Goal: Task Accomplishment & Management: Manage account settings

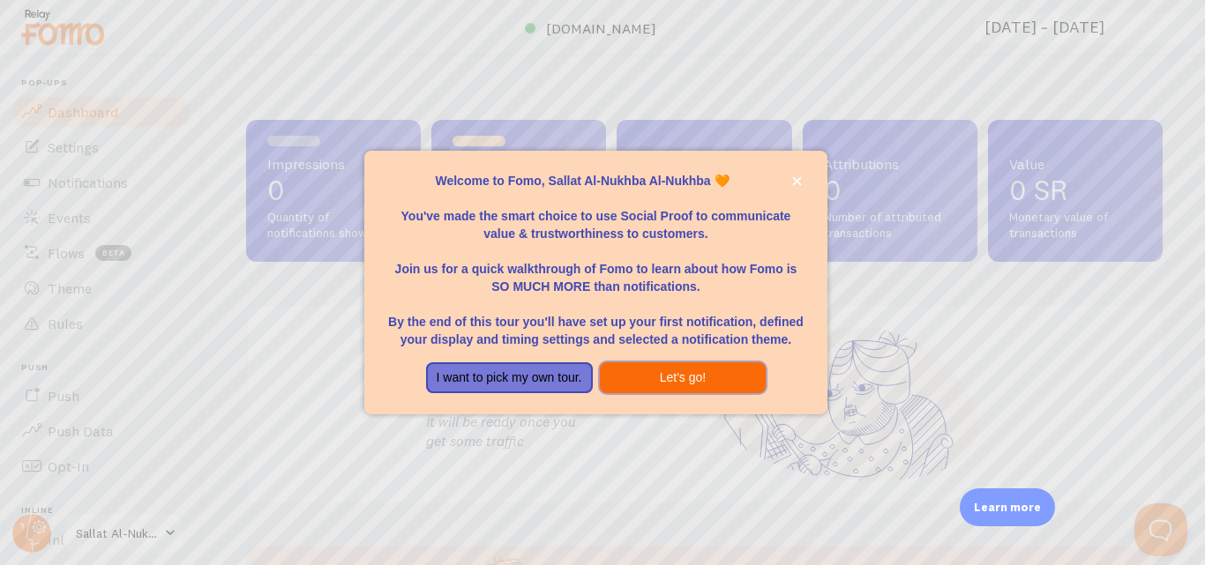
click at [692, 378] on button "Let's go!" at bounding box center [683, 378] width 167 height 32
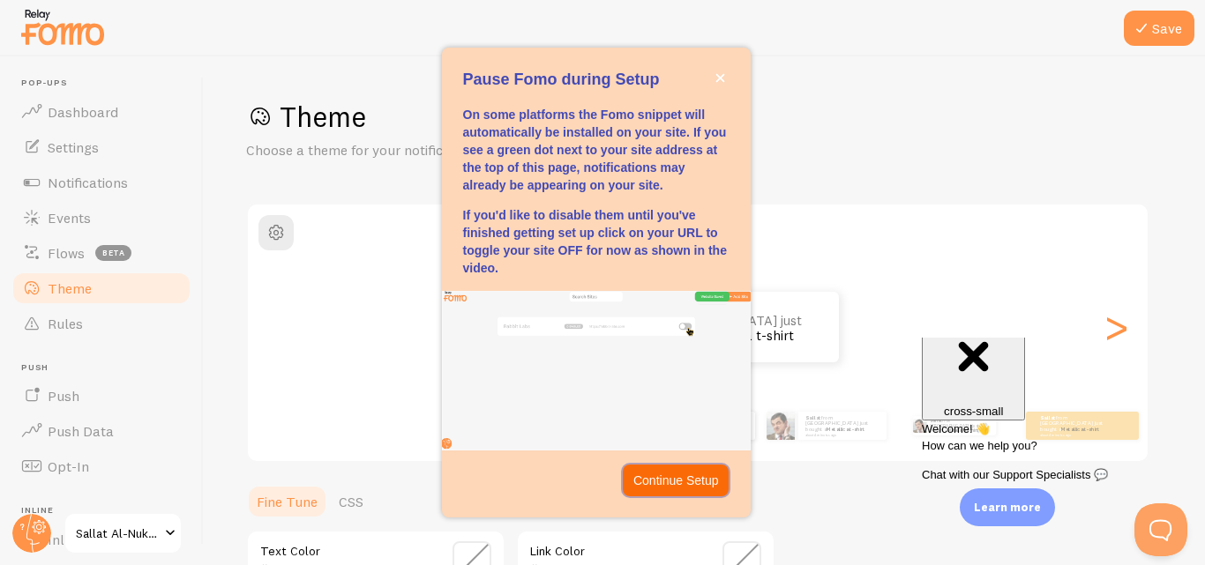
click at [668, 478] on p "Continue Setup" at bounding box center [676, 481] width 86 height 18
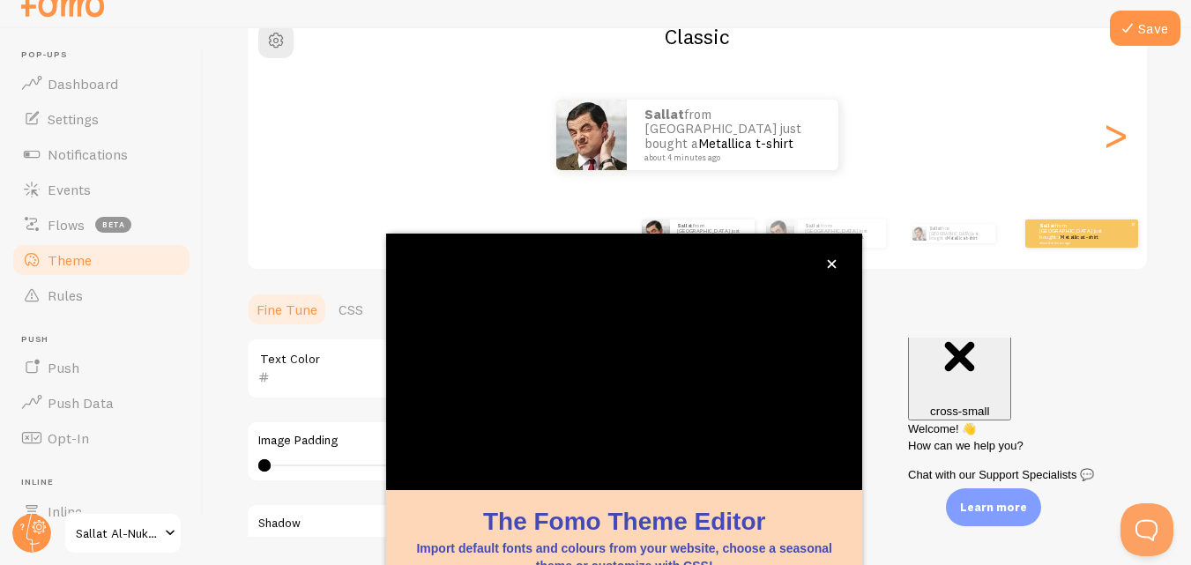
scroll to position [190, 0]
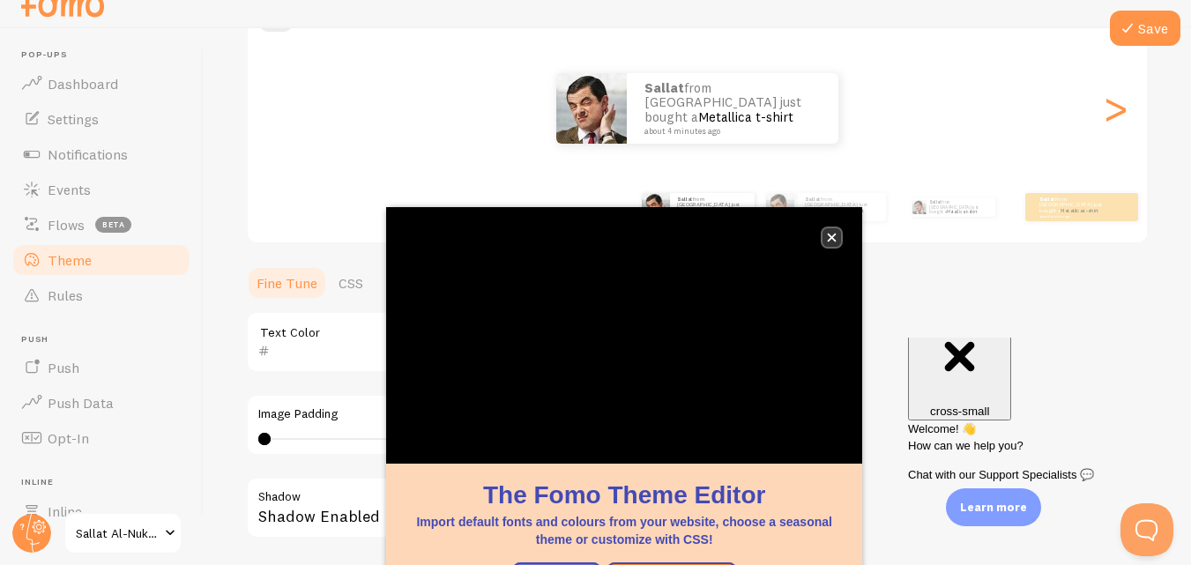
click at [834, 235] on icon "close," at bounding box center [832, 238] width 9 height 9
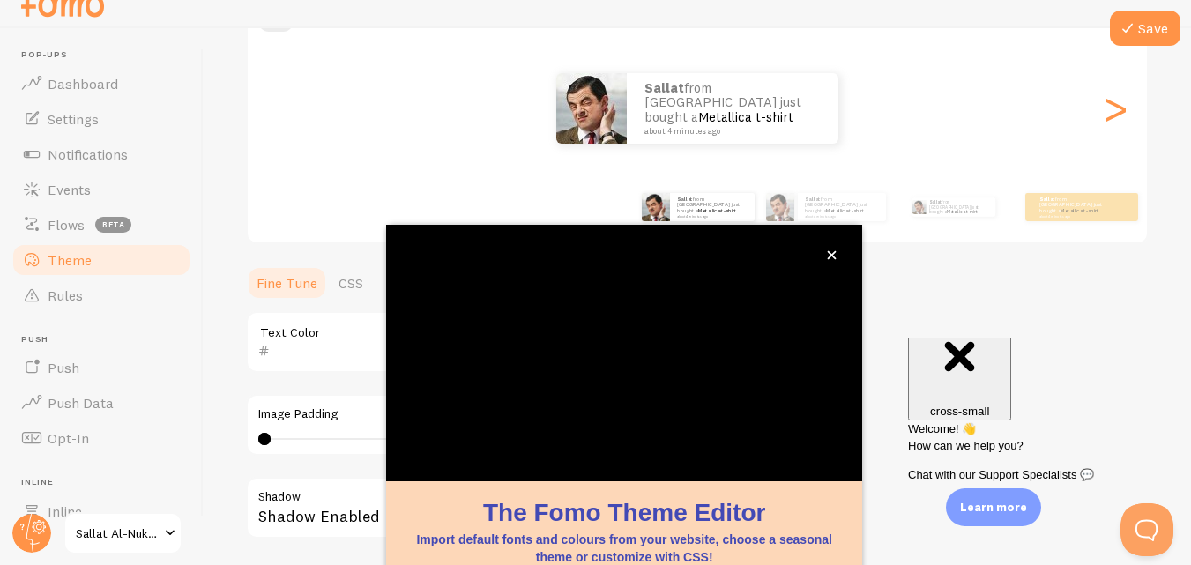
scroll to position [14, 0]
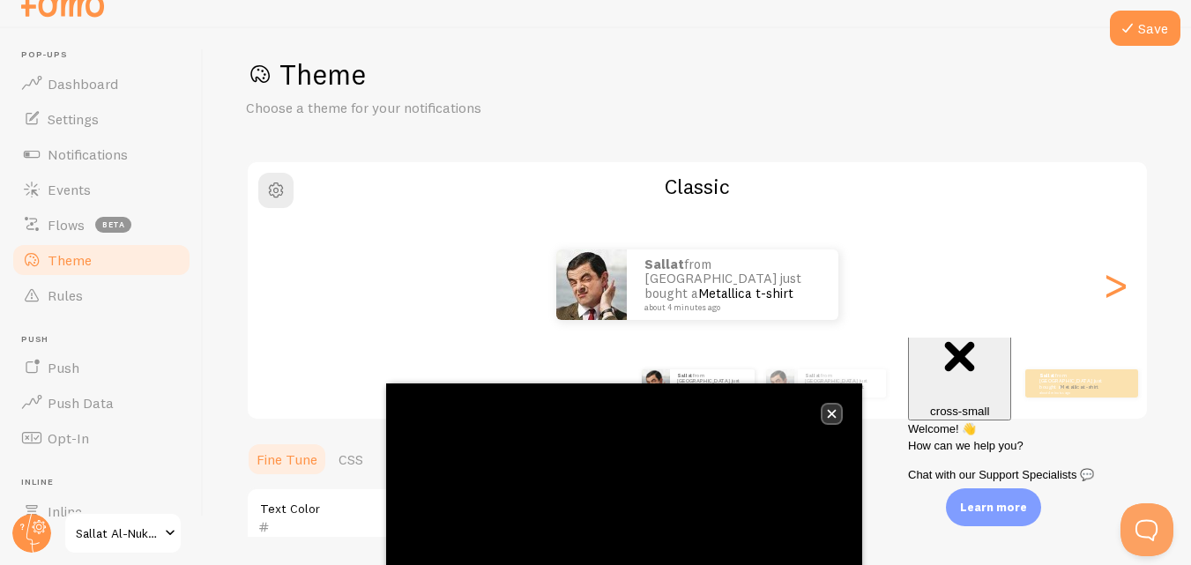
click at [833, 419] on button "close," at bounding box center [832, 414] width 19 height 19
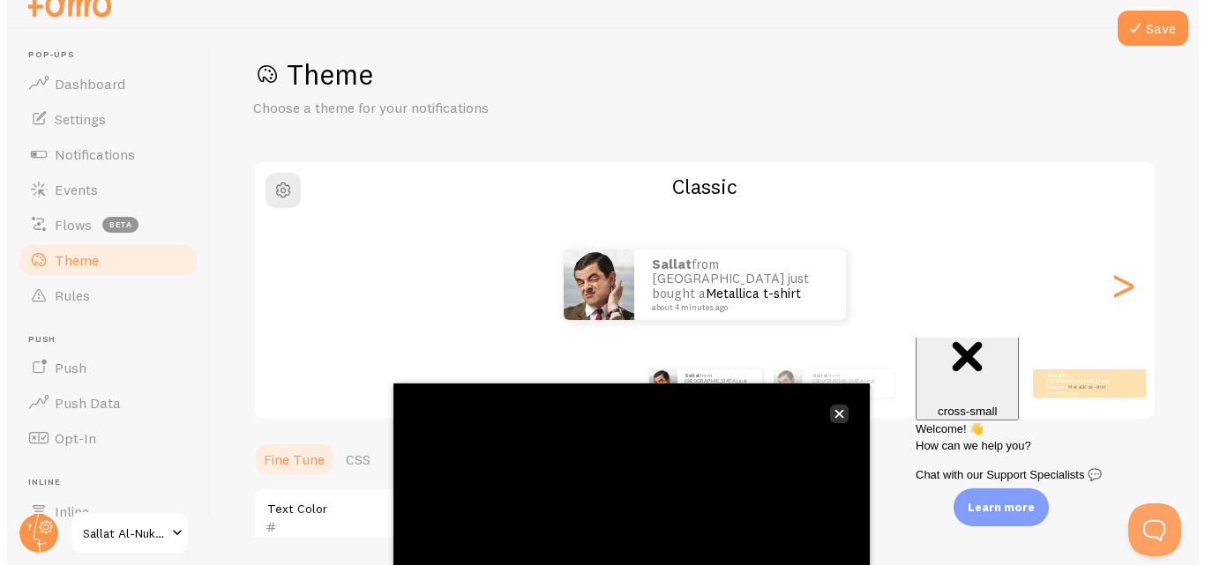
scroll to position [0, 0]
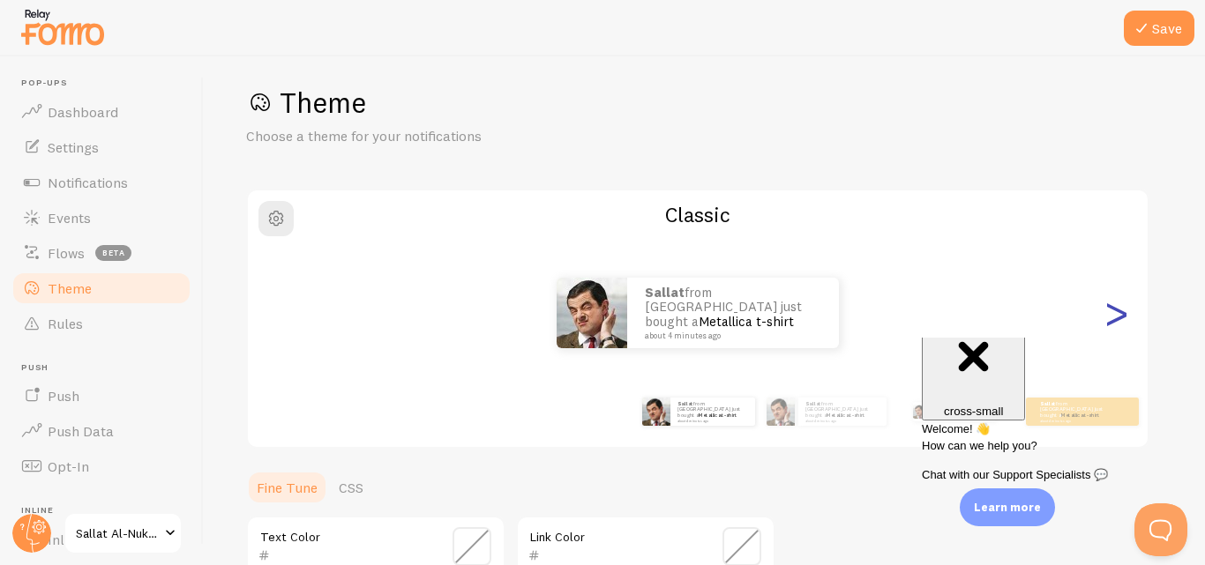
click at [1116, 314] on div ">" at bounding box center [1115, 313] width 21 height 127
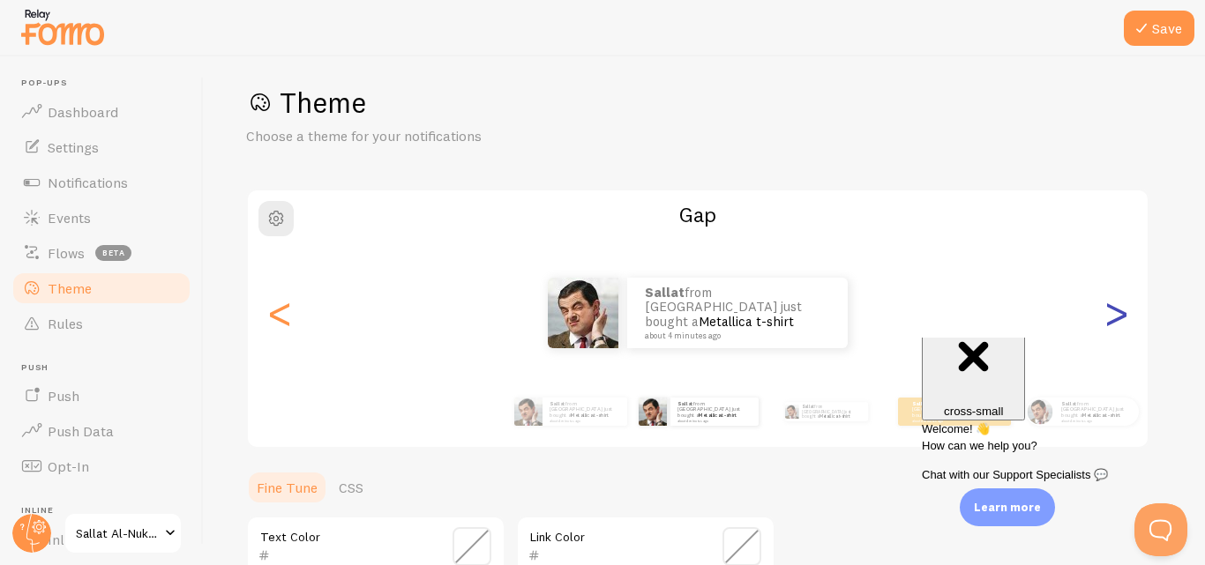
click at [1116, 314] on div ">" at bounding box center [1115, 313] width 21 height 127
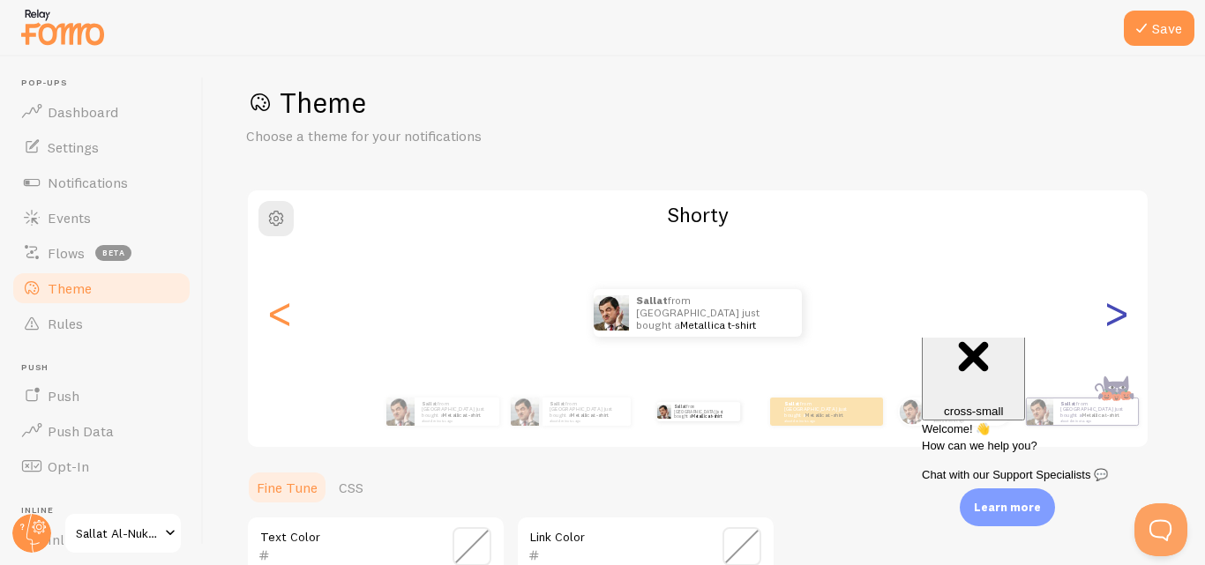
click at [1116, 314] on div ">" at bounding box center [1115, 313] width 21 height 127
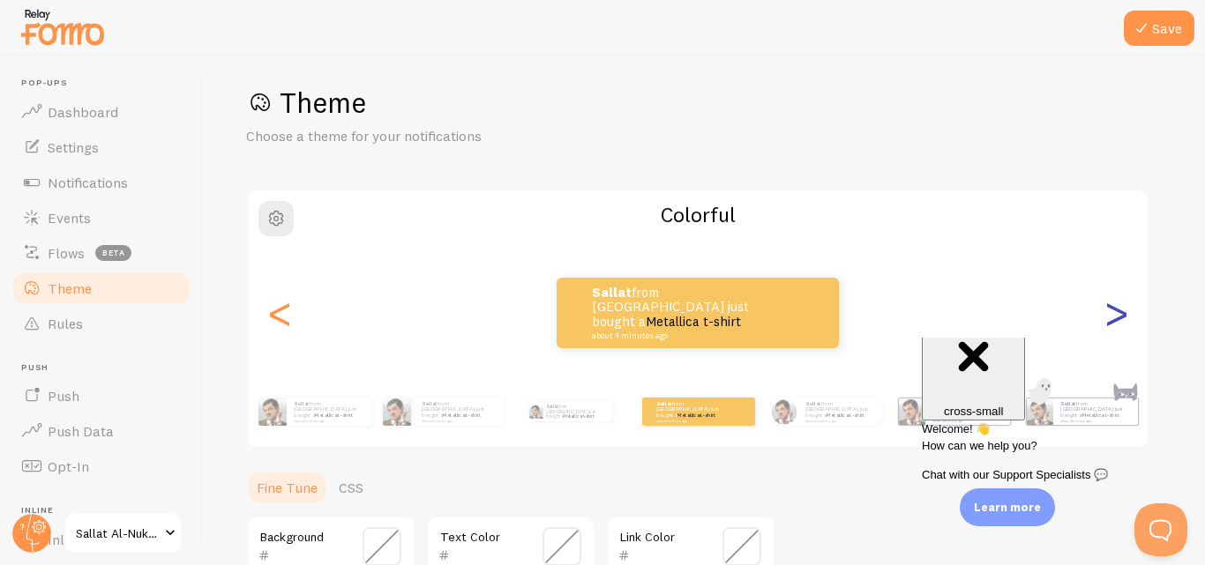
click at [1116, 314] on div ">" at bounding box center [1115, 313] width 21 height 127
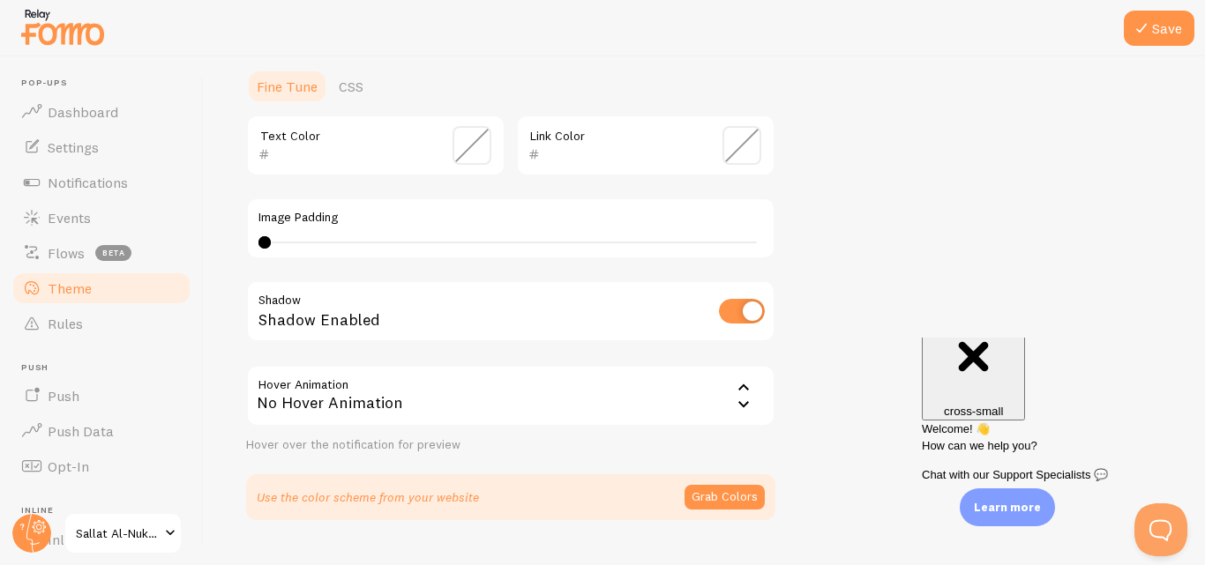
scroll to position [455, 0]
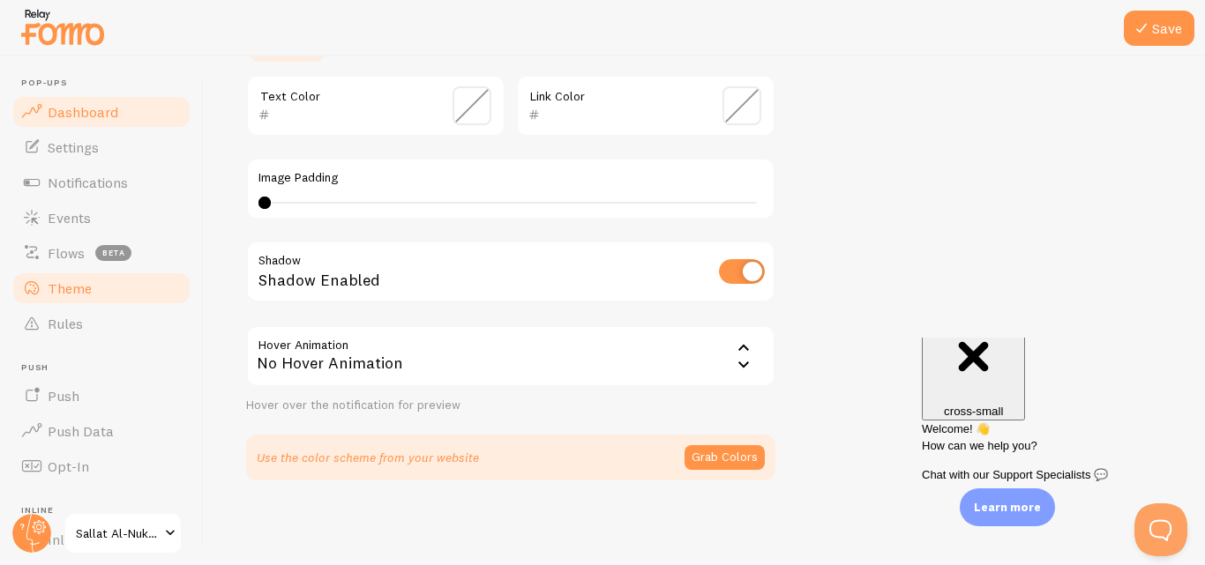
click at [130, 108] on link "Dashboard" at bounding box center [102, 111] width 182 height 35
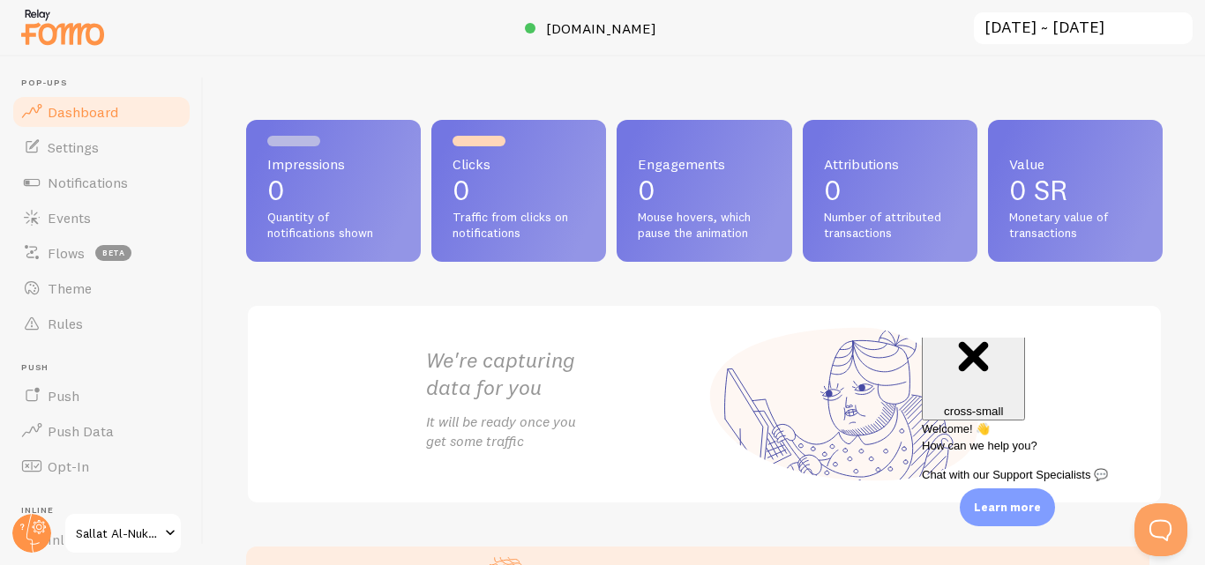
drag, startPoint x: 391, startPoint y: 82, endPoint x: 399, endPoint y: 67, distance: 17.0
click at [391, 82] on div "Impressions 0 Quantity of notifications shown Clicks 0 Traffic from clicks on n…" at bounding box center [704, 310] width 1001 height 509
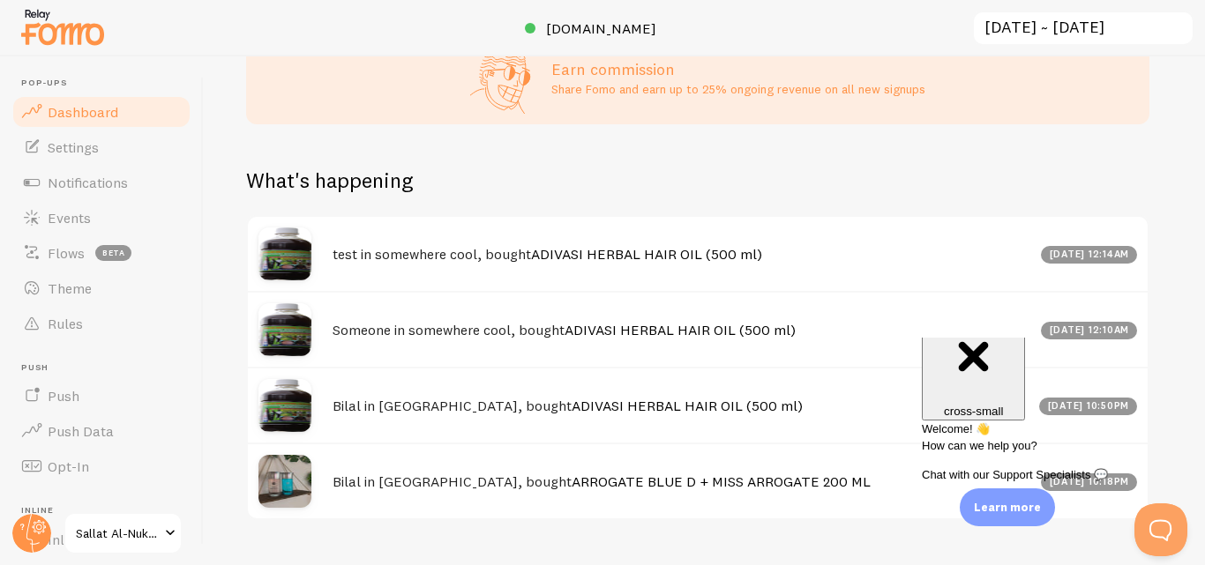
scroll to position [554, 0]
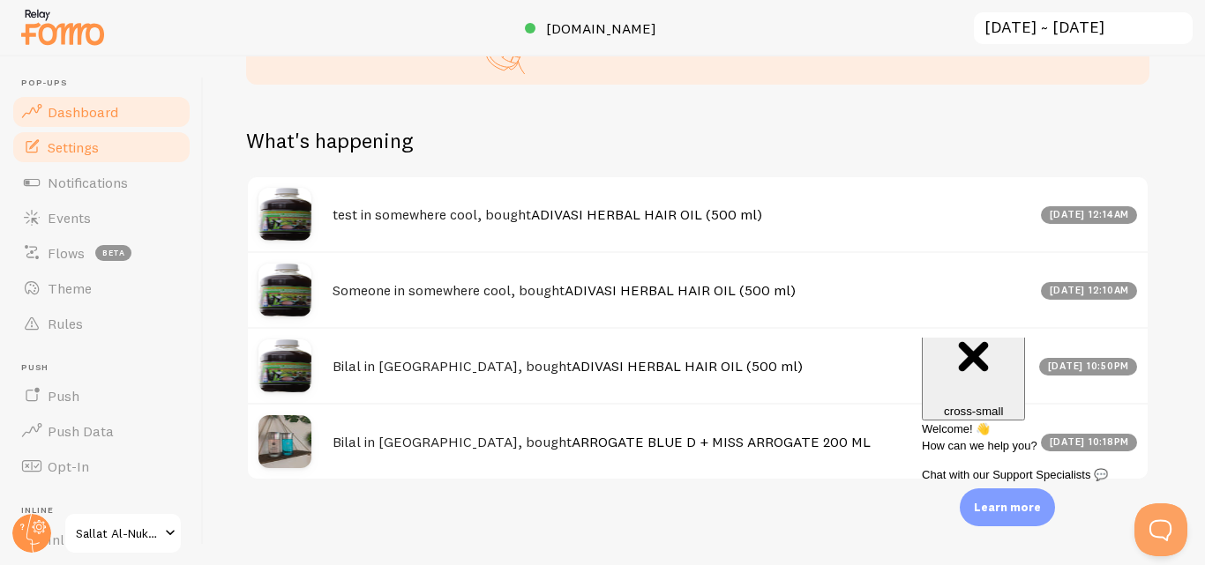
click at [100, 149] on link "Settings" at bounding box center [102, 147] width 182 height 35
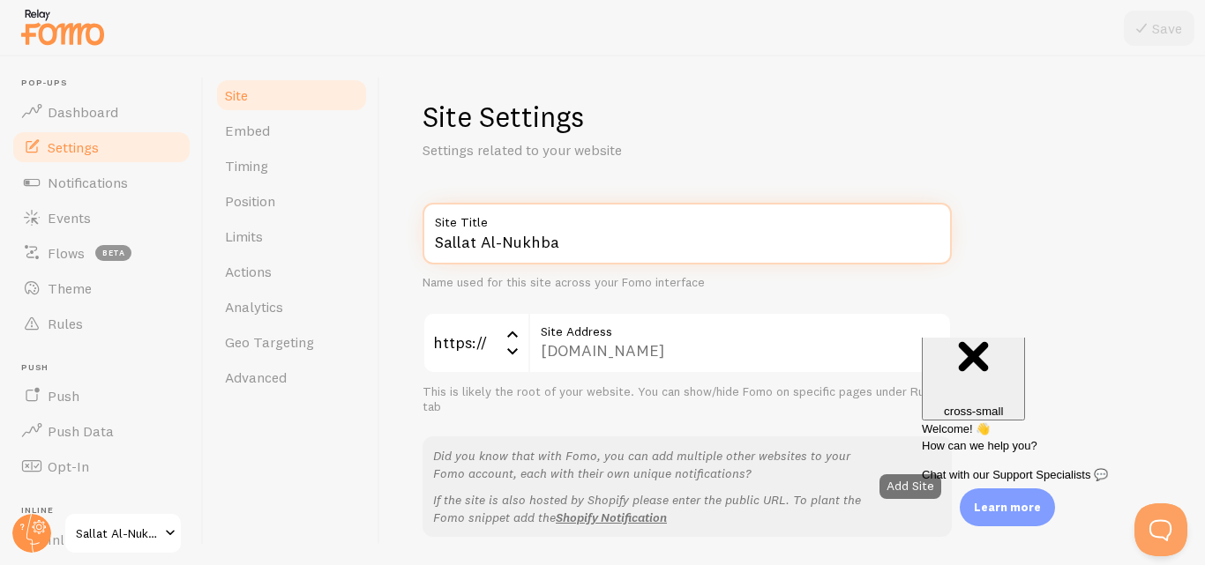
click at [491, 240] on input "Sallat Al-Nukhba" at bounding box center [686, 234] width 529 height 62
type input "A"
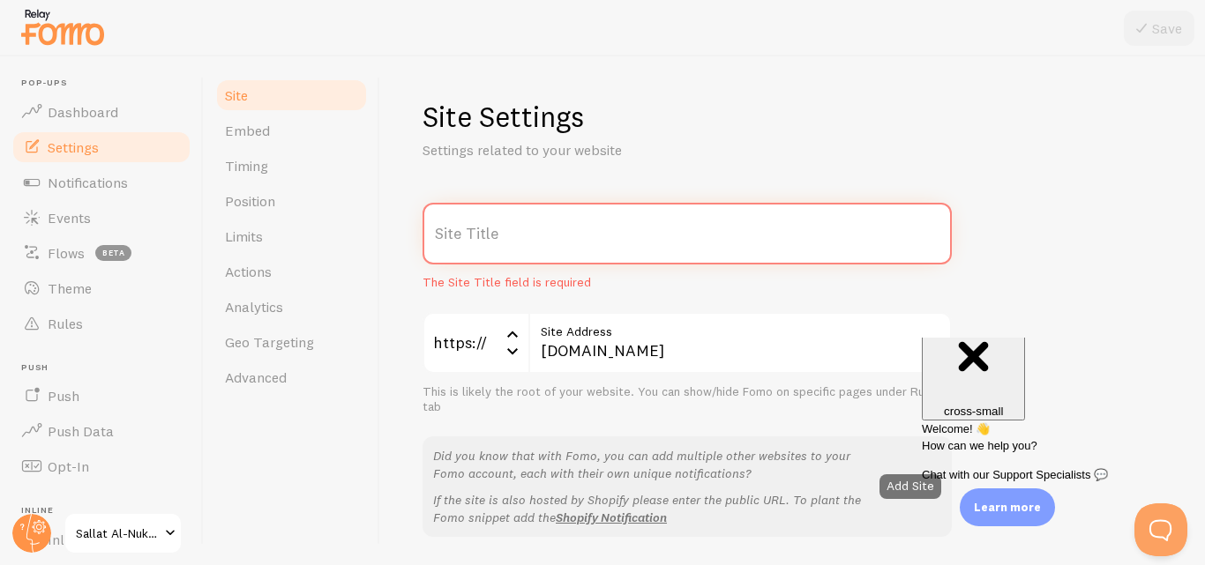
type input "S"
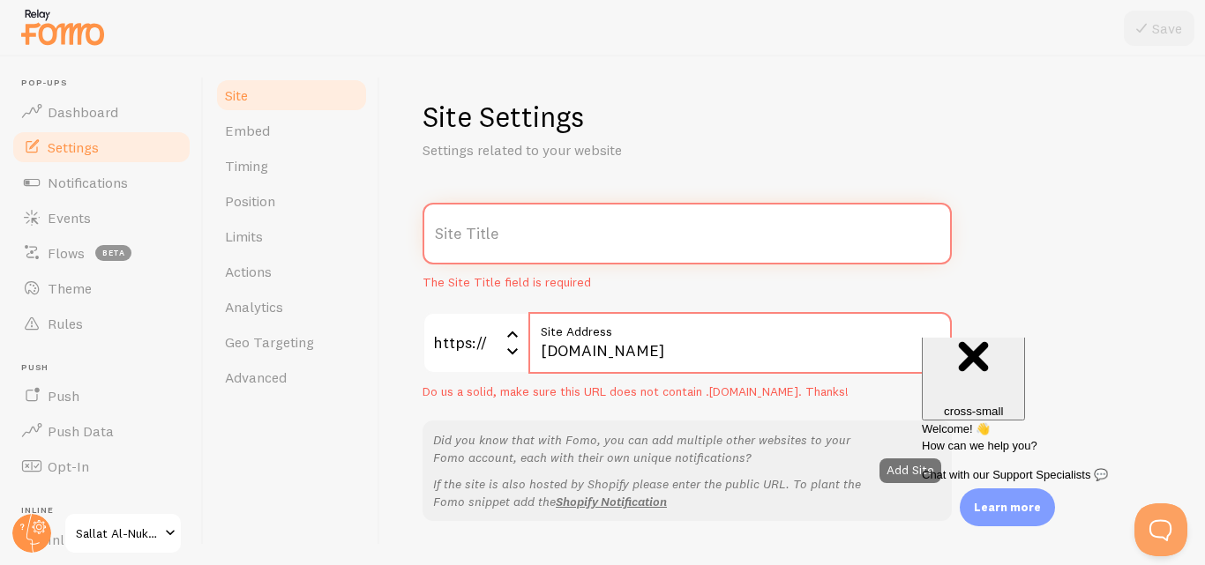
type input "A"
type input "Sallat Ul Nukhba"
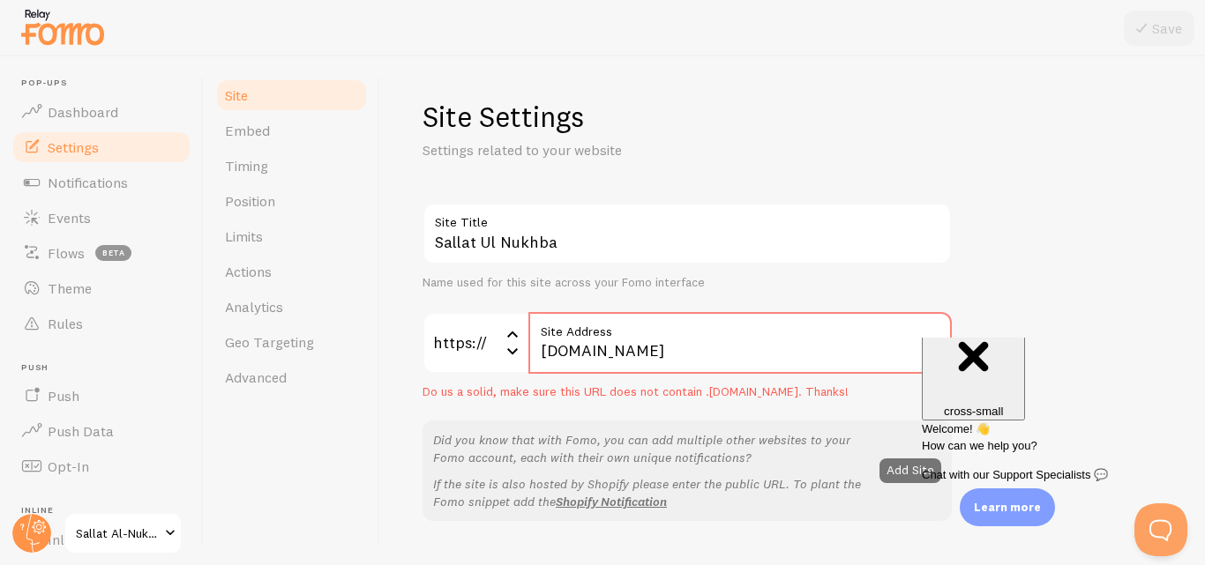
click at [687, 143] on p "Settings related to your website" at bounding box center [633, 150] width 423 height 20
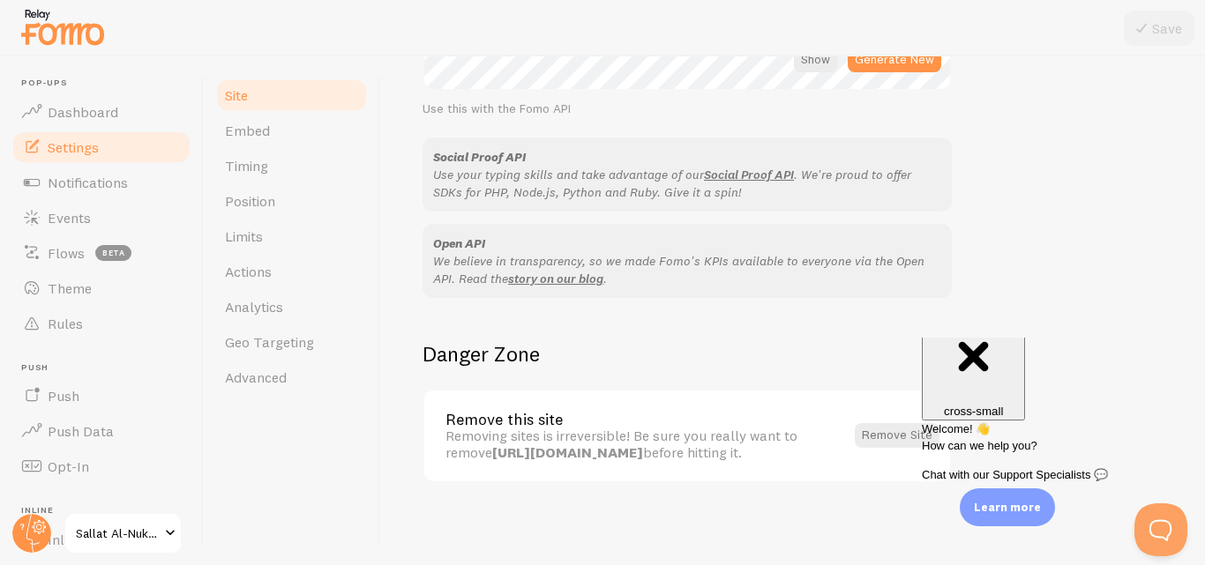
scroll to position [1085, 0]
click at [295, 197] on link "Position" at bounding box center [291, 200] width 154 height 35
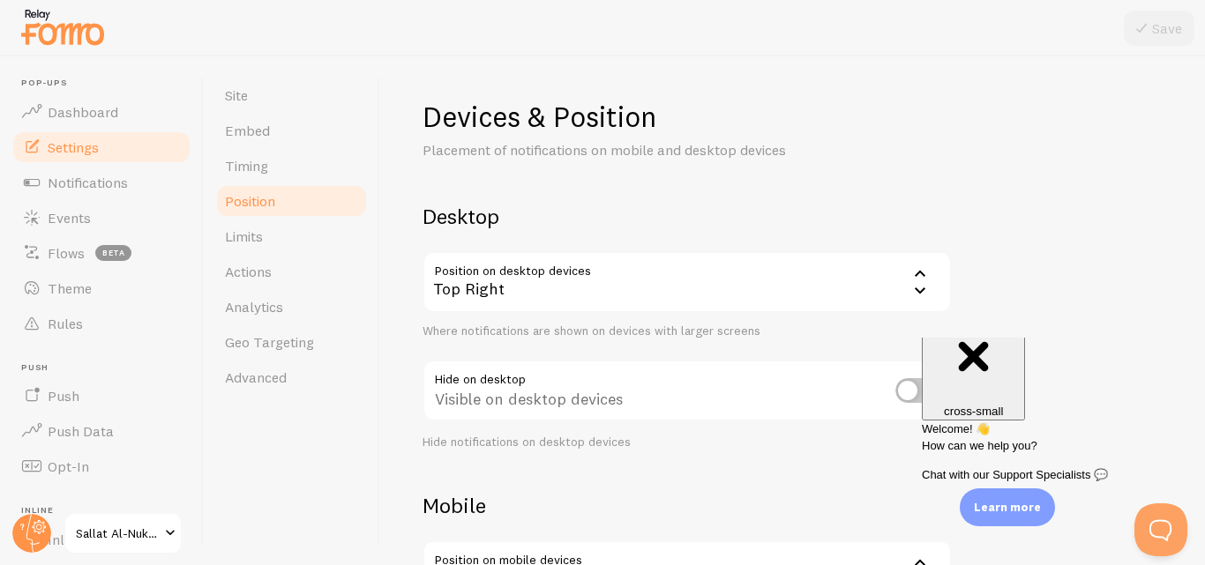
scroll to position [88, 0]
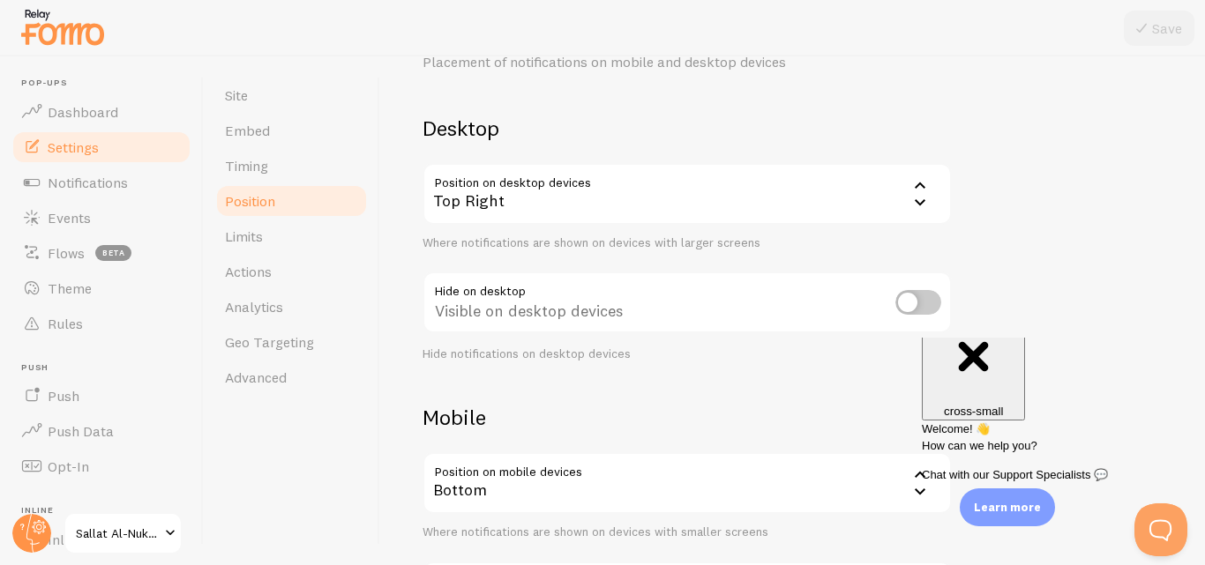
click at [915, 202] on icon at bounding box center [919, 201] width 21 height 21
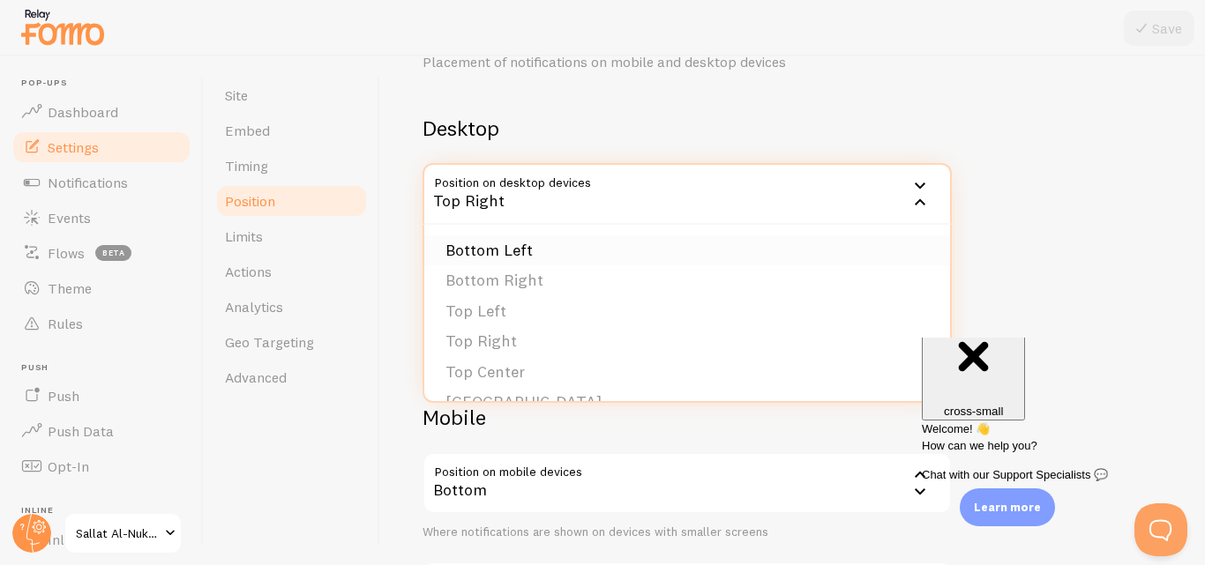
click at [542, 255] on li "Bottom Left" at bounding box center [687, 250] width 526 height 31
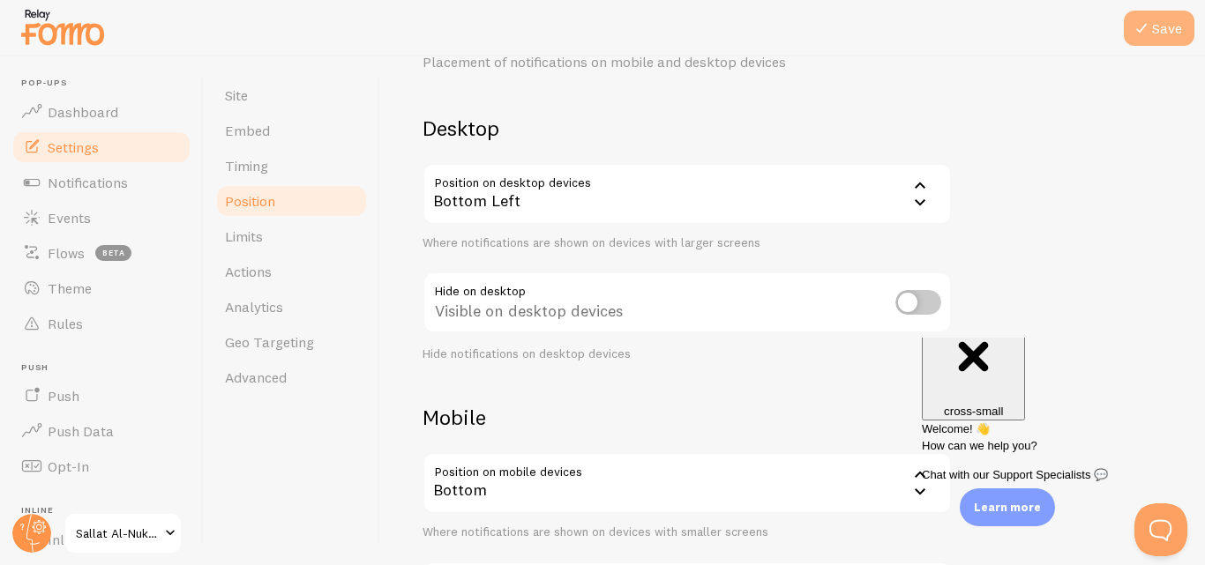
click at [1151, 30] on icon at bounding box center [1141, 28] width 21 height 21
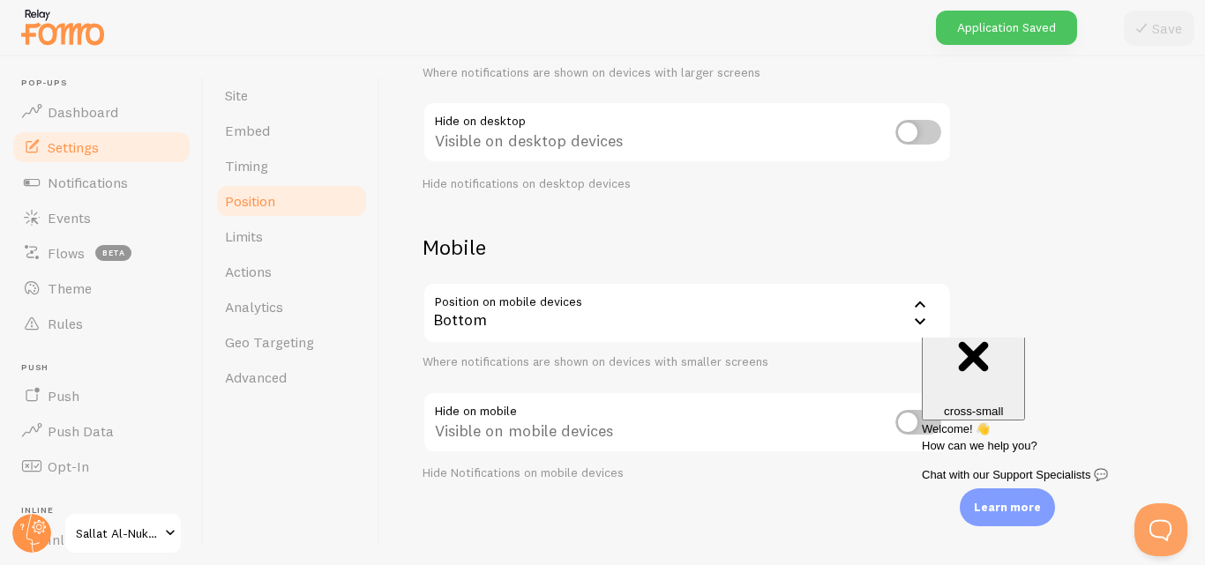
scroll to position [259, 0]
click at [910, 420] on input "checkbox" at bounding box center [918, 421] width 46 height 25
checkbox input "true"
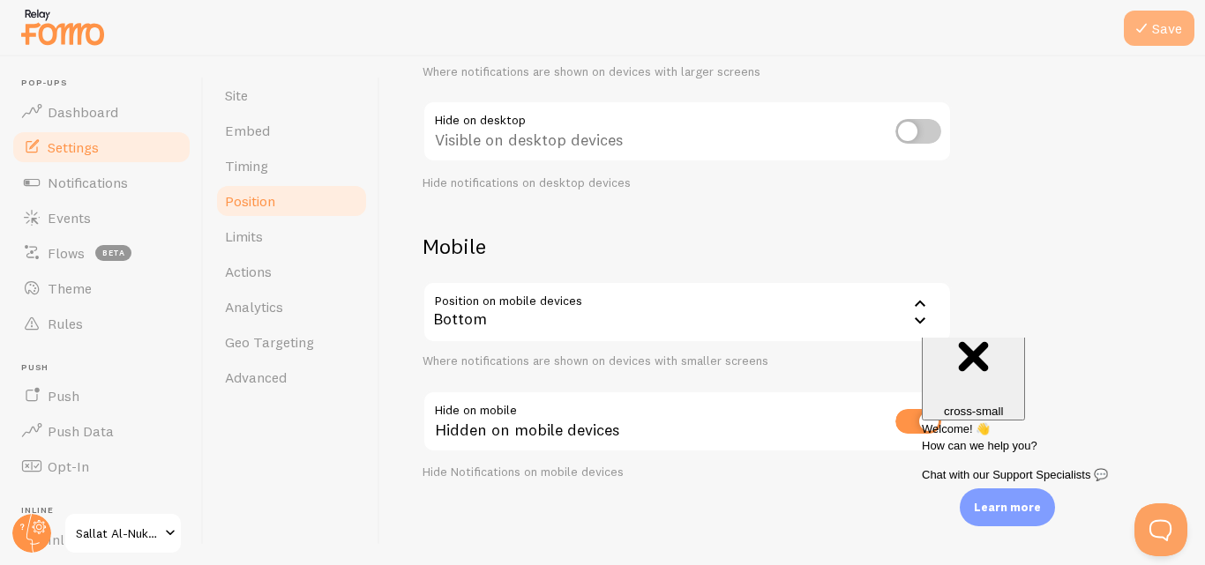
click at [1149, 26] on icon at bounding box center [1141, 28] width 21 height 21
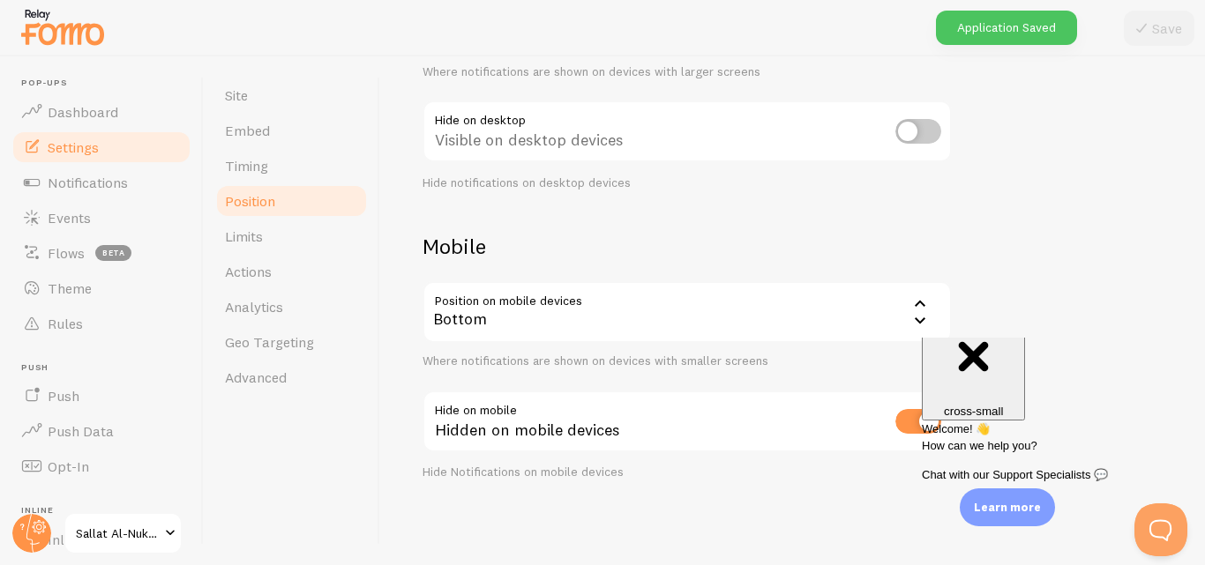
click at [934, 139] on input "checkbox" at bounding box center [918, 131] width 46 height 25
checkbox input "true"
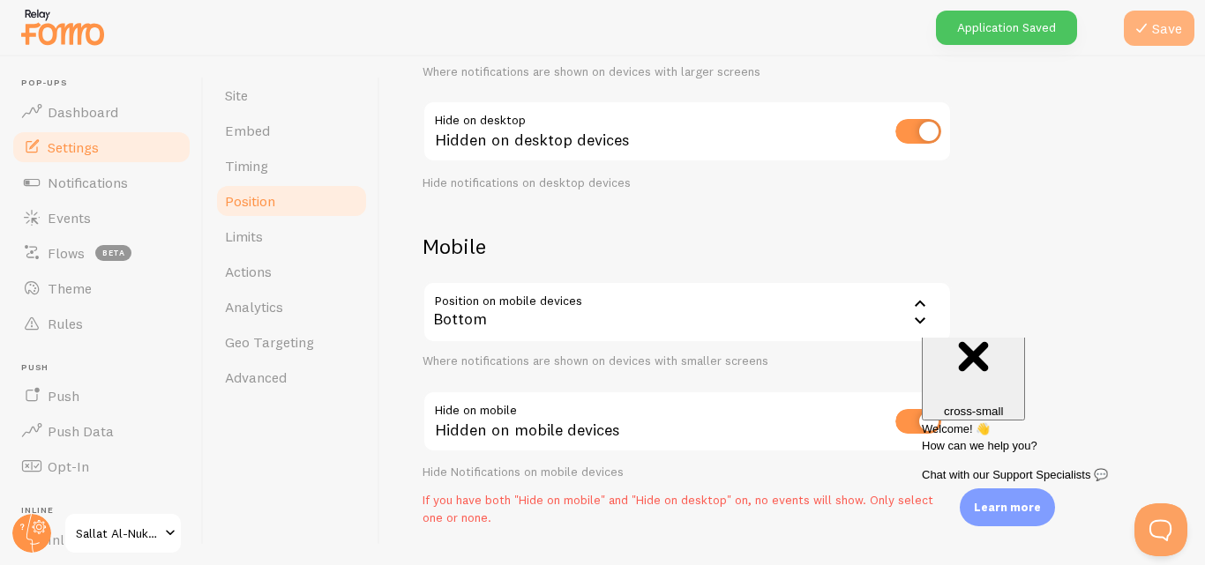
click at [1153, 30] on button "Save" at bounding box center [1159, 28] width 71 height 35
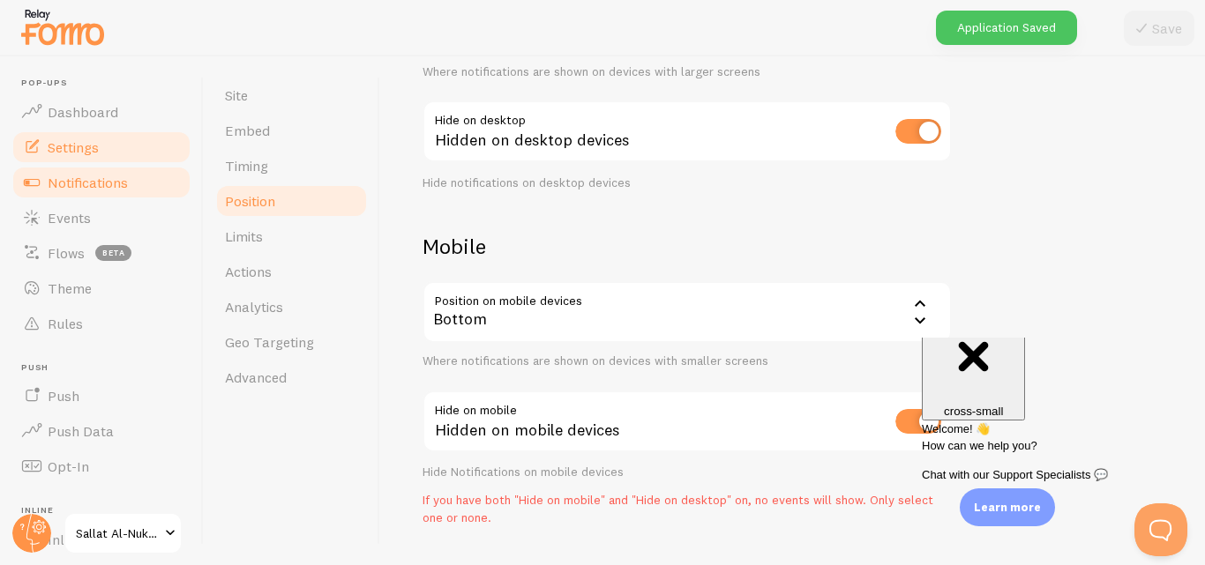
click at [149, 187] on link "Notifications" at bounding box center [102, 182] width 182 height 35
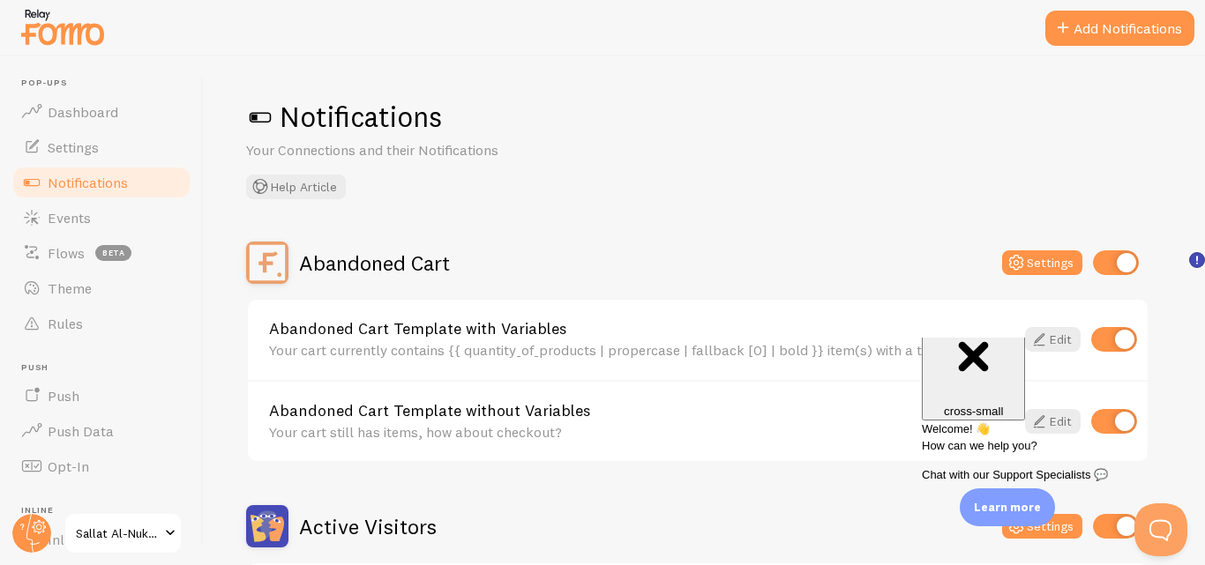
click at [1018, 362] on div "Close cross-small" at bounding box center [973, 358] width 89 height 118
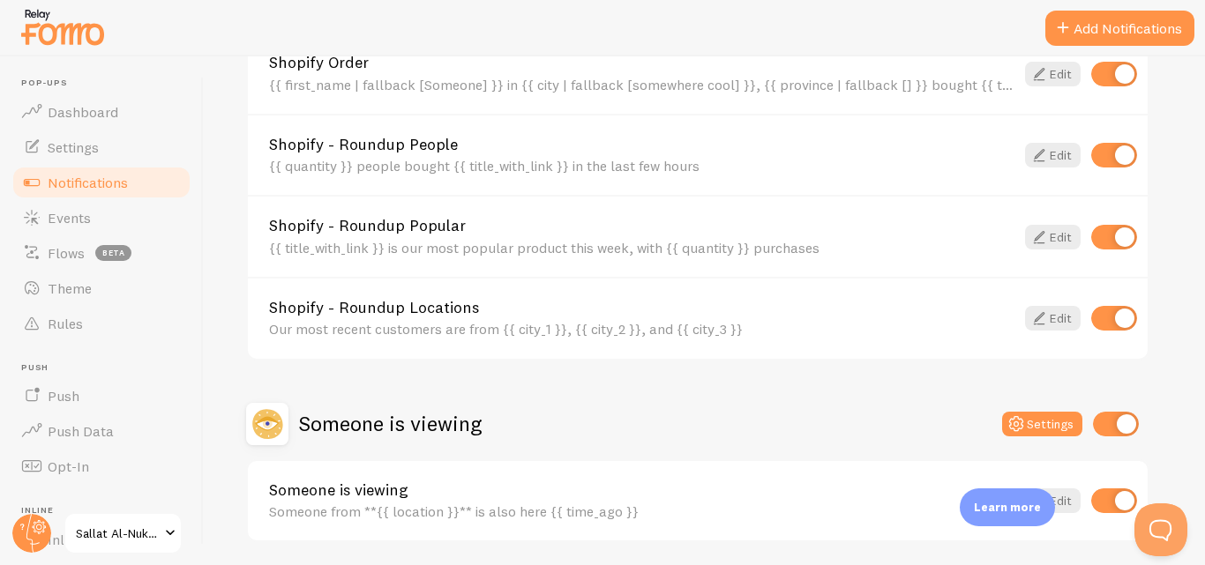
scroll to position [855, 0]
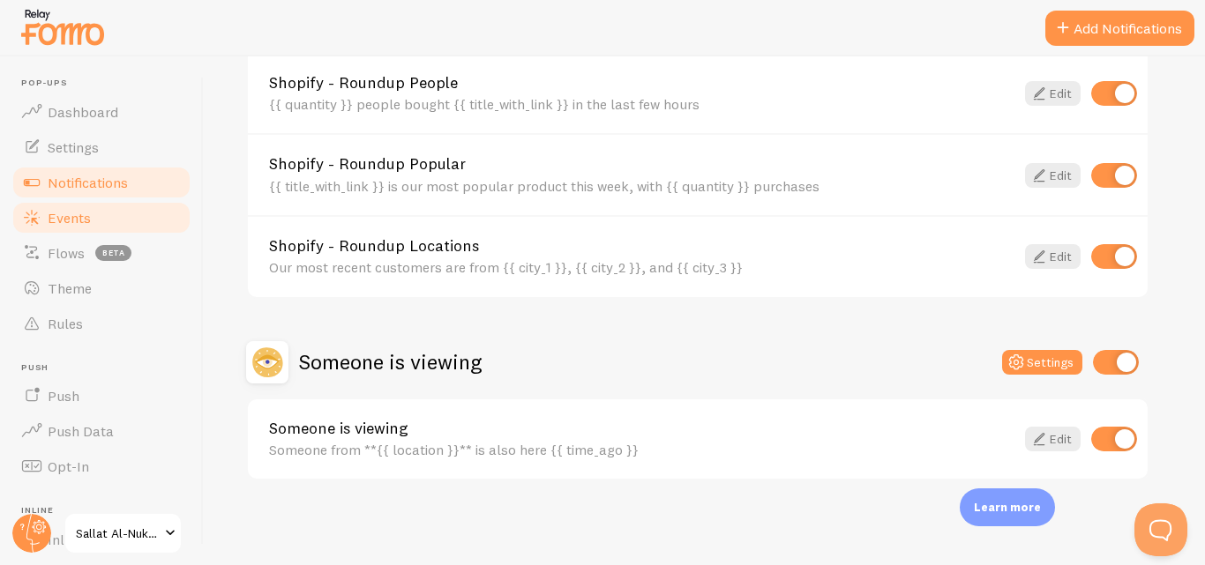
click at [90, 224] on span "Events" at bounding box center [69, 218] width 43 height 18
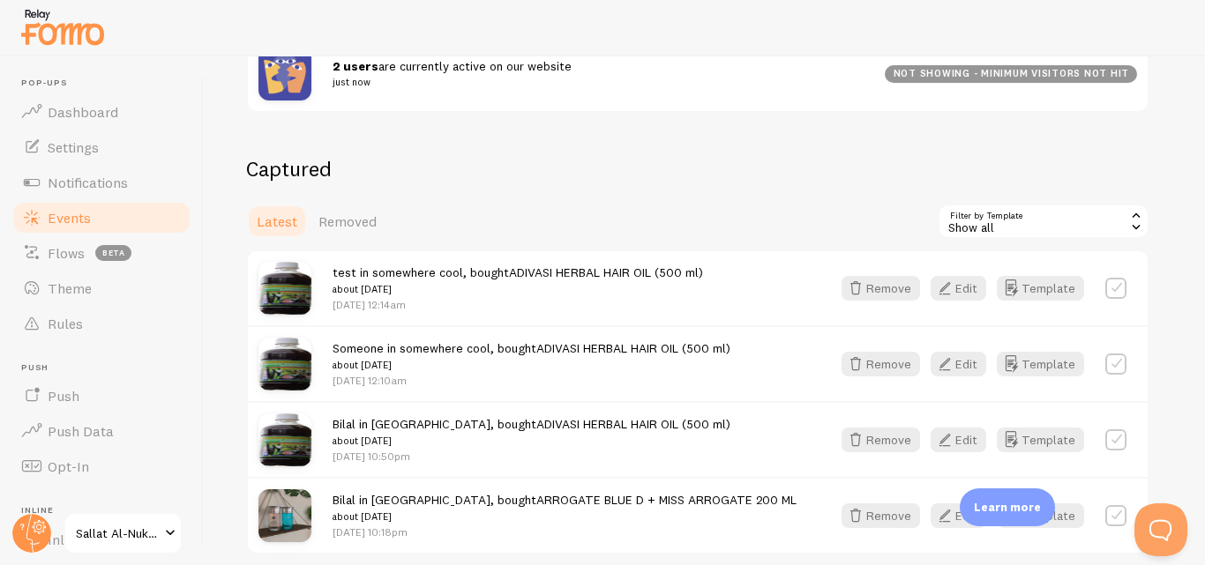
scroll to position [353, 0]
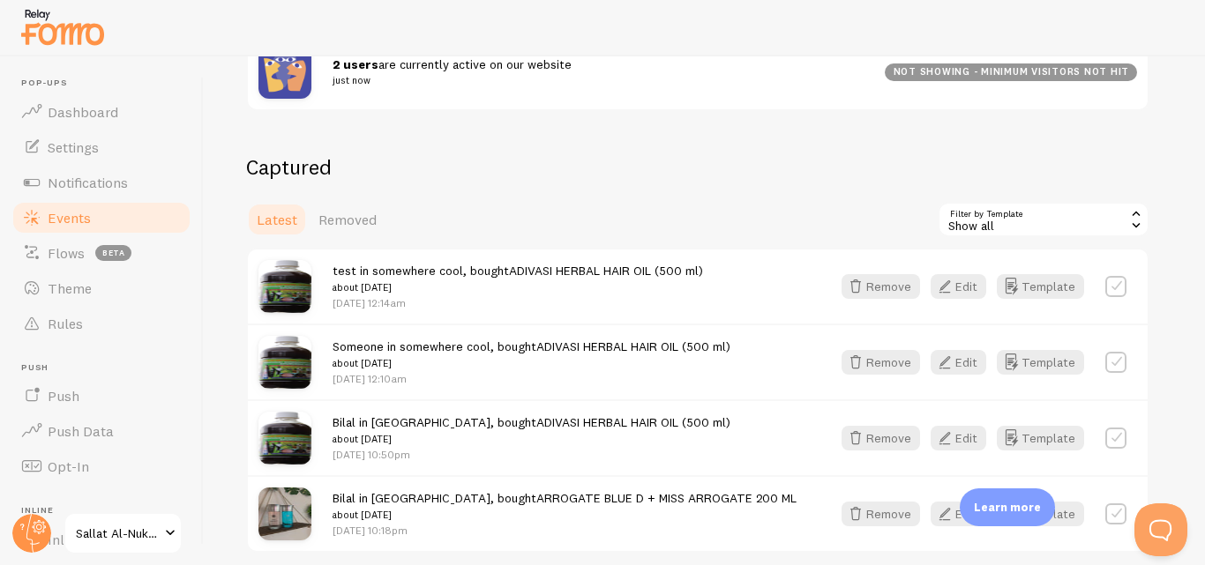
click at [975, 210] on div "Show all" at bounding box center [1043, 219] width 212 height 35
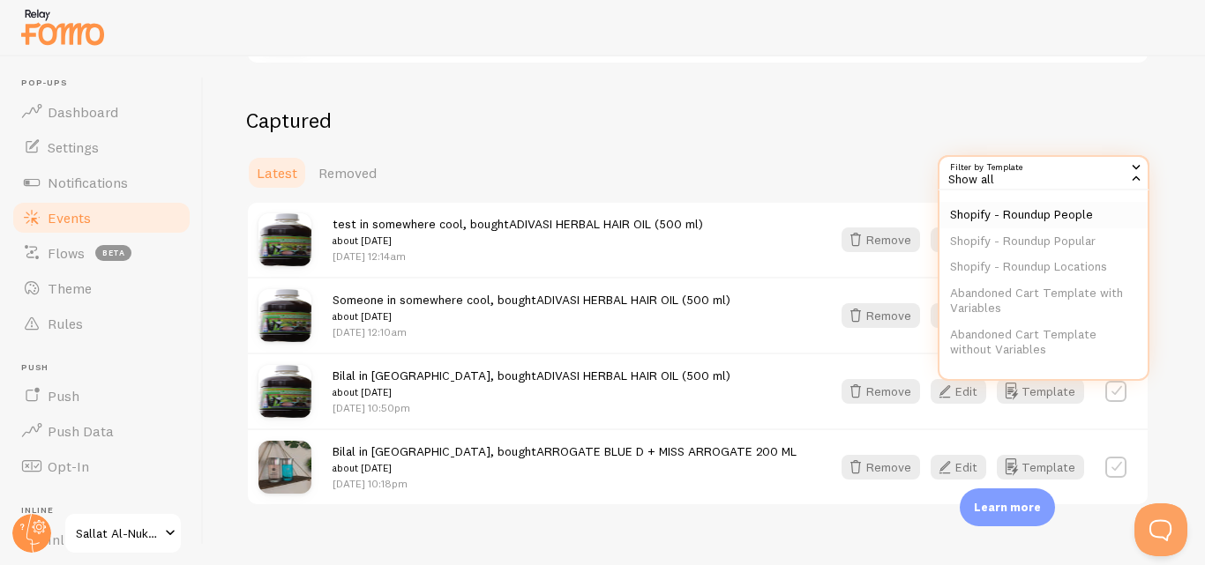
scroll to position [425, 0]
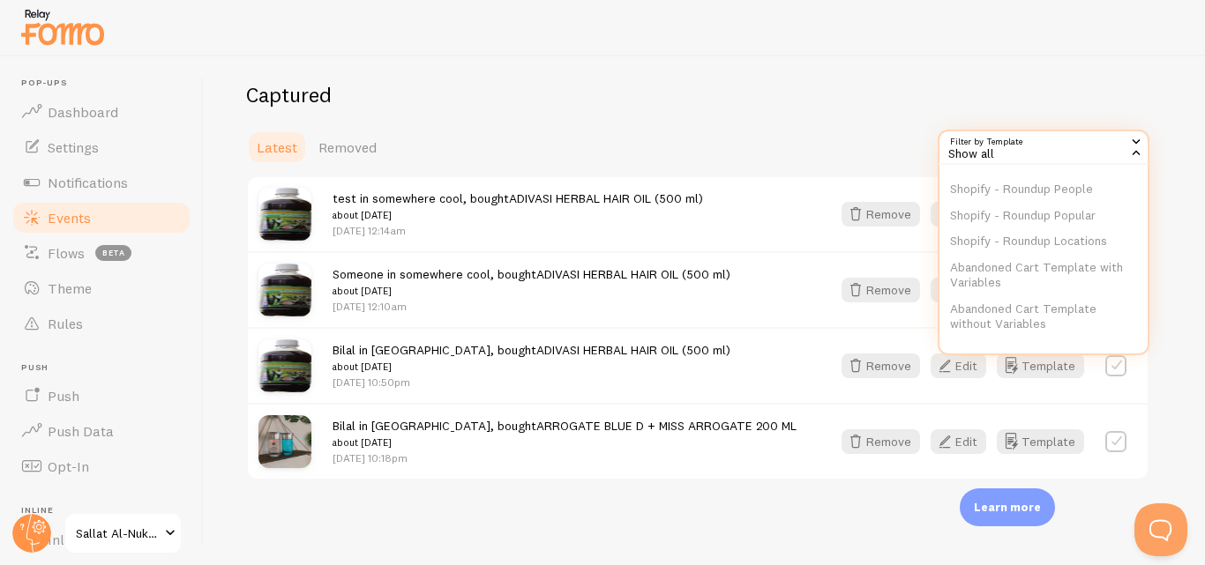
click at [826, 102] on h2 "Captured" at bounding box center [697, 94] width 903 height 27
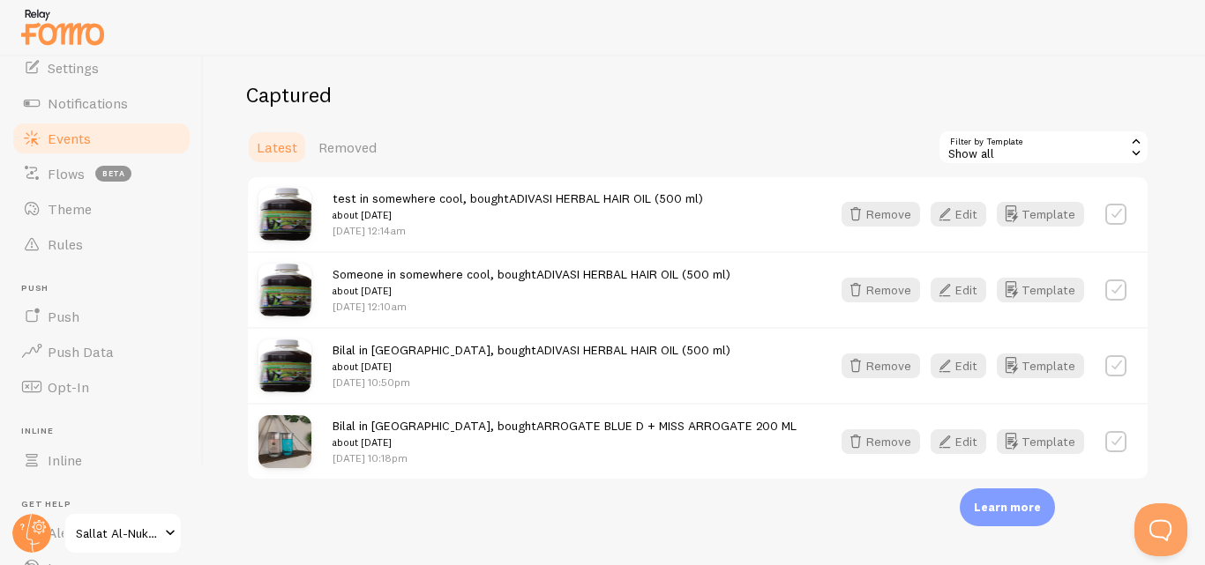
scroll to position [0, 0]
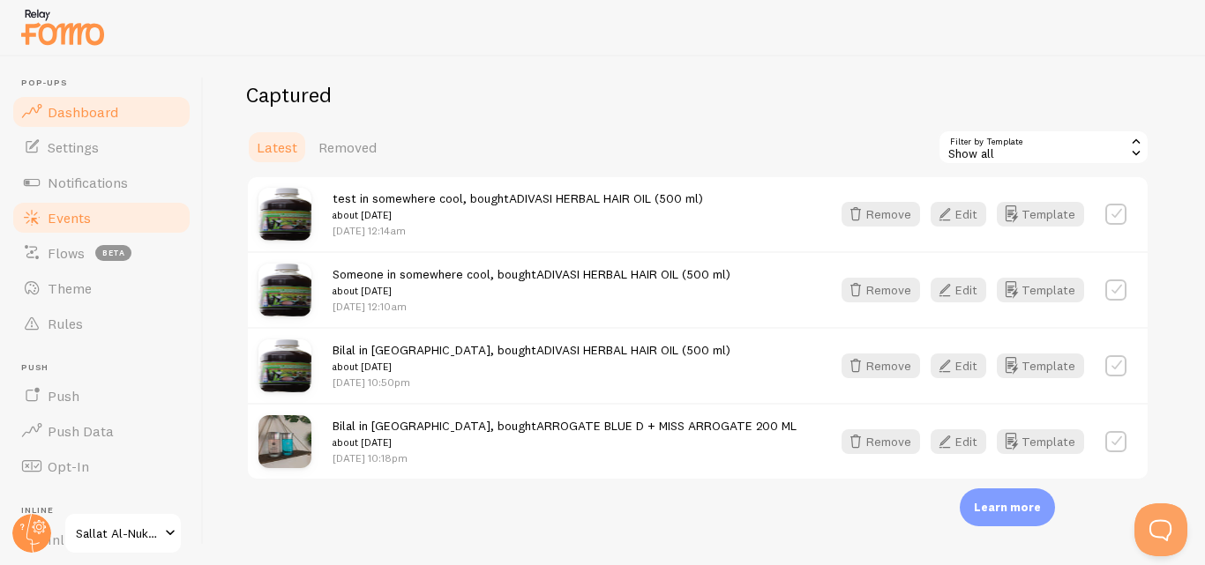
click at [108, 121] on link "Dashboard" at bounding box center [102, 111] width 182 height 35
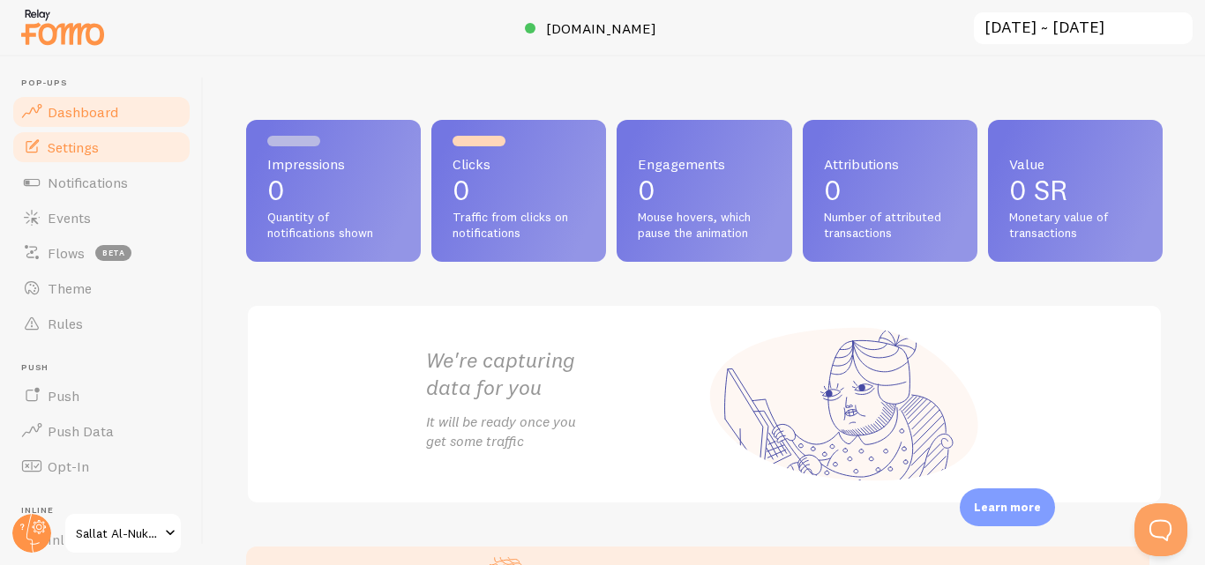
click at [97, 154] on span "Settings" at bounding box center [73, 147] width 51 height 18
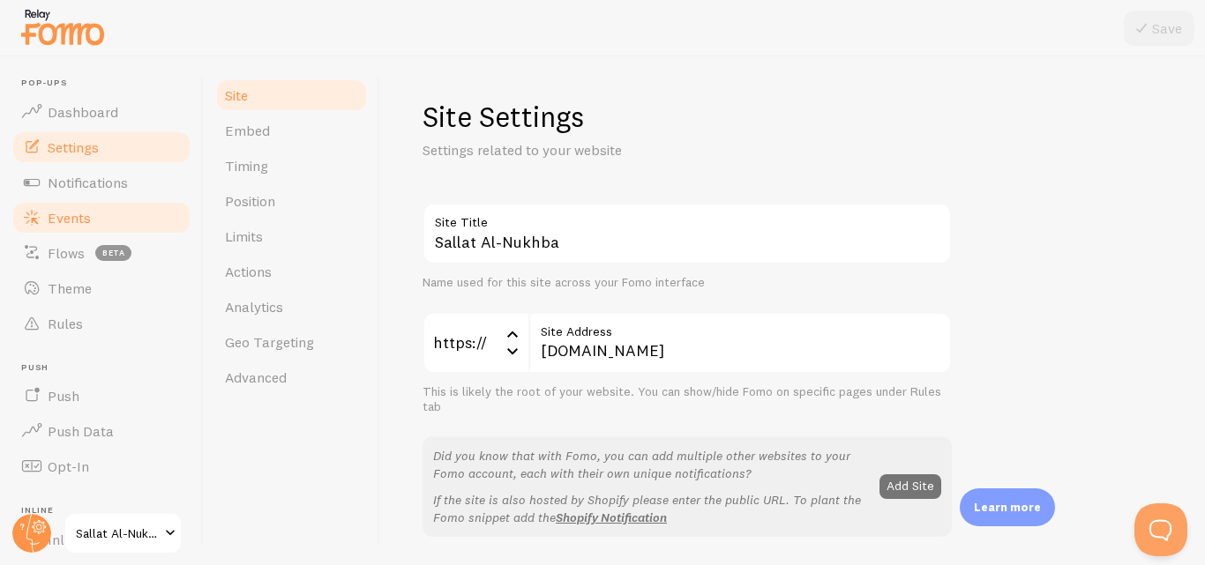
click at [117, 230] on link "Events" at bounding box center [102, 217] width 182 height 35
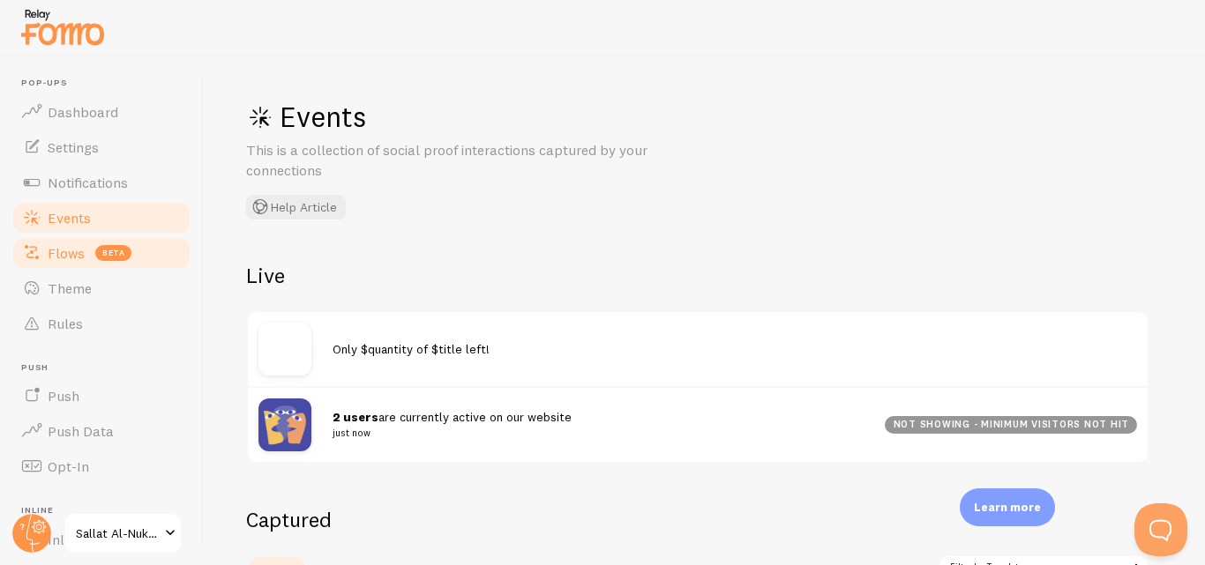
click at [98, 247] on span "beta" at bounding box center [113, 253] width 36 height 16
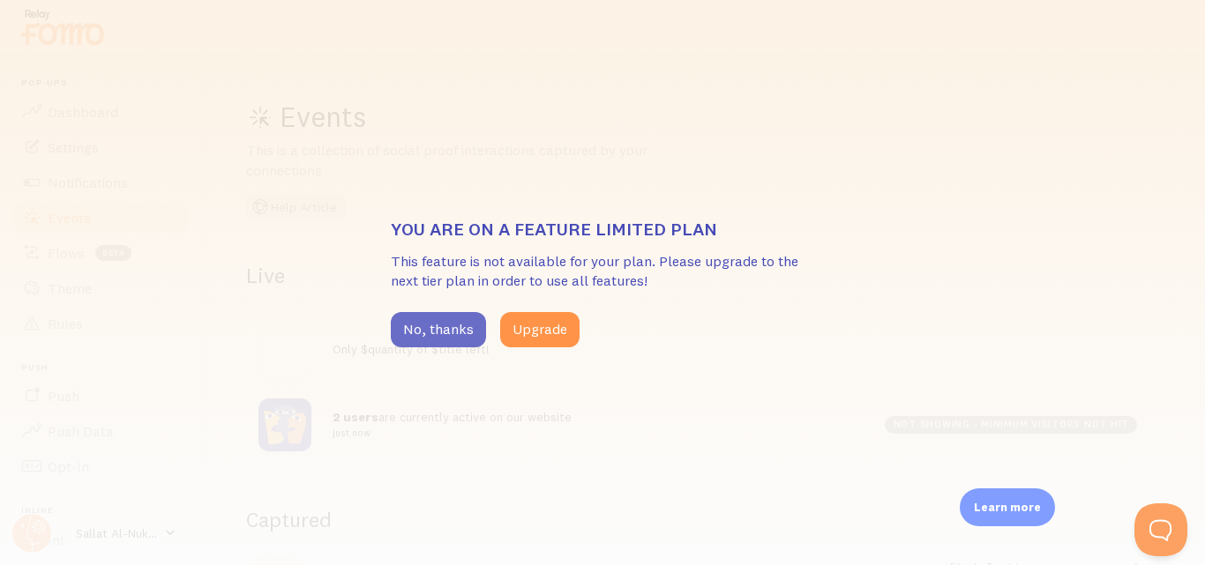
click at [459, 325] on button "No, thanks" at bounding box center [438, 329] width 95 height 35
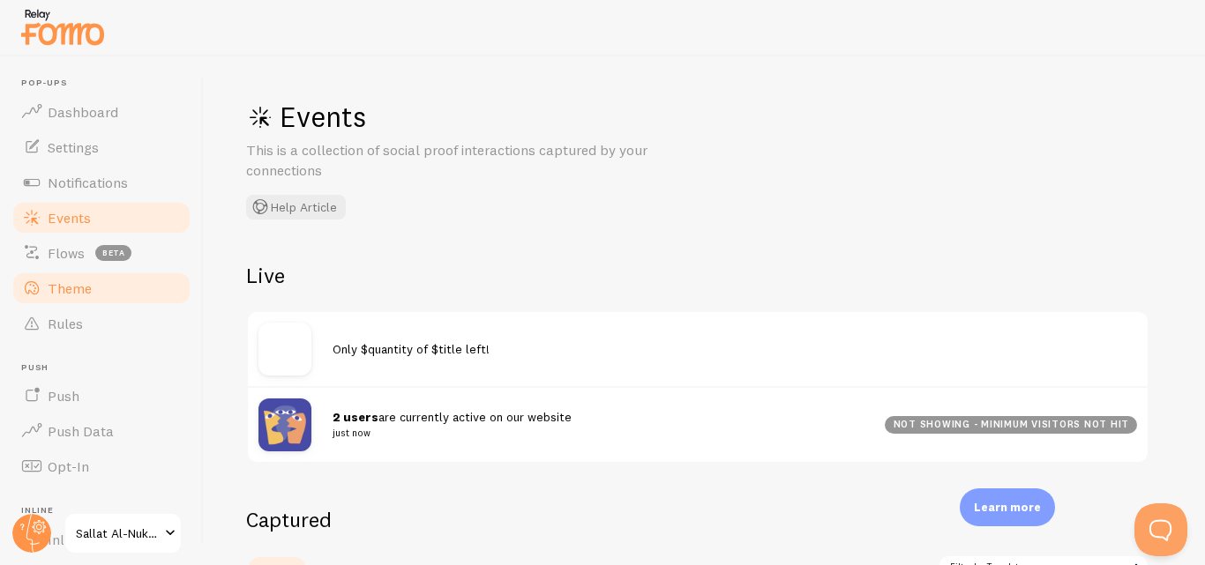
click at [128, 295] on link "Theme" at bounding box center [102, 288] width 182 height 35
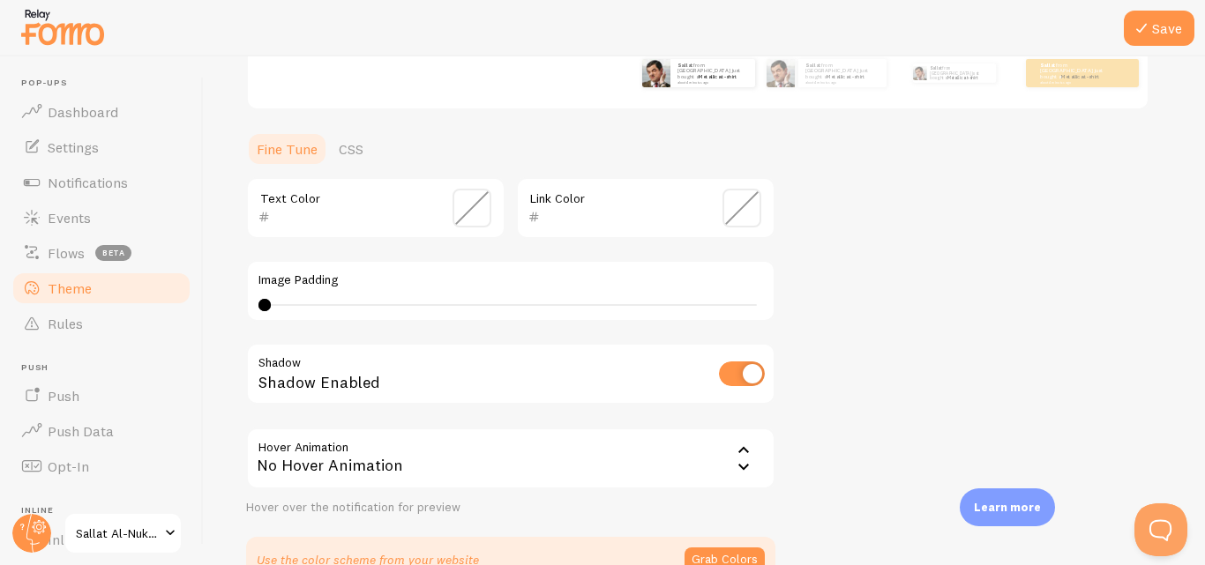
scroll to position [455, 0]
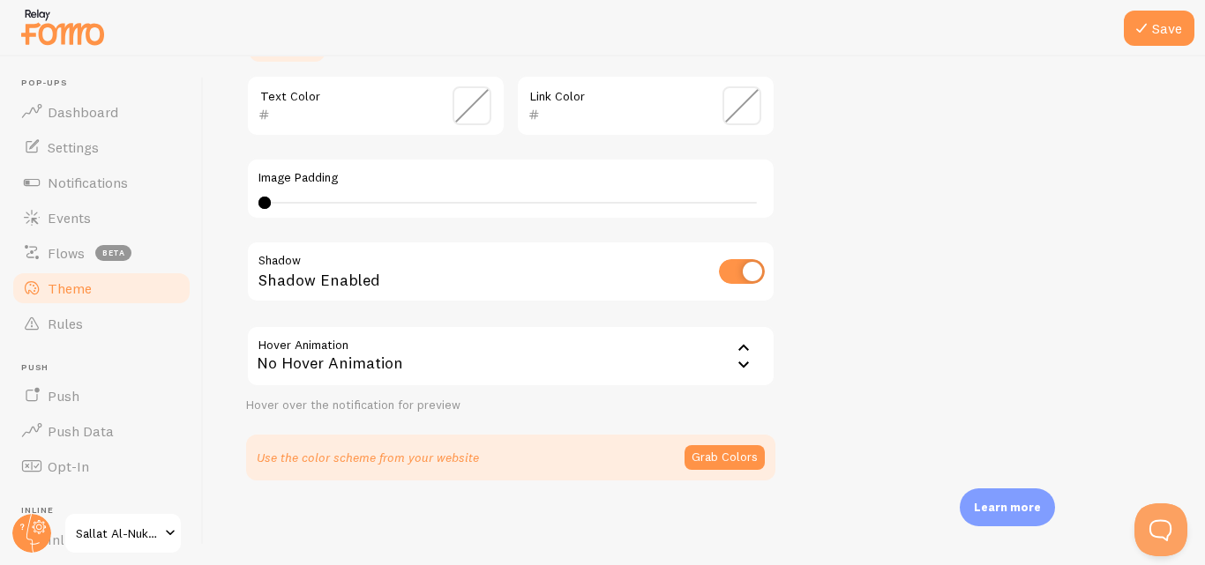
click at [419, 355] on div "No Hover Animation" at bounding box center [510, 356] width 529 height 62
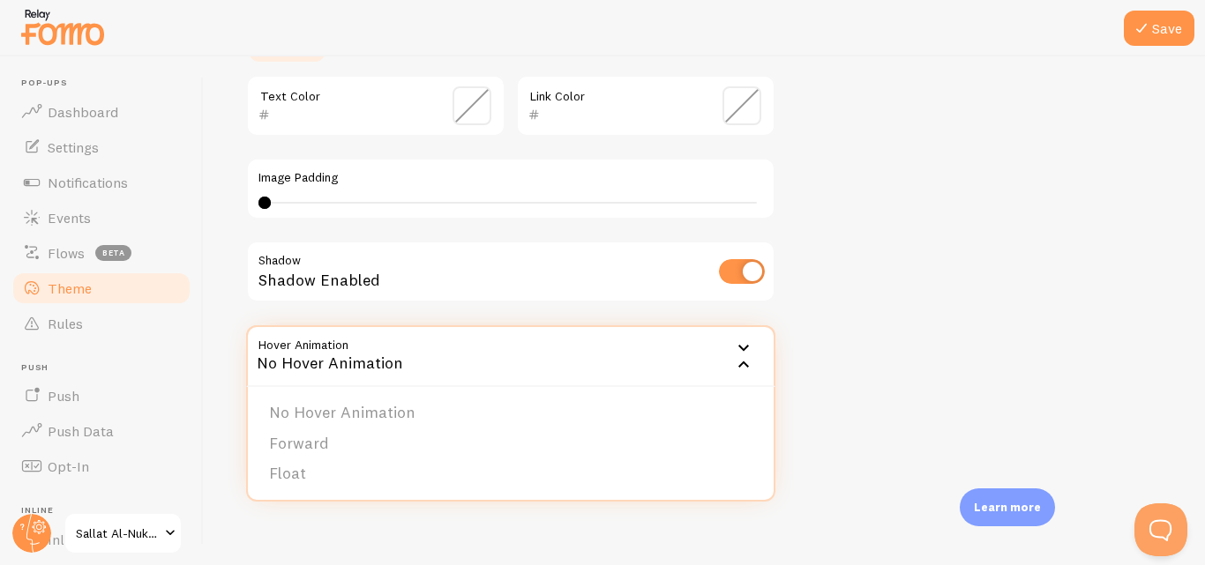
click at [419, 355] on div "No Hover Animation" at bounding box center [510, 356] width 529 height 62
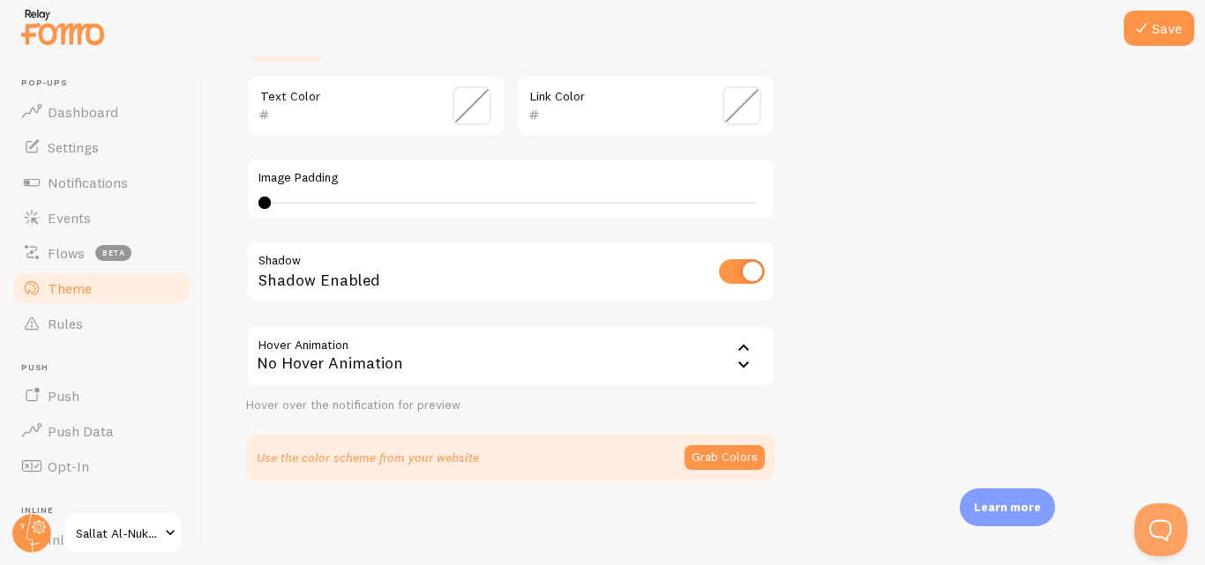
click at [129, 528] on span "Sallat Al-Nukhba" at bounding box center [118, 533] width 84 height 21
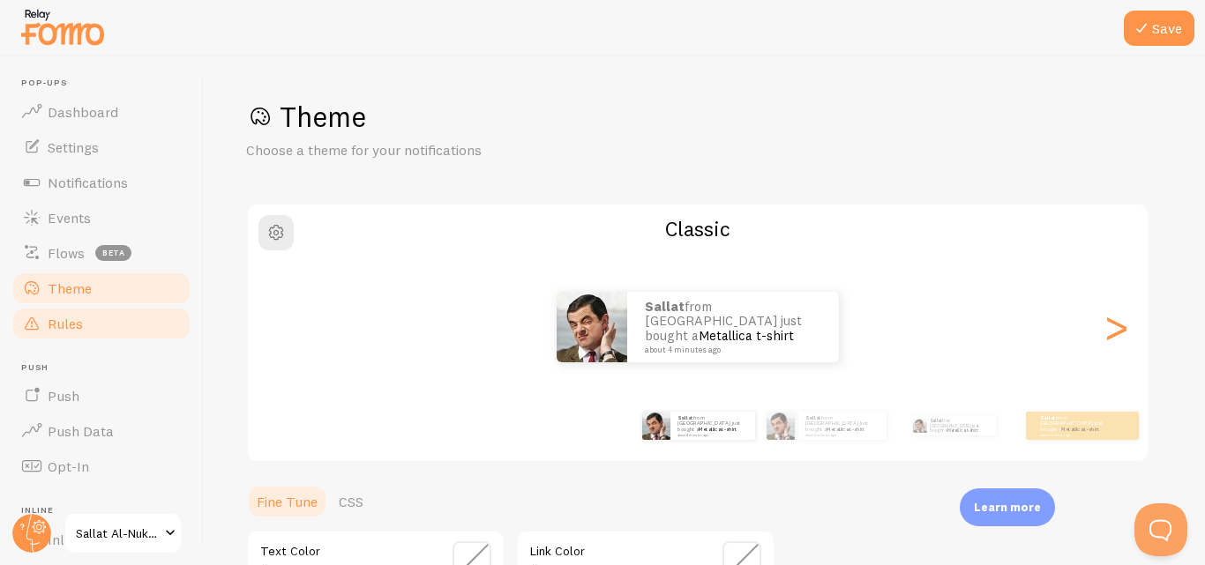
click at [105, 325] on link "Rules" at bounding box center [102, 323] width 182 height 35
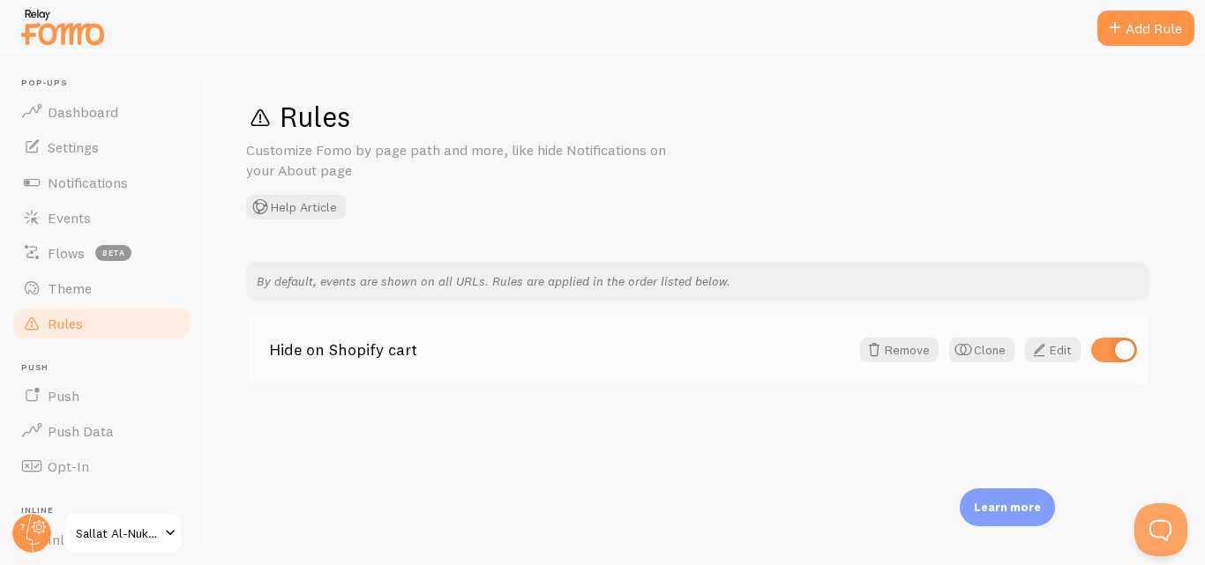
click at [1113, 351] on input "checkbox" at bounding box center [1114, 350] width 46 height 25
checkbox input "false"
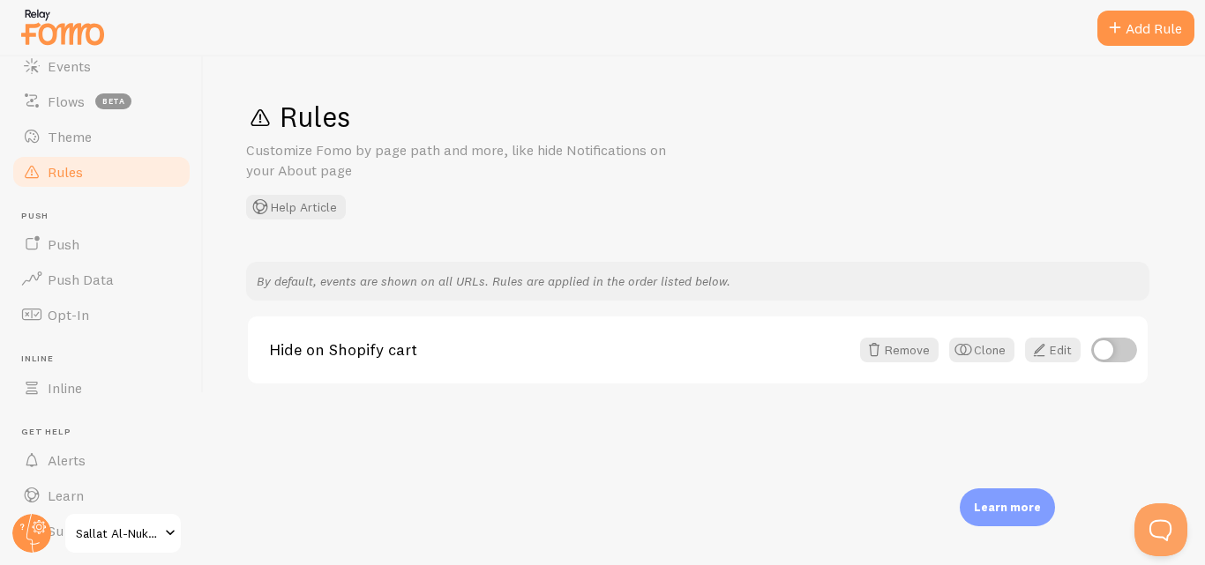
scroll to position [176, 0]
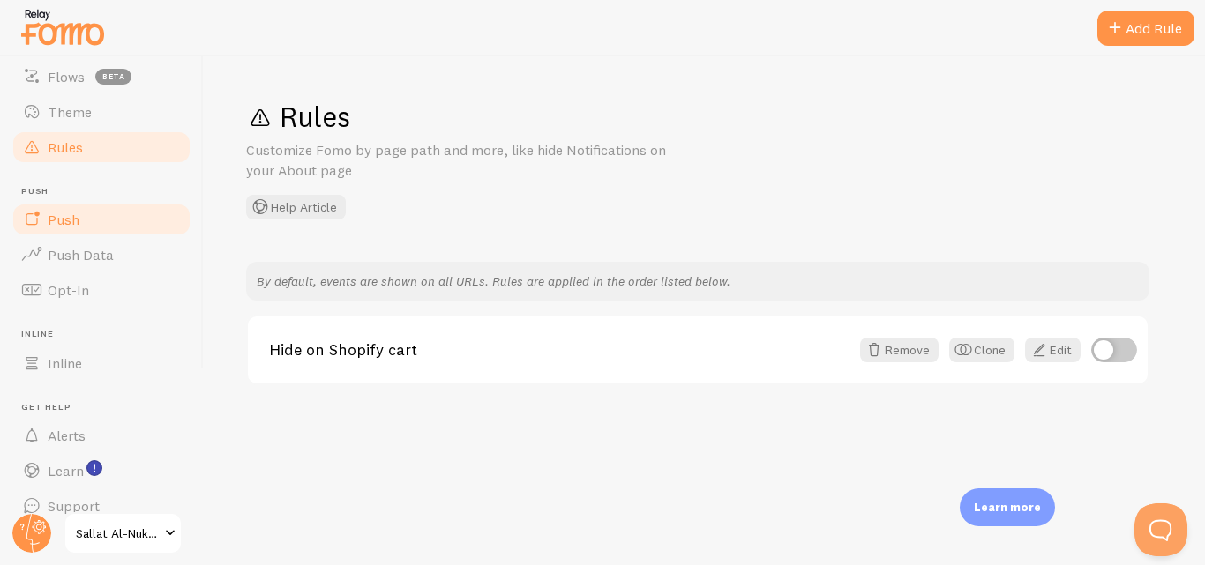
click at [123, 216] on link "Push" at bounding box center [102, 219] width 182 height 35
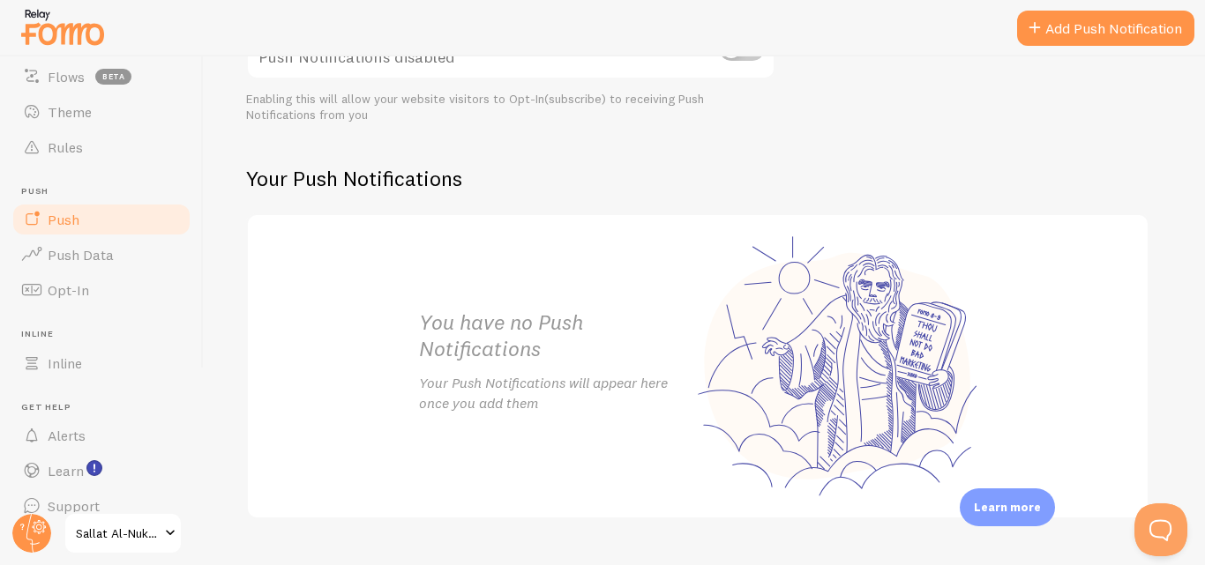
scroll to position [303, 0]
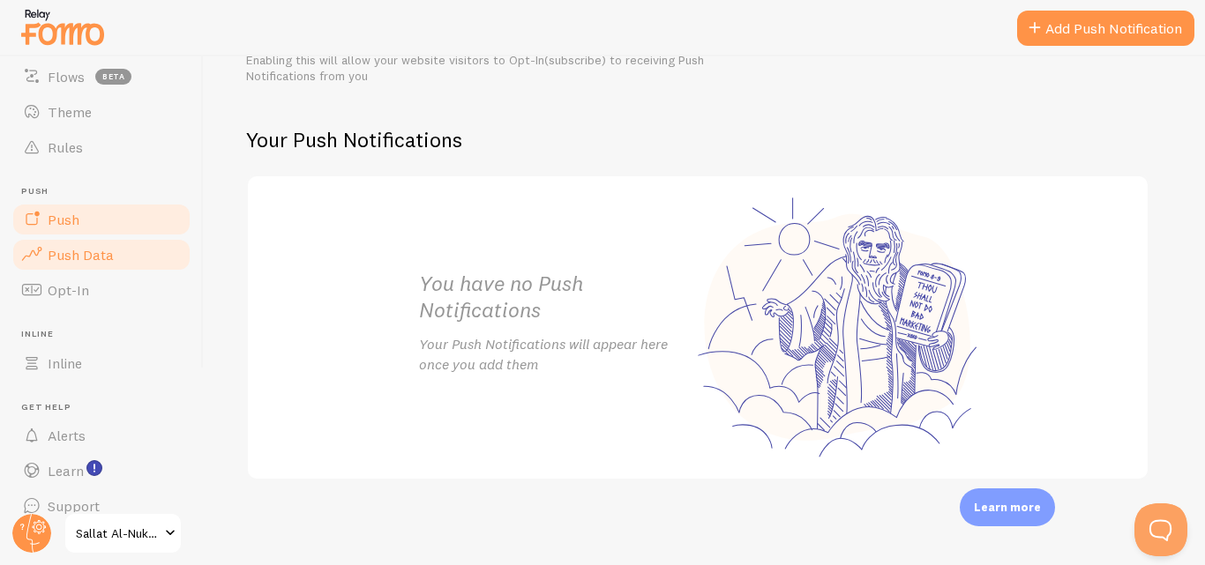
click at [103, 250] on span "Push Data" at bounding box center [81, 255] width 66 height 18
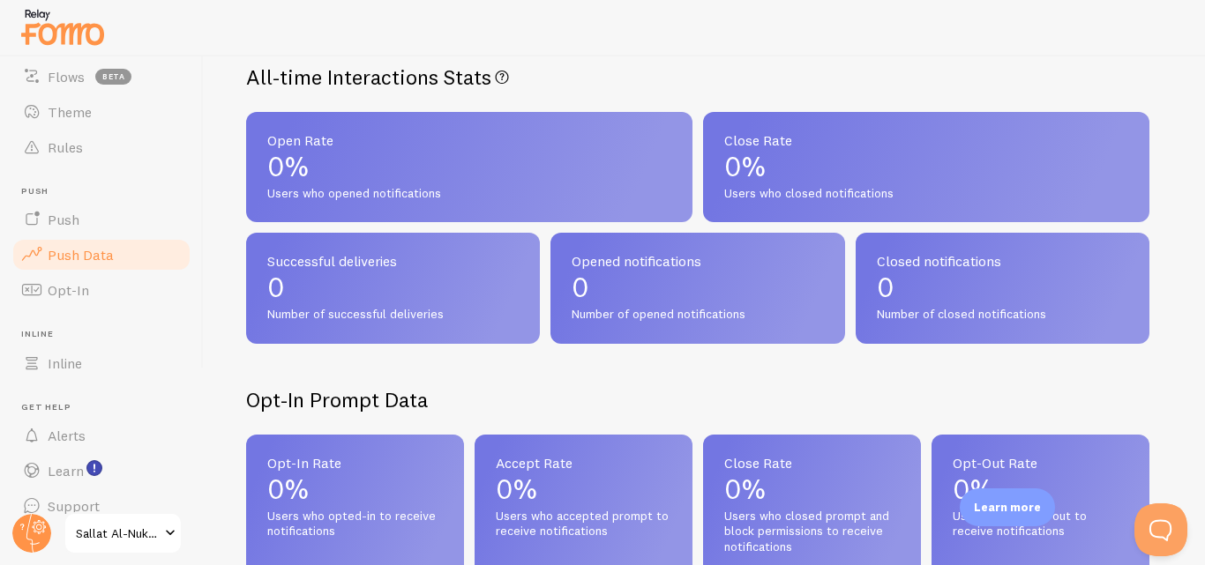
scroll to position [176, 0]
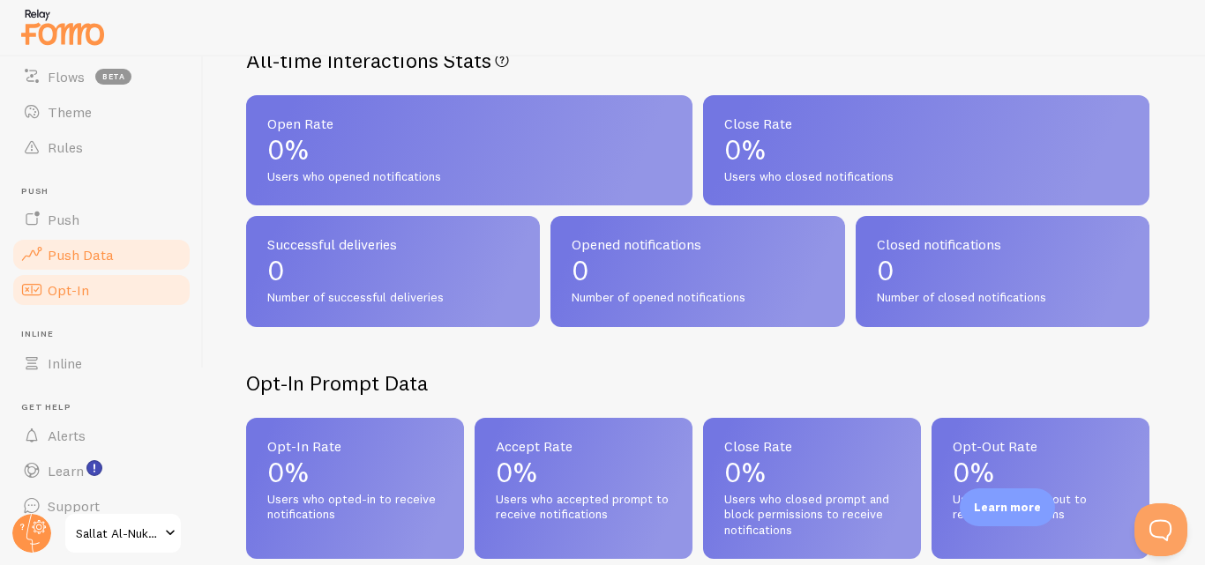
click at [119, 284] on link "Opt-In" at bounding box center [102, 289] width 182 height 35
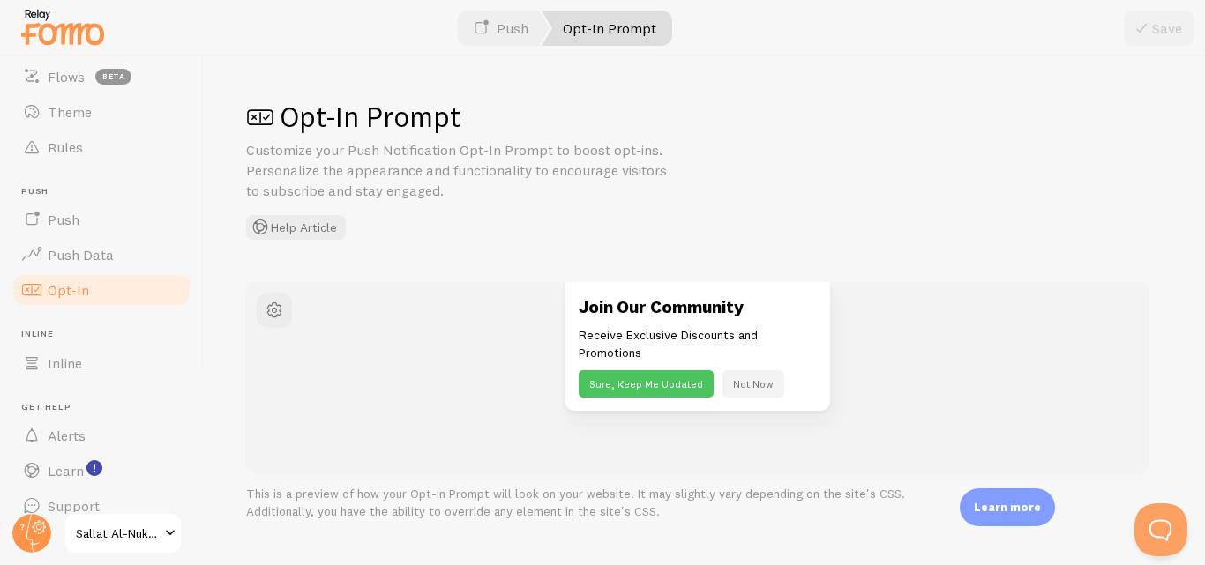
scroll to position [176, 0]
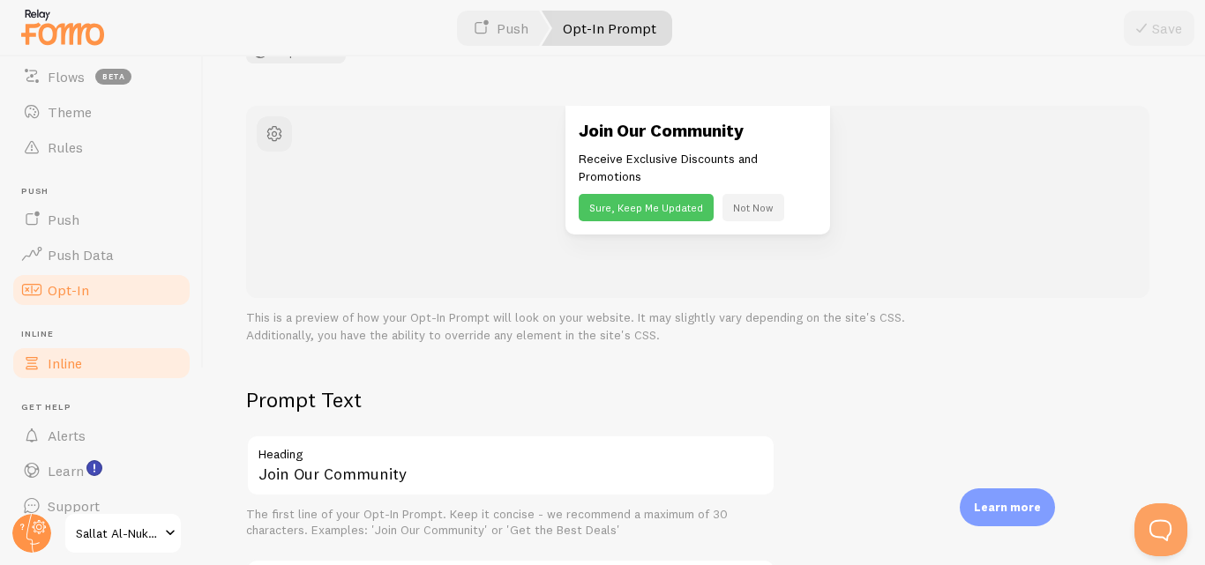
click at [81, 352] on link "Inline" at bounding box center [102, 363] width 182 height 35
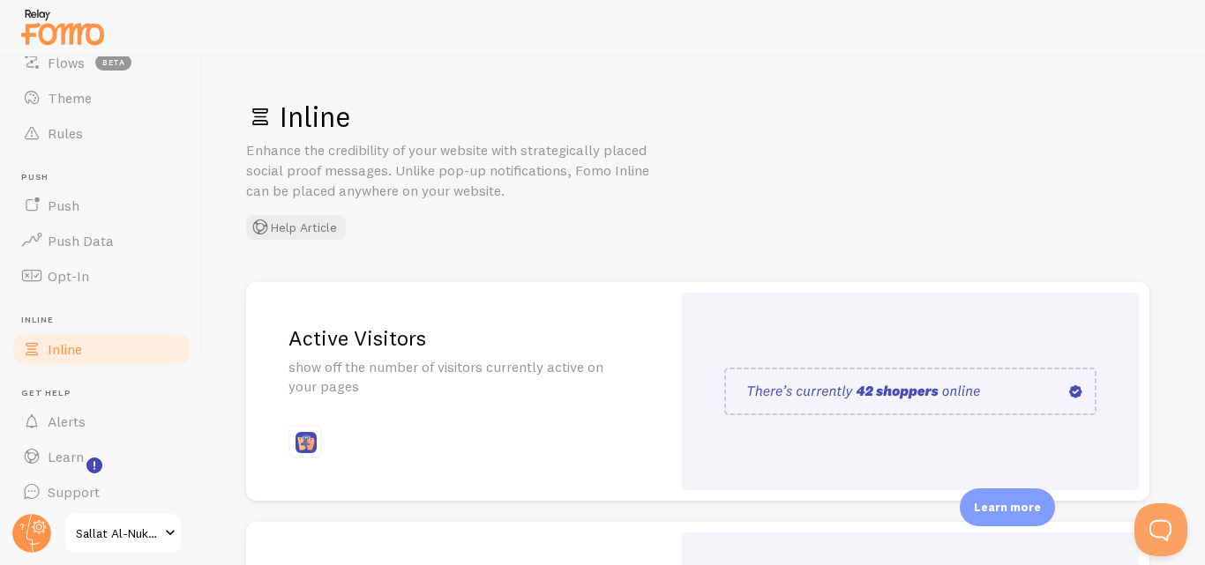
scroll to position [198, 0]
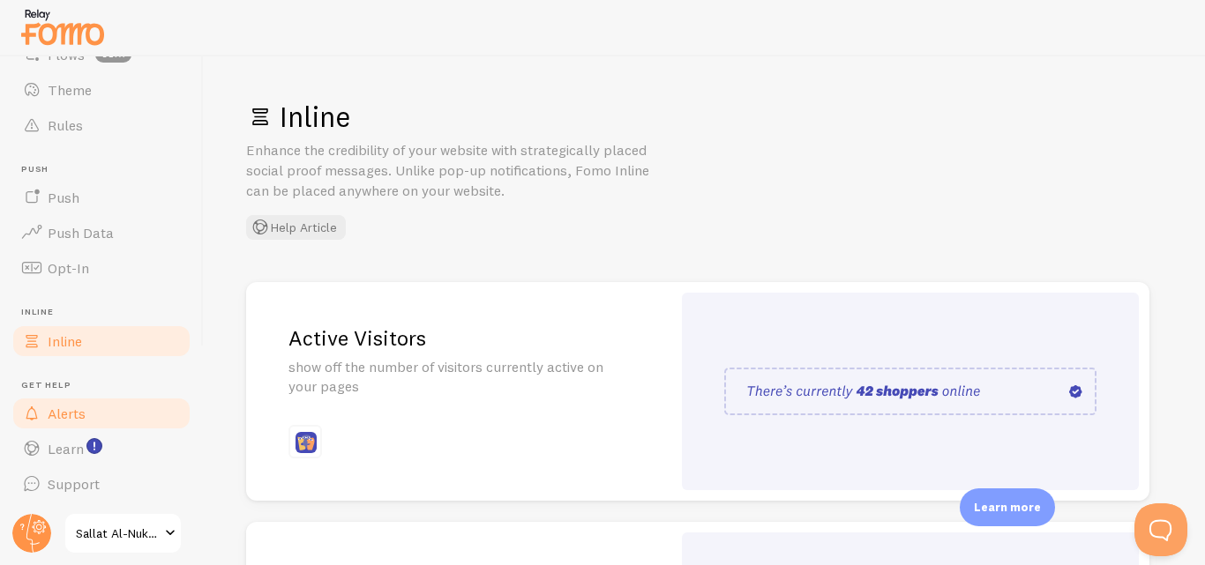
click at [78, 422] on link "Alerts" at bounding box center [102, 413] width 182 height 35
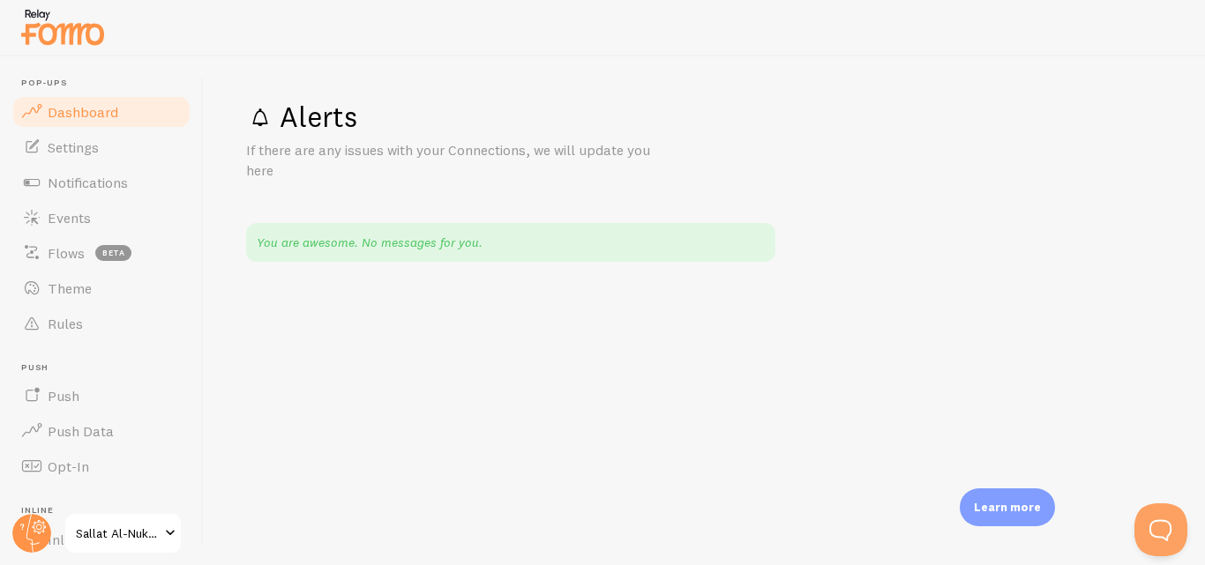
click at [105, 123] on link "Dashboard" at bounding box center [102, 111] width 182 height 35
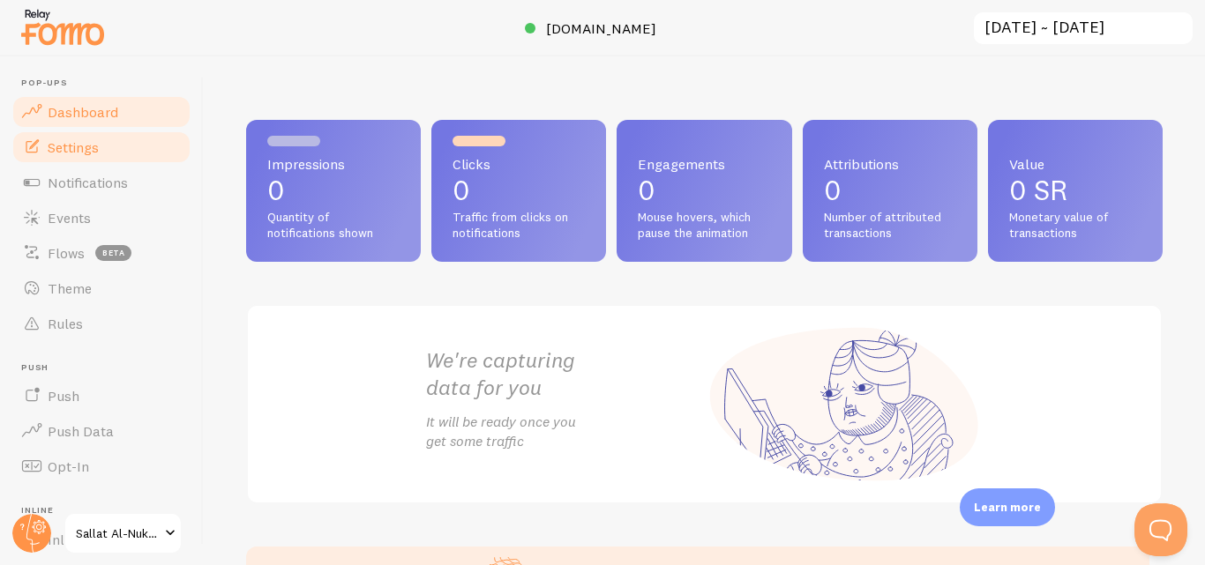
click at [99, 151] on span "Settings" at bounding box center [73, 147] width 51 height 18
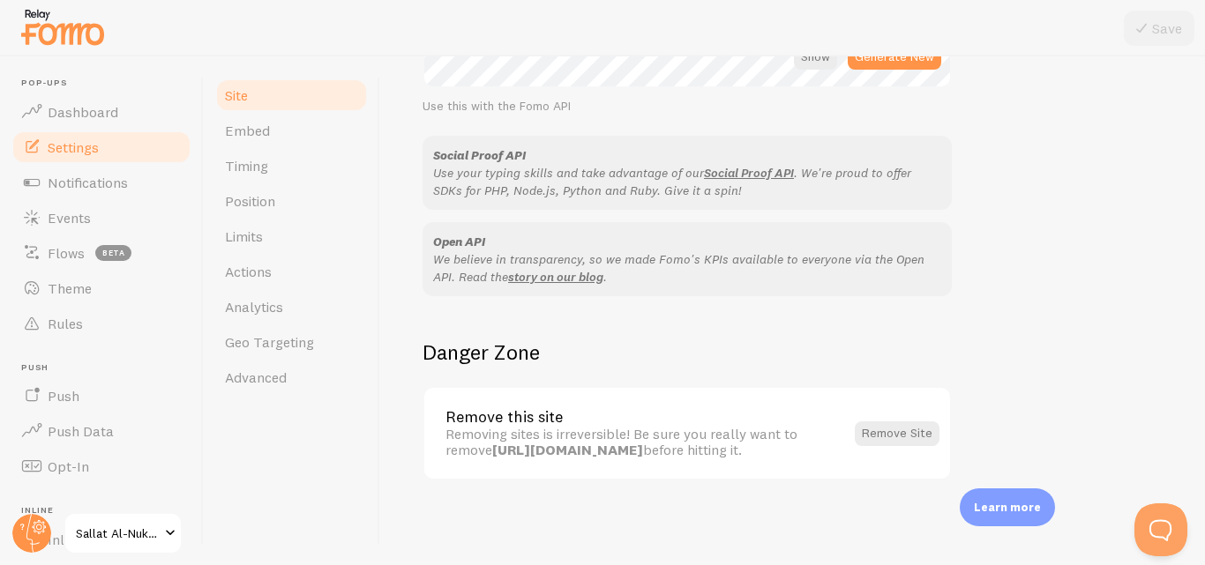
scroll to position [655, 0]
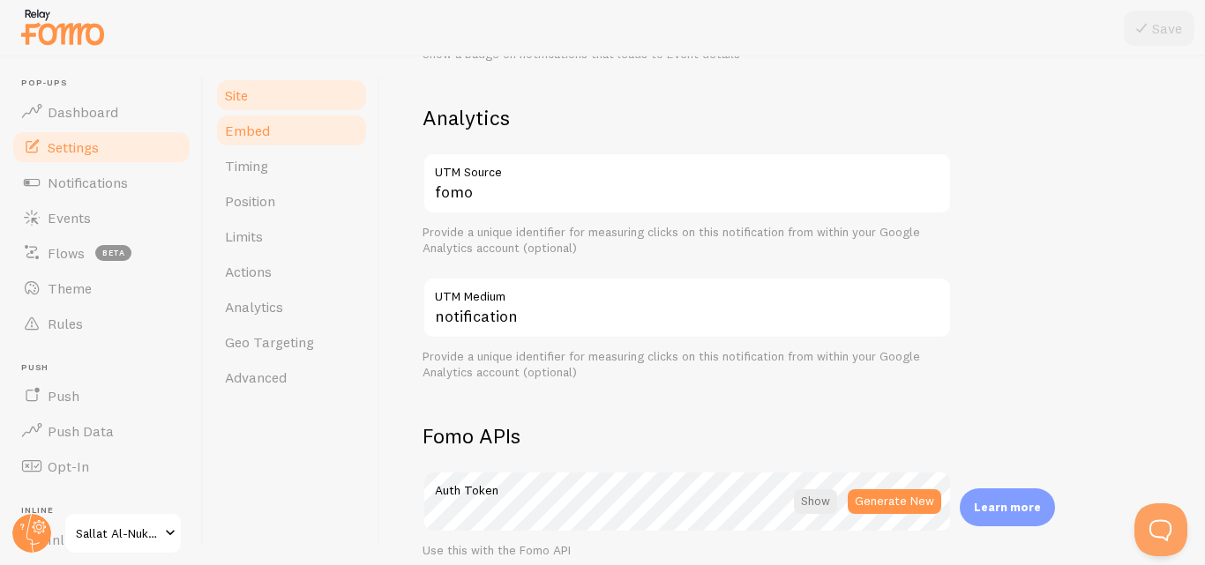
click at [245, 131] on span "Embed" at bounding box center [247, 131] width 45 height 18
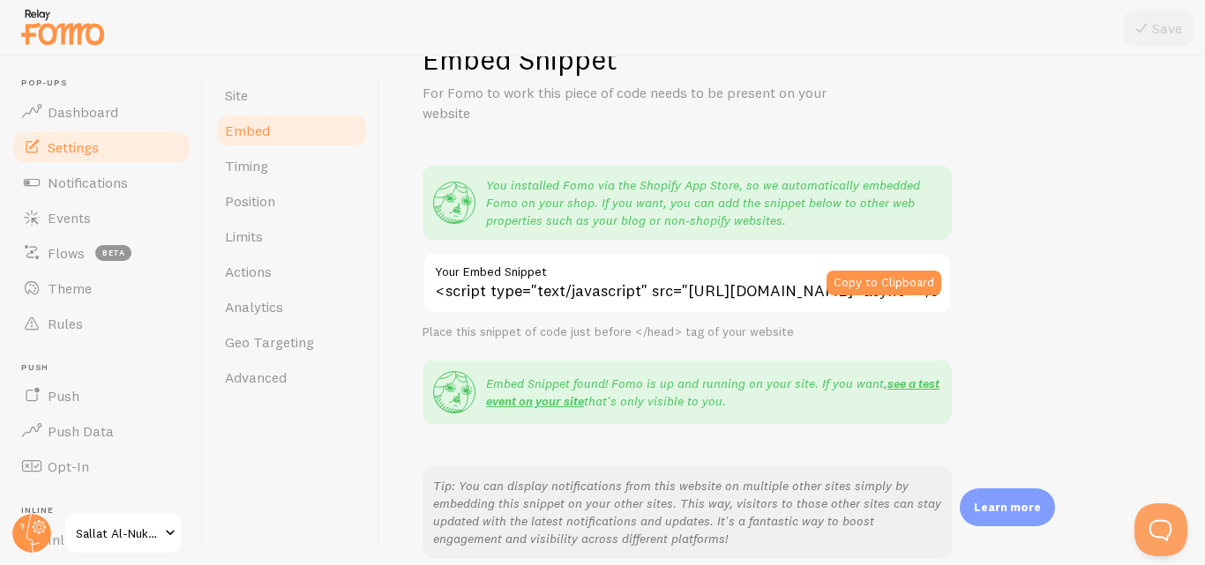
scroll to position [88, 0]
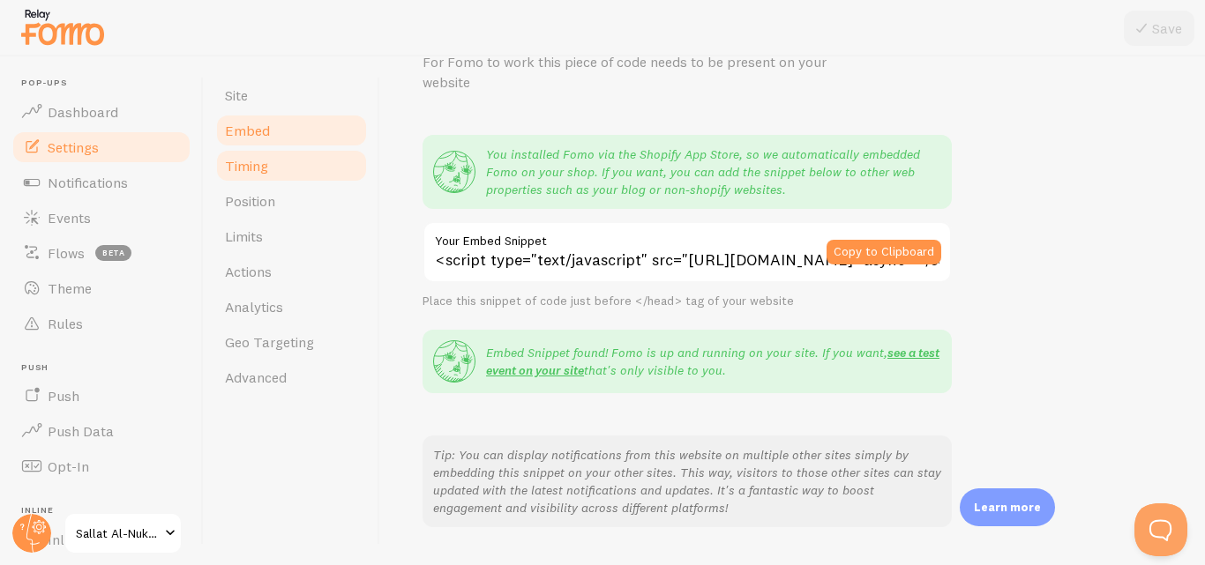
click at [317, 168] on link "Timing" at bounding box center [291, 165] width 154 height 35
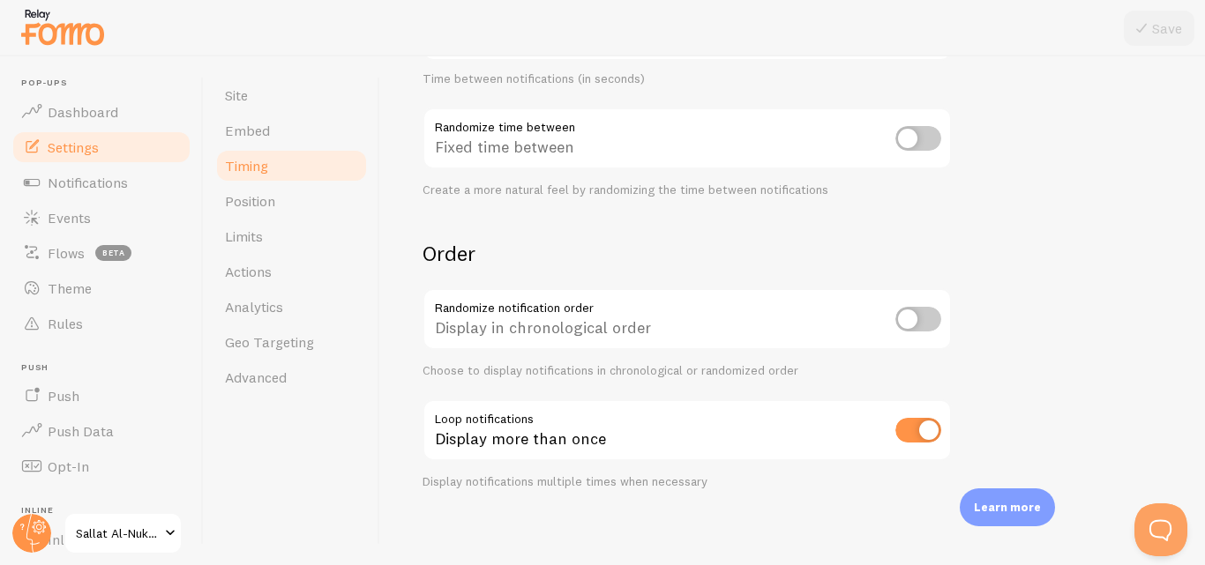
scroll to position [479, 0]
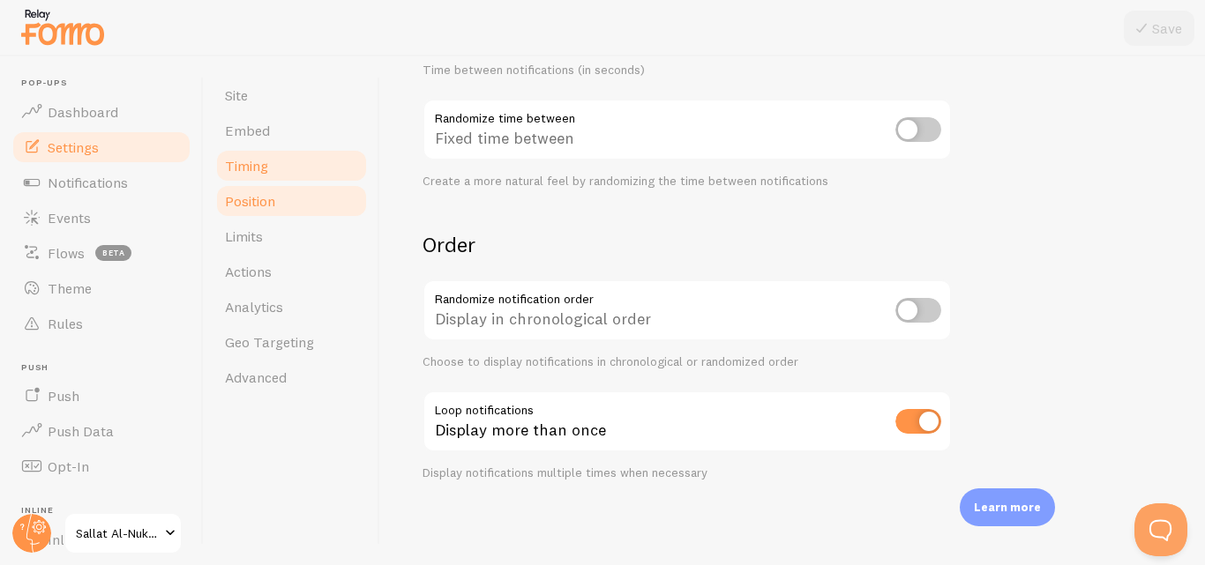
click at [285, 207] on link "Position" at bounding box center [291, 200] width 154 height 35
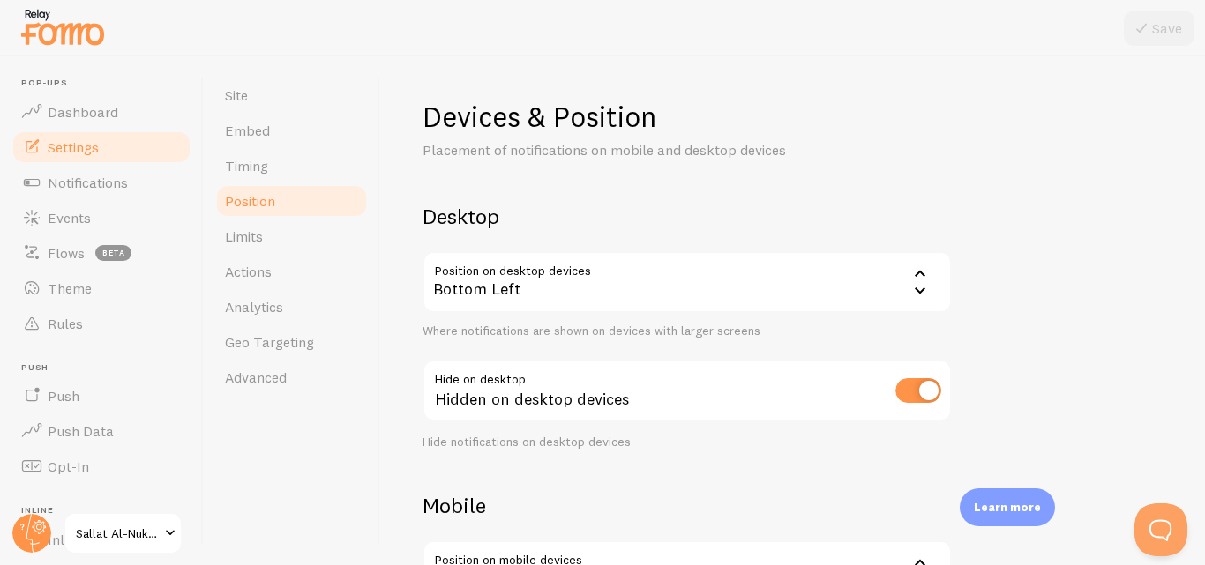
click at [919, 392] on input "checkbox" at bounding box center [918, 390] width 46 height 25
checkbox input "false"
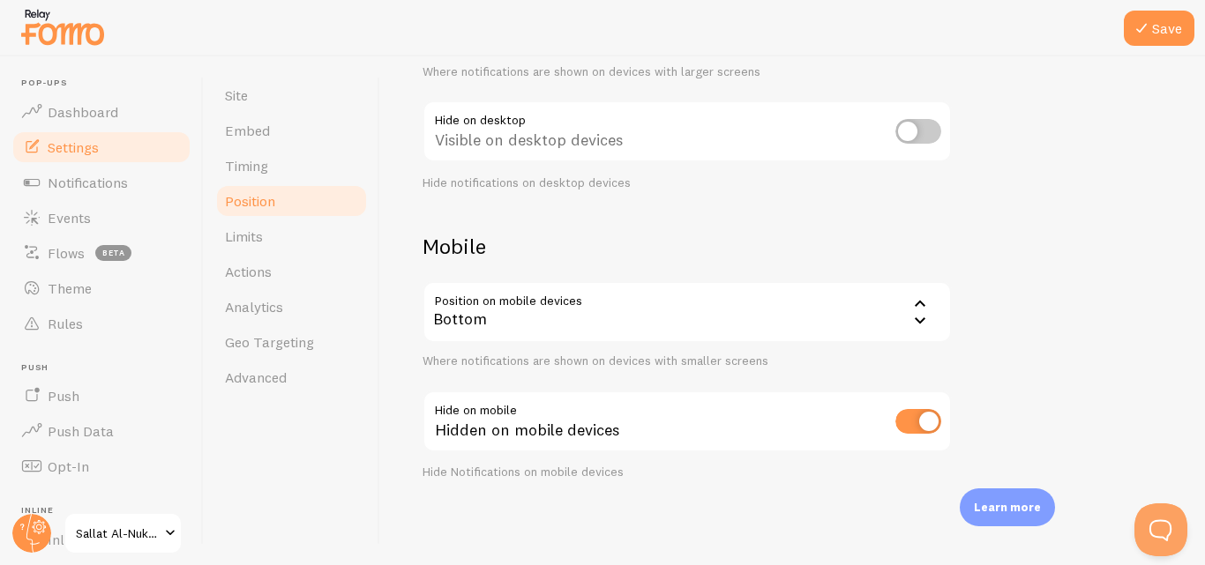
click at [912, 439] on div "Hidden on mobile devices" at bounding box center [686, 423] width 529 height 64
click at [919, 414] on input "checkbox" at bounding box center [918, 421] width 46 height 25
checkbox input "false"
click at [1147, 24] on icon at bounding box center [1141, 28] width 21 height 21
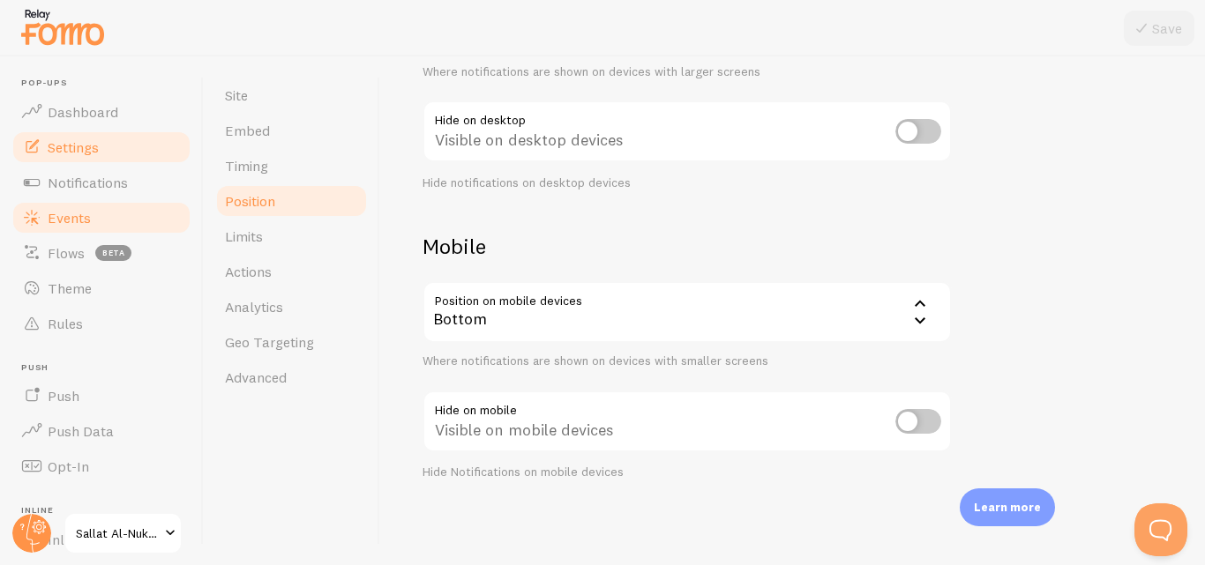
click at [67, 219] on span "Events" at bounding box center [69, 218] width 43 height 18
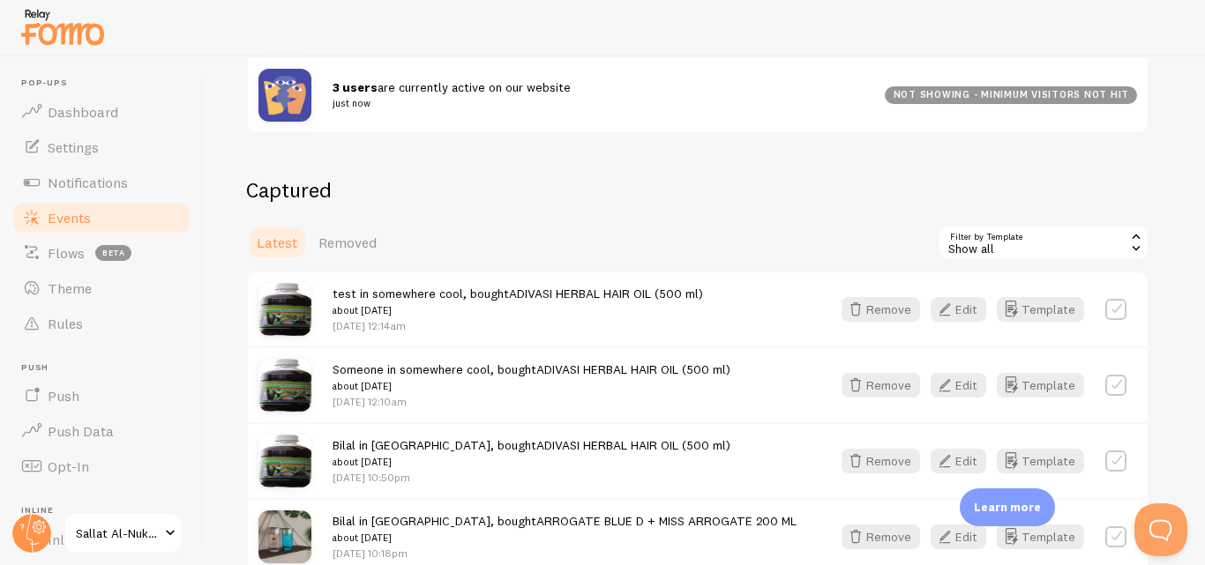
scroll to position [353, 0]
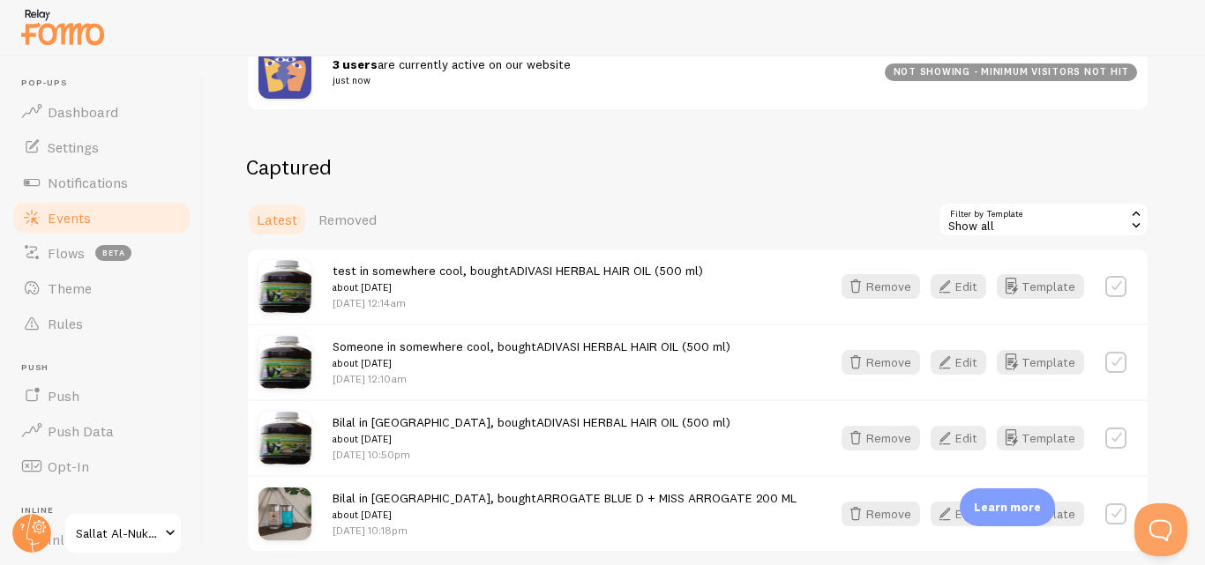
click at [999, 225] on div "Show all" at bounding box center [1043, 219] width 212 height 35
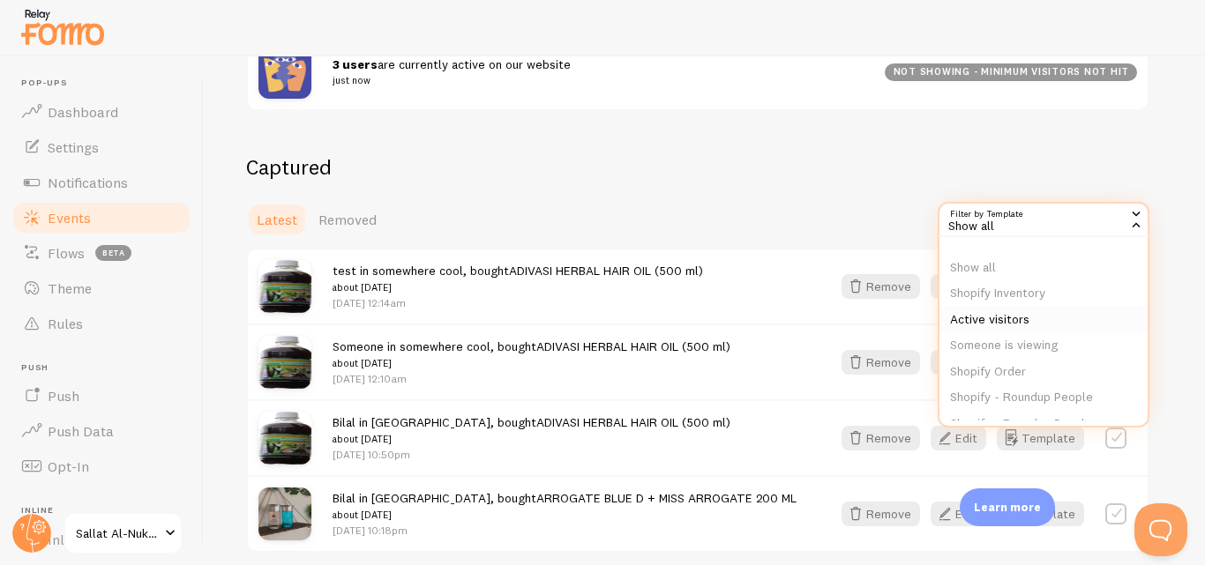
click at [1012, 311] on li "Active visitors" at bounding box center [1043, 320] width 208 height 26
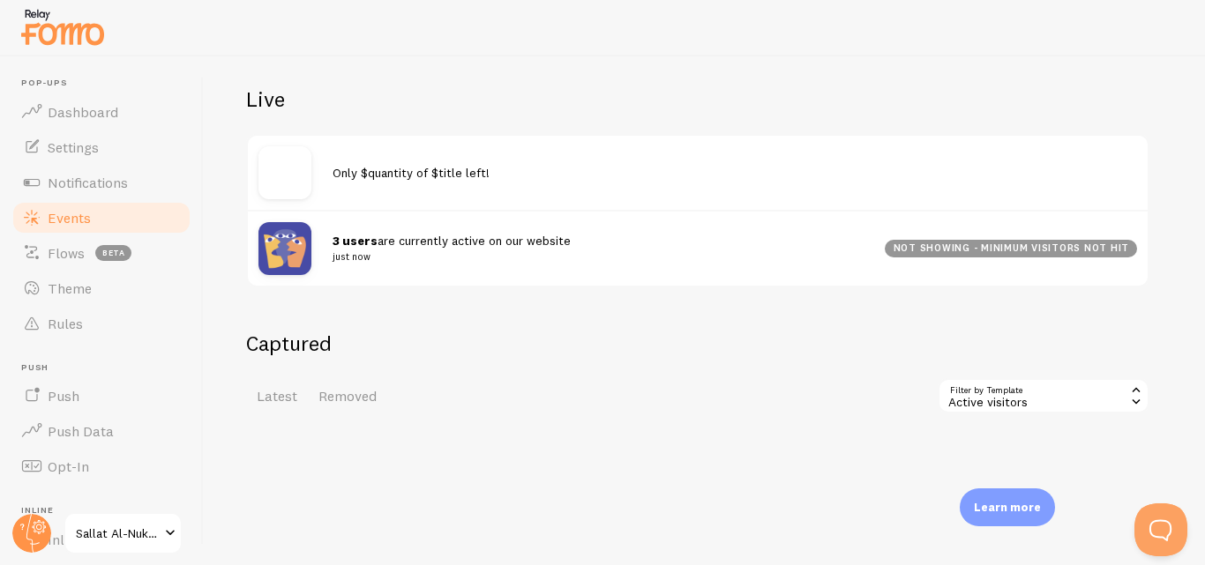
scroll to position [215, 0]
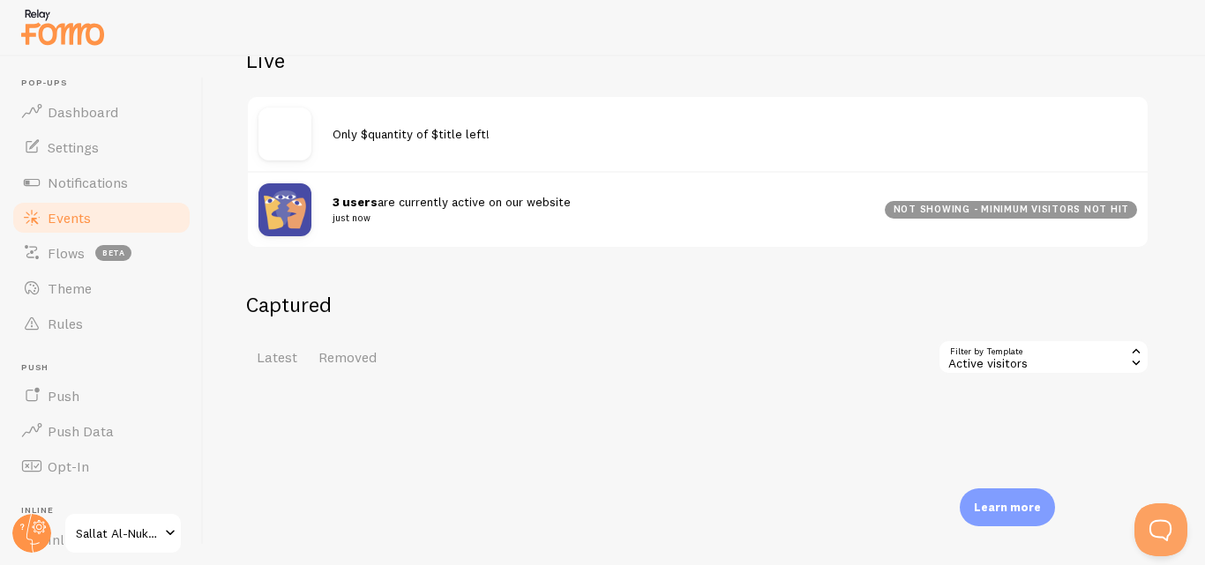
click at [996, 365] on div "Active visitors" at bounding box center [1043, 357] width 212 height 35
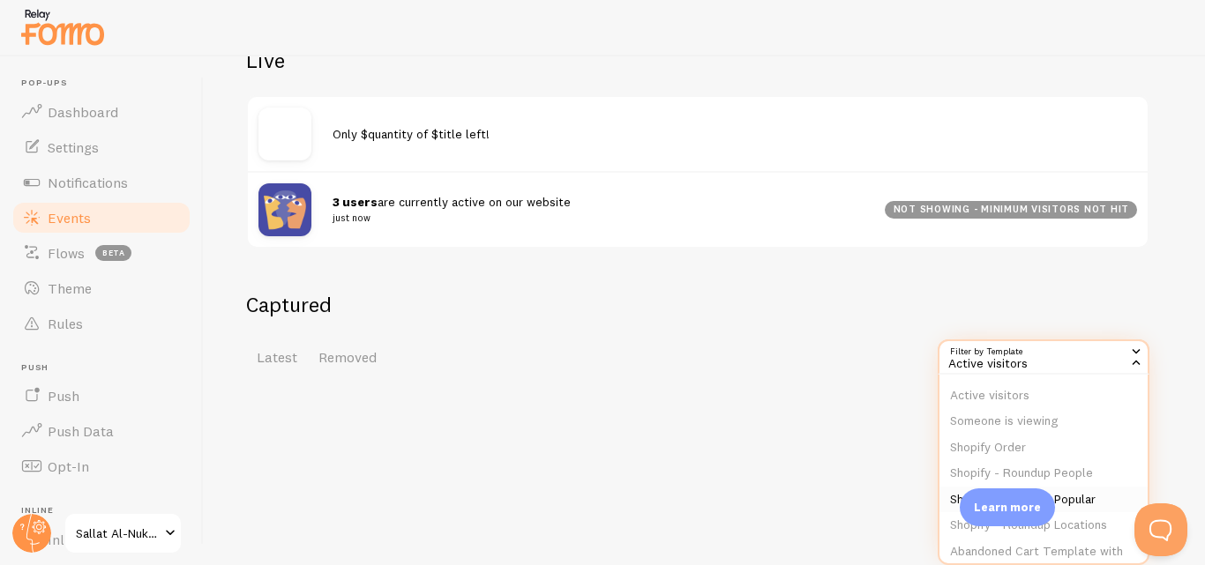
scroll to position [0, 0]
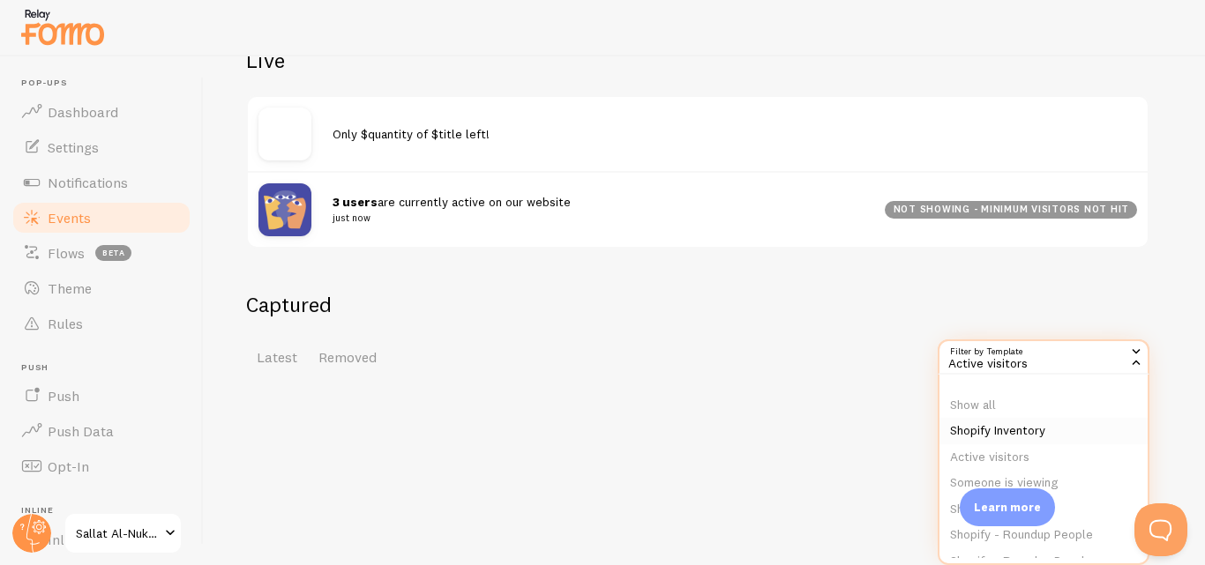
click at [1021, 432] on li "Shopify Inventory" at bounding box center [1043, 431] width 208 height 26
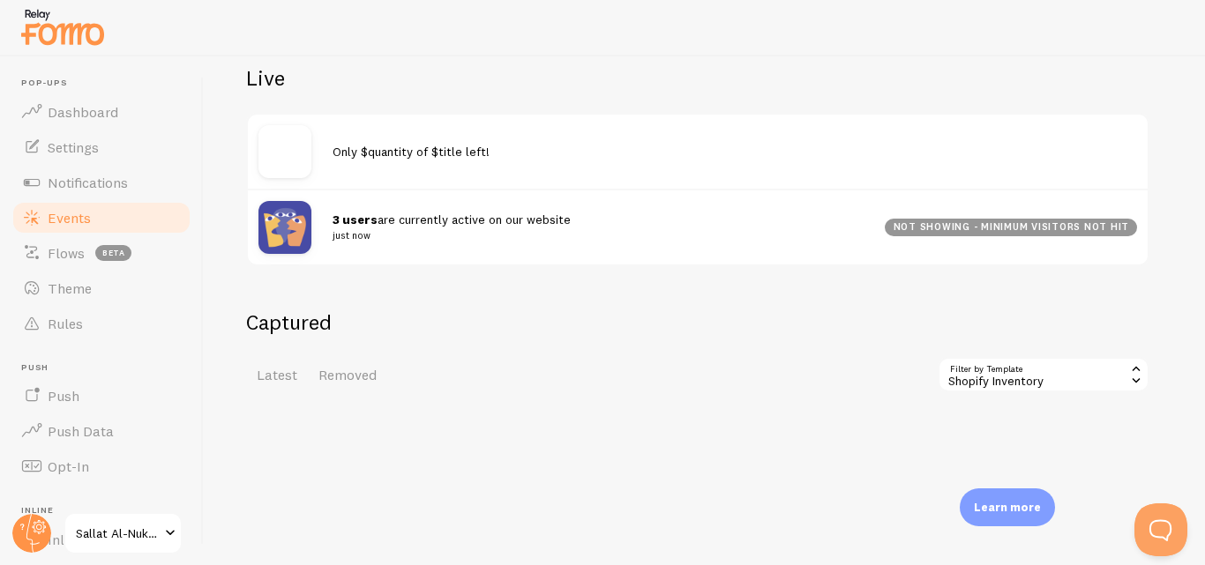
scroll to position [215, 0]
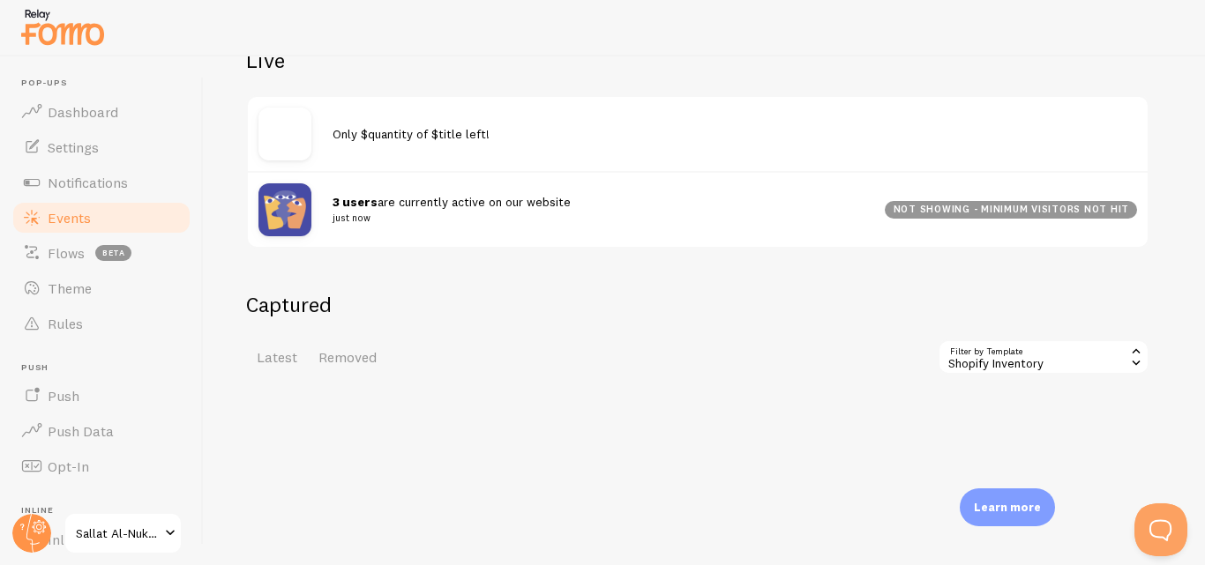
click at [1024, 355] on div "Shopify Inventory" at bounding box center [1043, 357] width 212 height 35
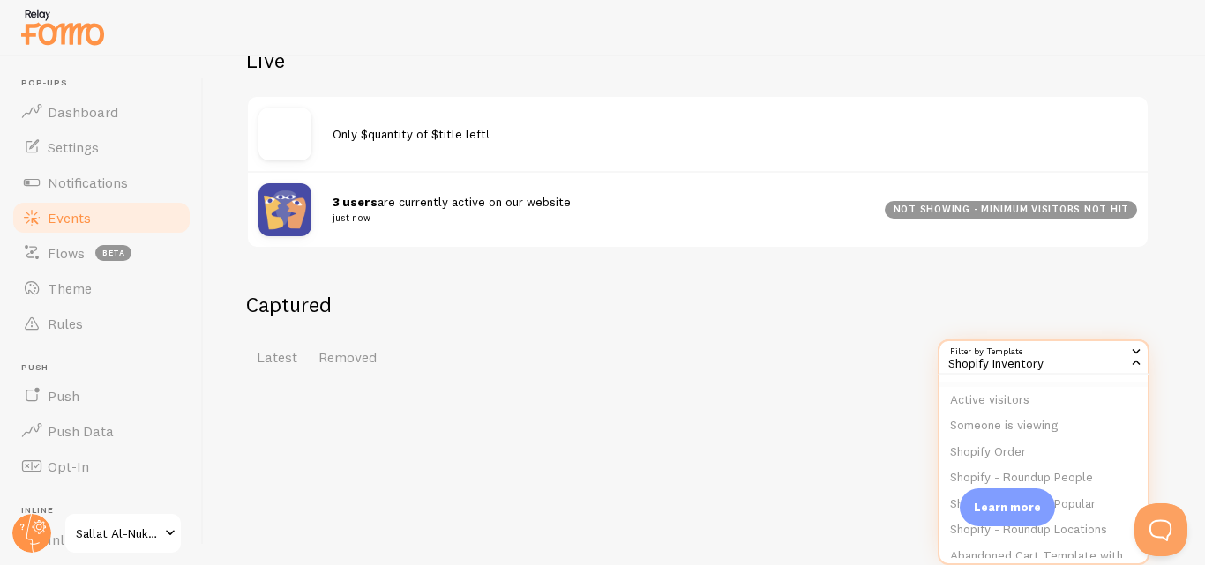
scroll to position [0, 0]
click at [995, 450] on li "Active visitors" at bounding box center [1043, 457] width 208 height 26
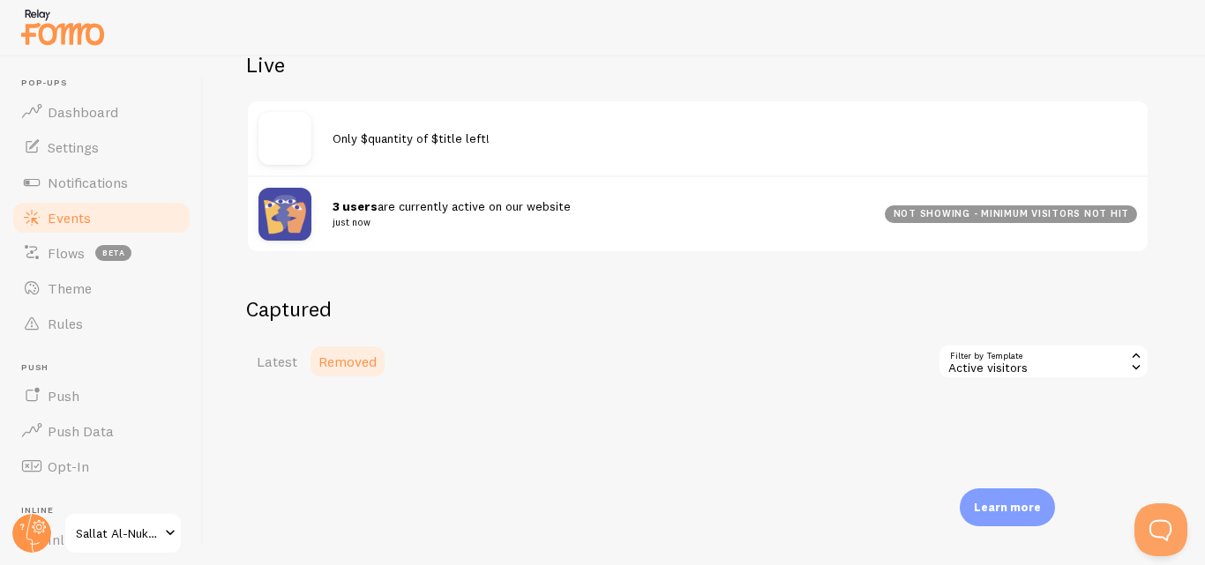
scroll to position [215, 0]
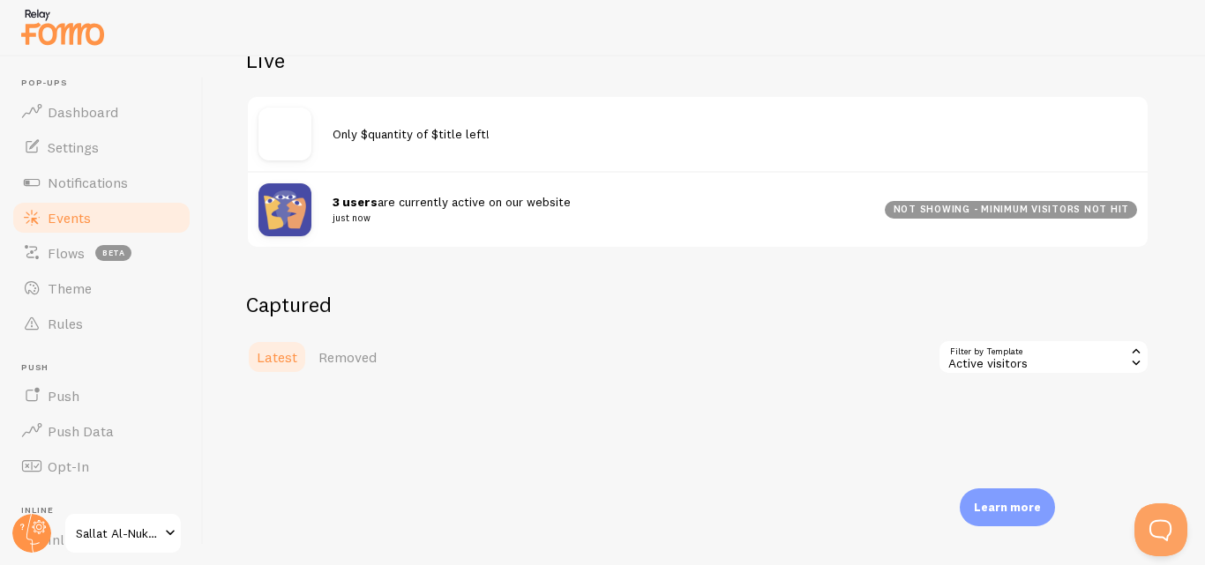
click at [282, 362] on span "Latest" at bounding box center [277, 357] width 41 height 18
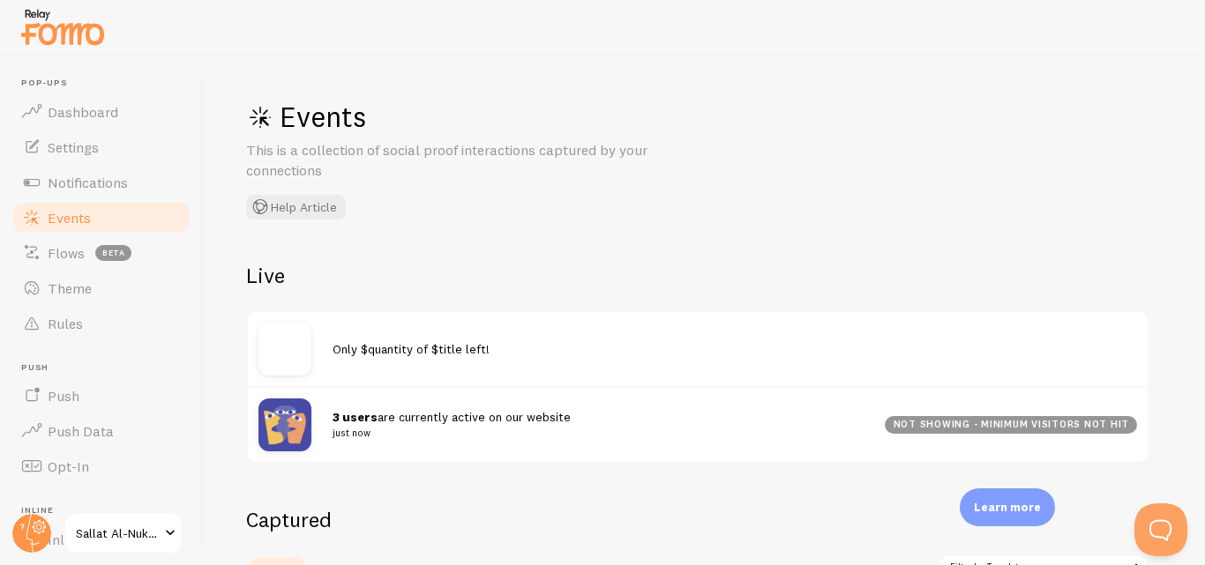
scroll to position [215, 0]
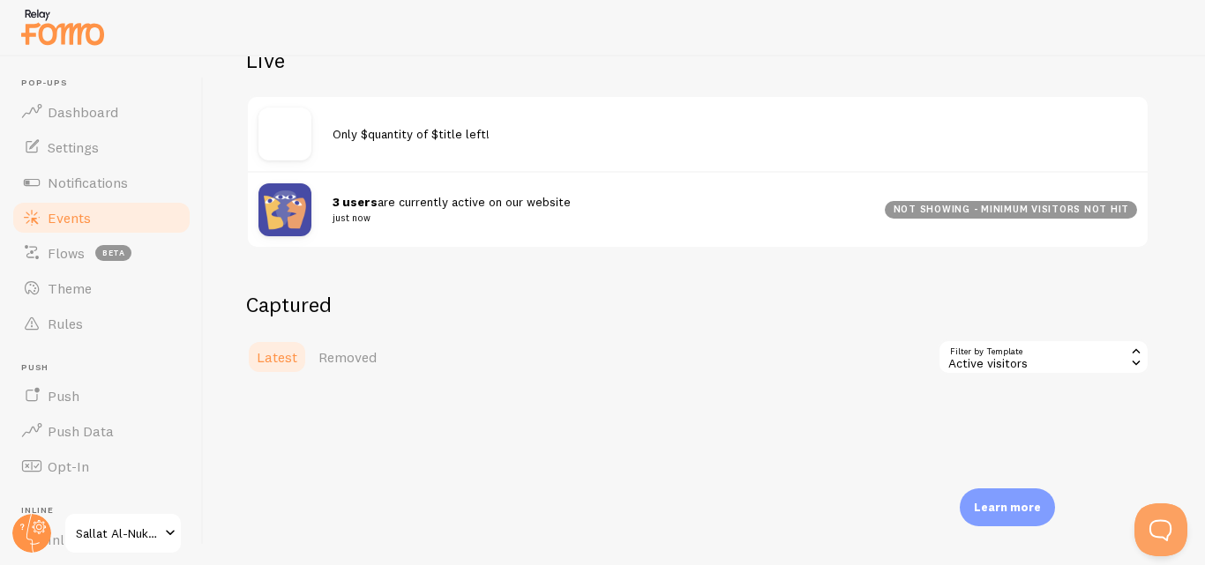
click at [1007, 362] on div "Active visitors" at bounding box center [1043, 357] width 212 height 35
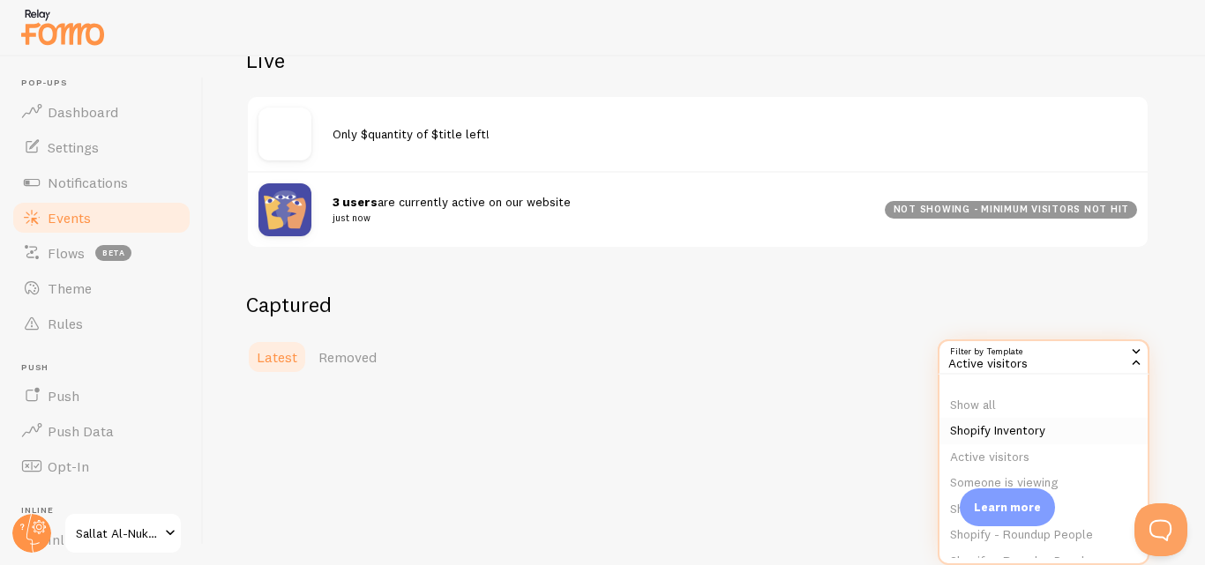
click at [1019, 427] on li "Shopify Inventory" at bounding box center [1043, 431] width 208 height 26
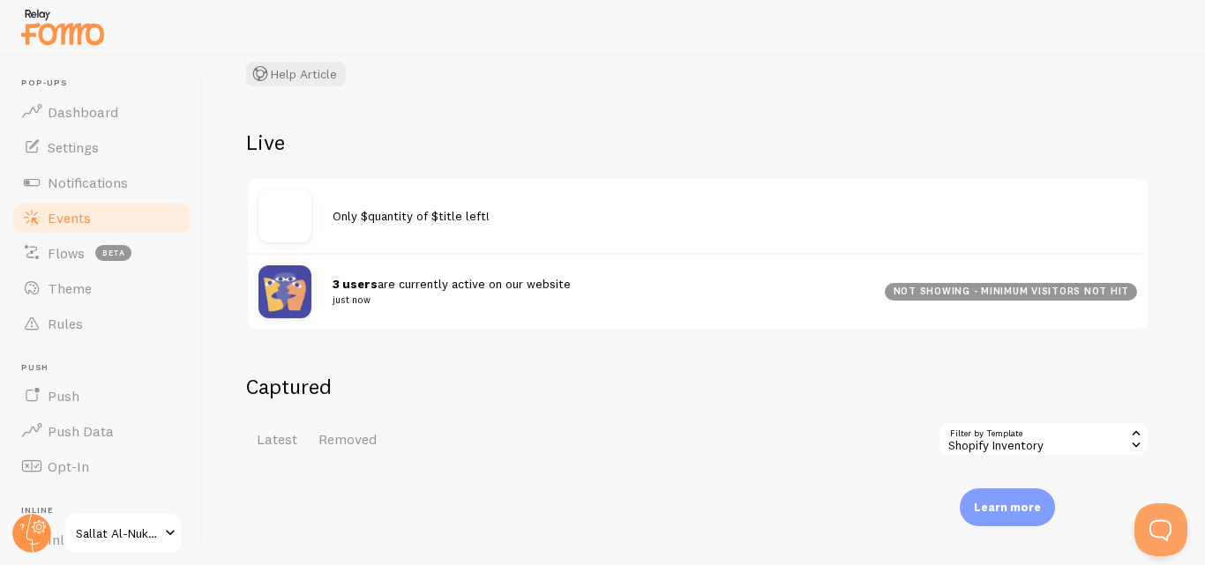
scroll to position [215, 0]
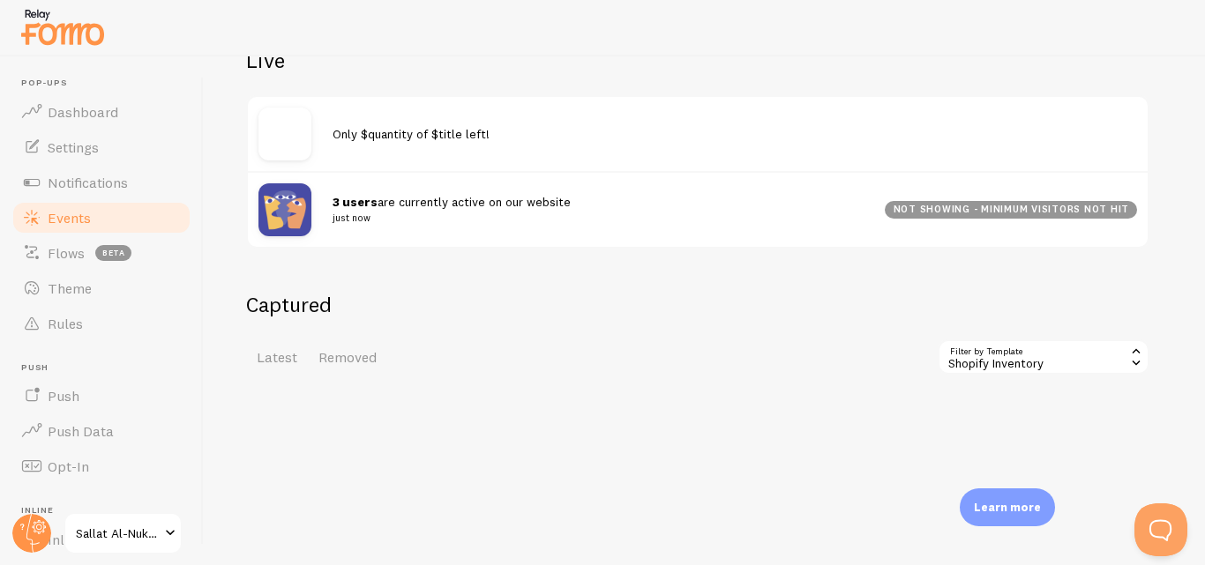
click at [981, 352] on div "Shopify Inventory" at bounding box center [1043, 357] width 212 height 35
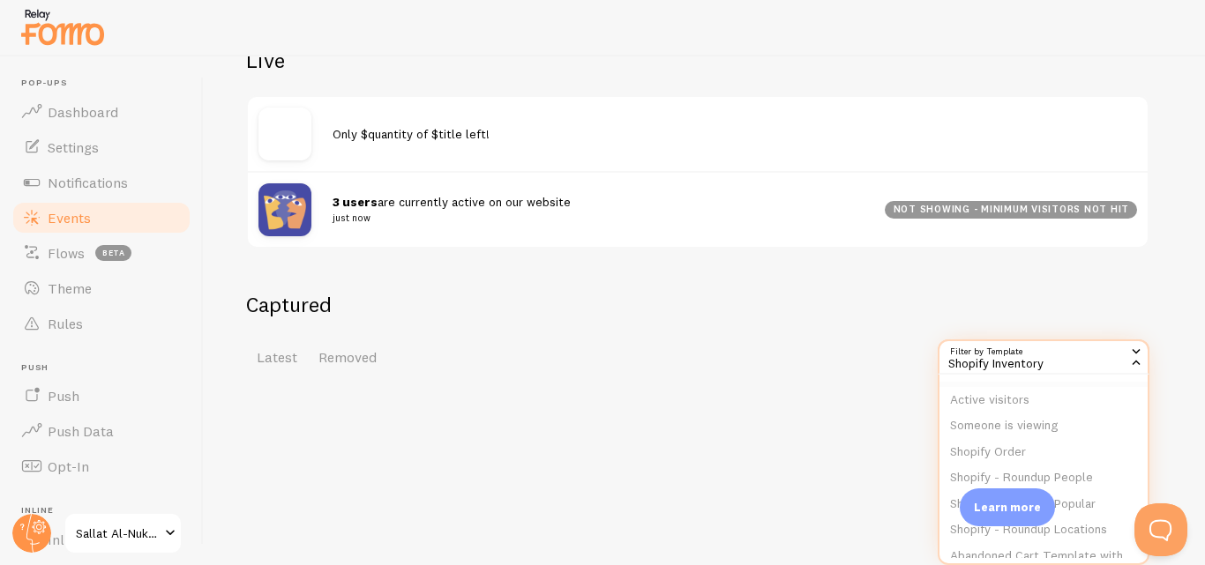
scroll to position [88, 0]
click at [987, 410] on li "Shopify Order" at bounding box center [1043, 421] width 208 height 26
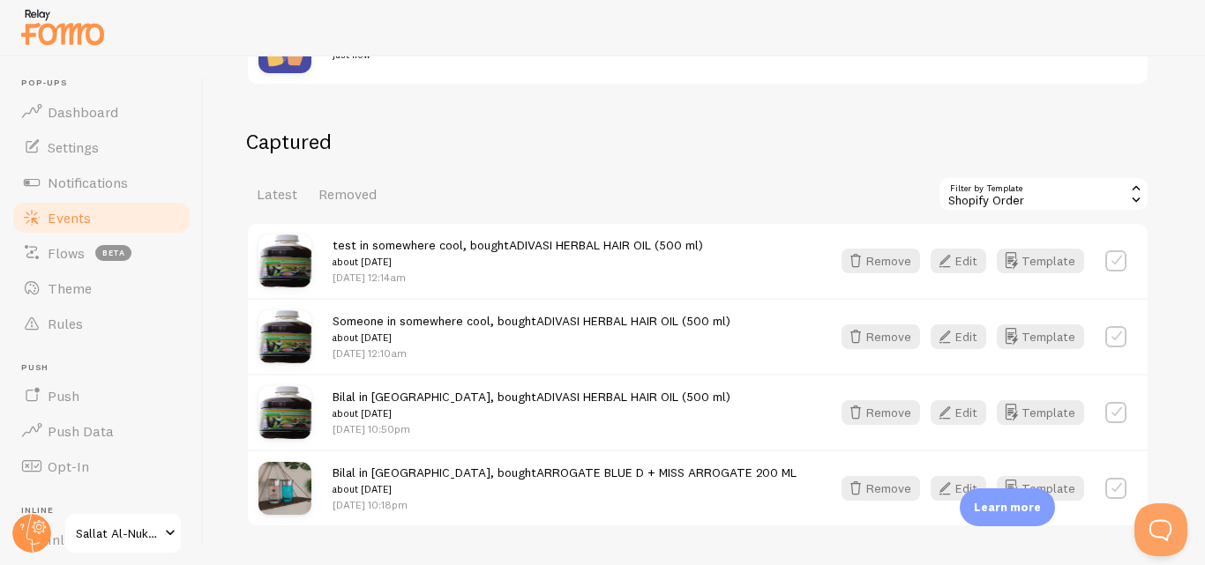
scroll to position [392, 0]
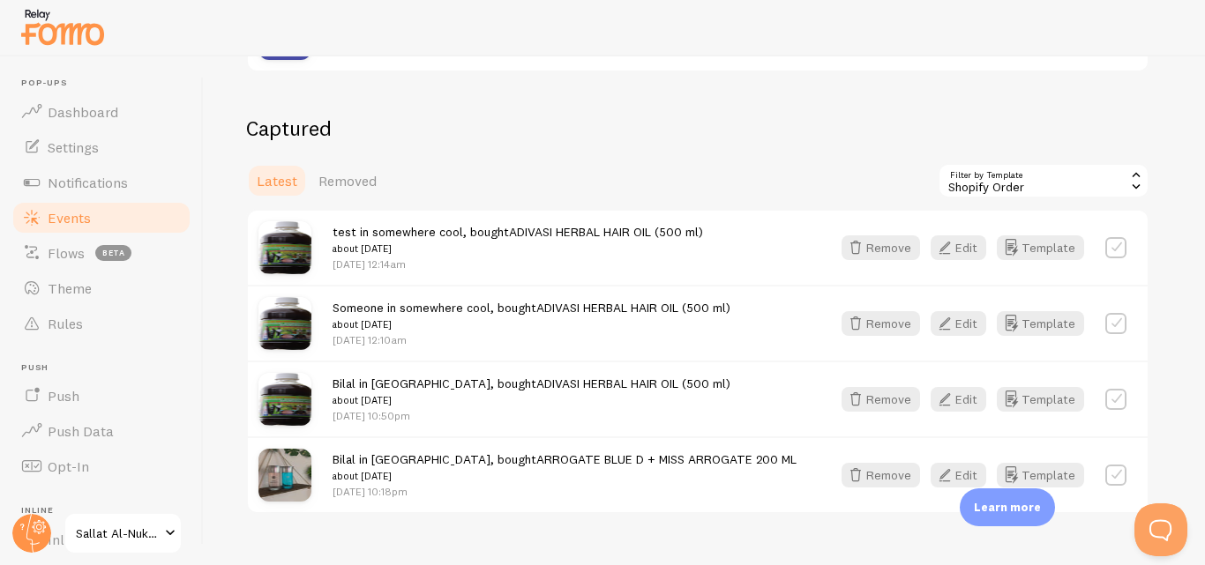
click at [274, 184] on span "Latest" at bounding box center [277, 181] width 41 height 18
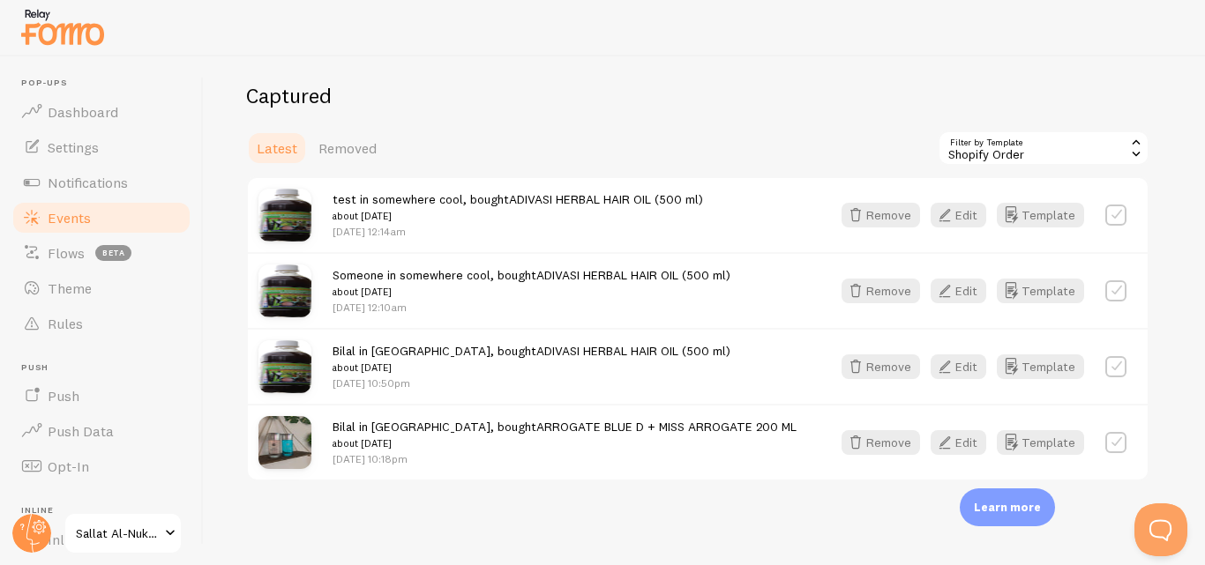
scroll to position [425, 0]
click at [962, 437] on button "Edit" at bounding box center [958, 441] width 56 height 25
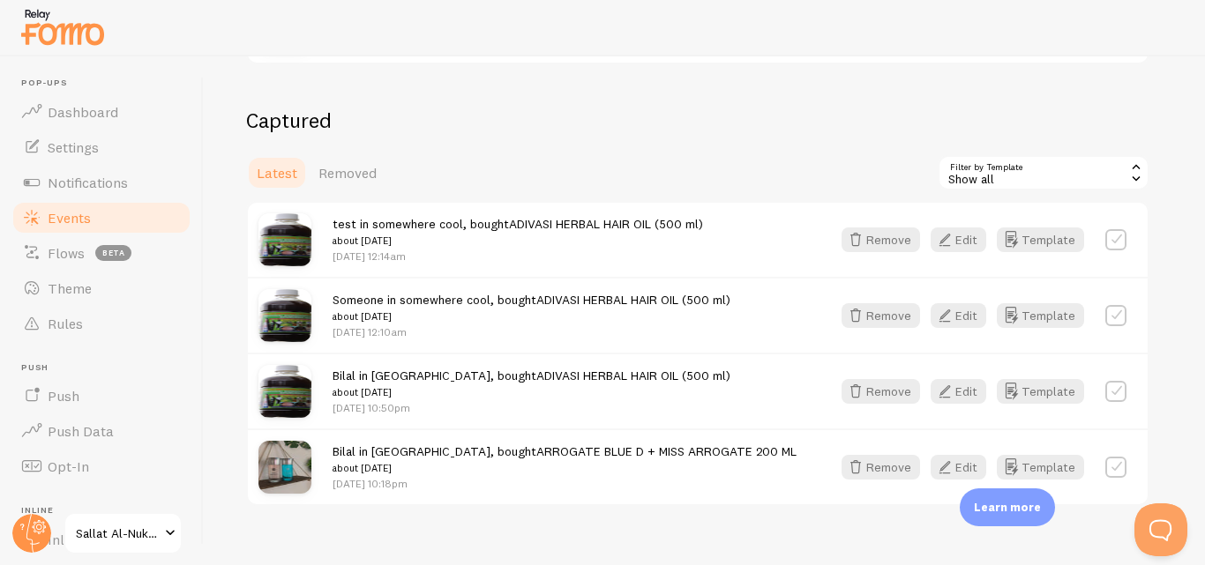
scroll to position [425, 0]
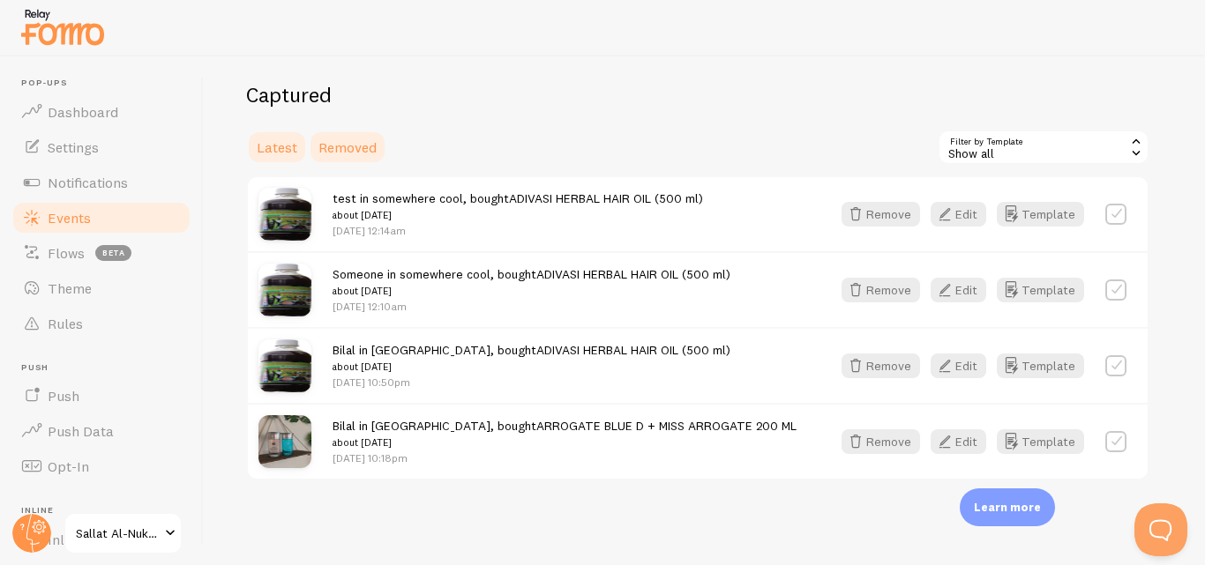
click at [374, 149] on span "Removed" at bounding box center [347, 147] width 58 height 18
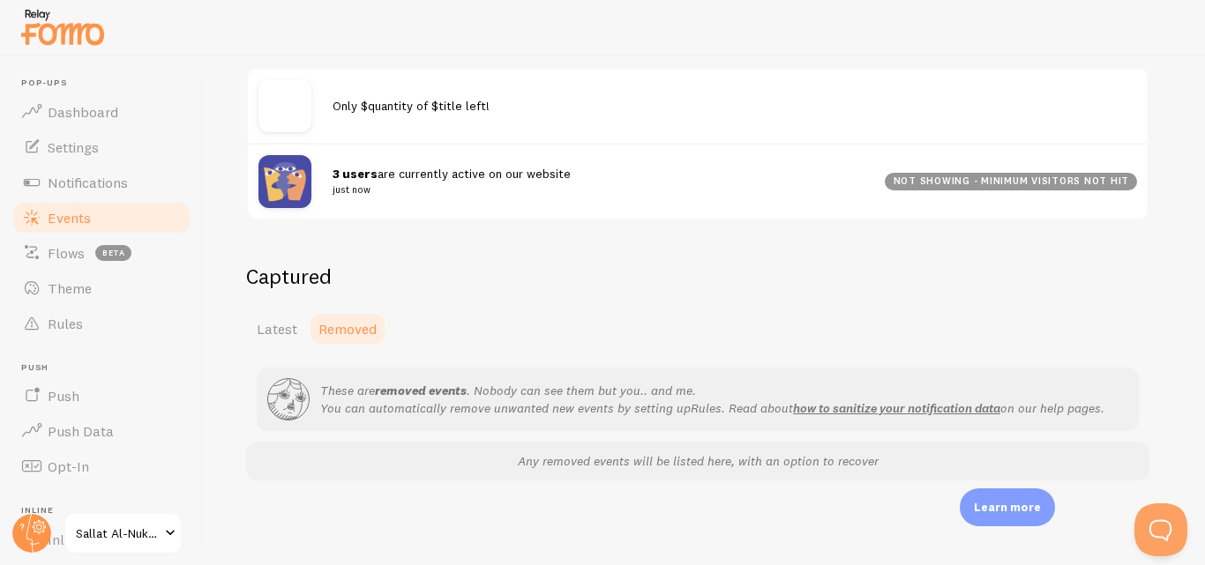
scroll to position [155, 0]
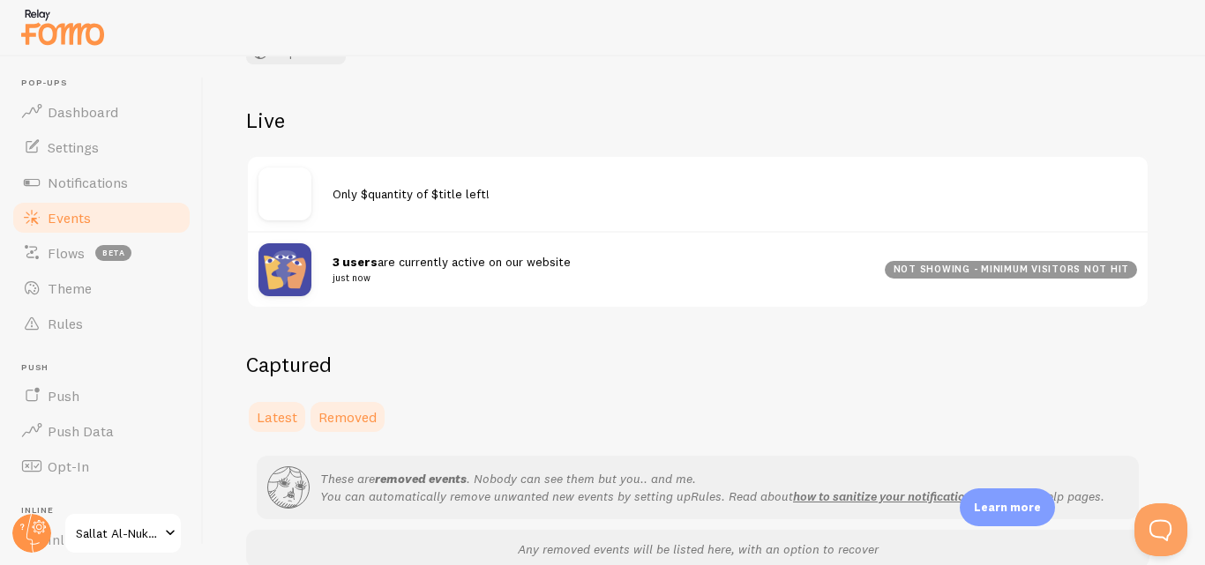
click at [301, 413] on link "Latest" at bounding box center [277, 416] width 62 height 35
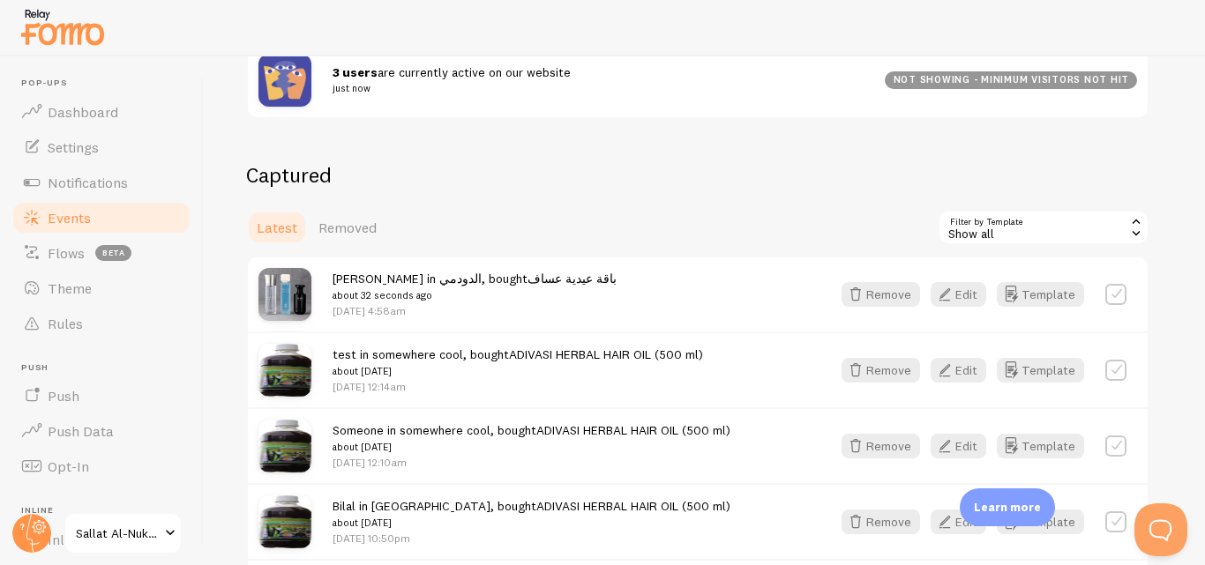
scroll to position [441, 0]
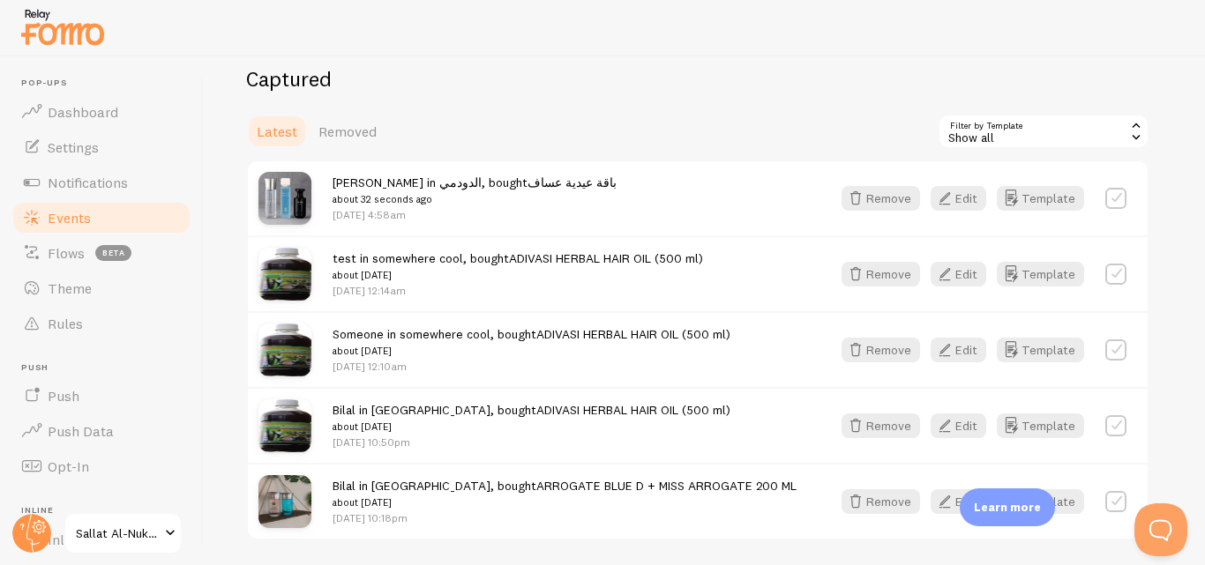
click at [998, 139] on div "Show all" at bounding box center [1043, 131] width 212 height 35
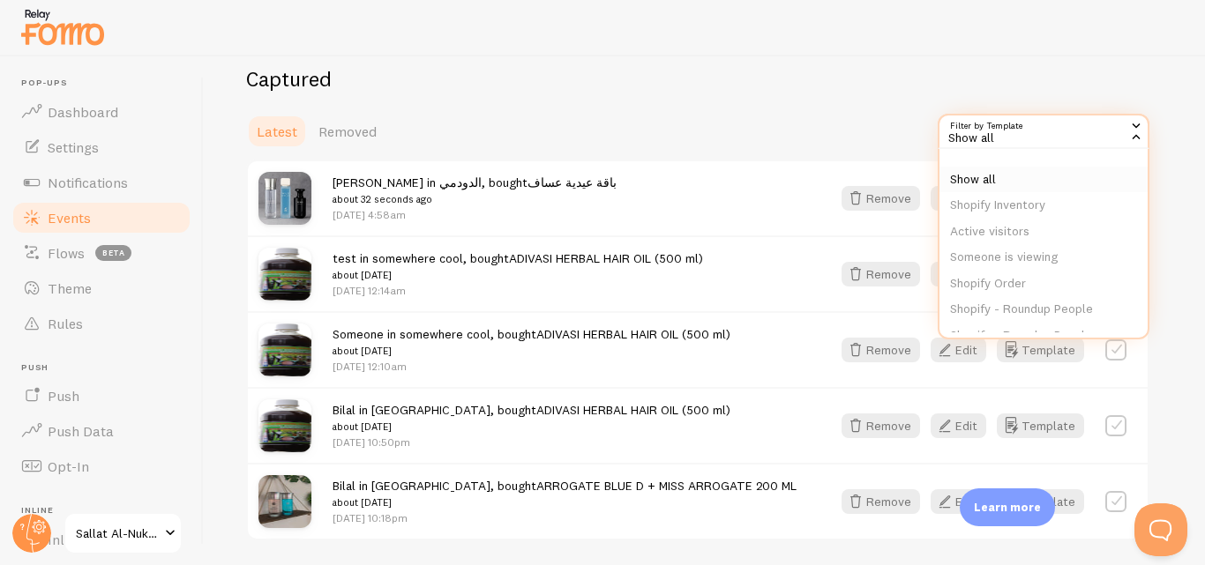
click at [986, 177] on li "Show all" at bounding box center [1043, 180] width 208 height 26
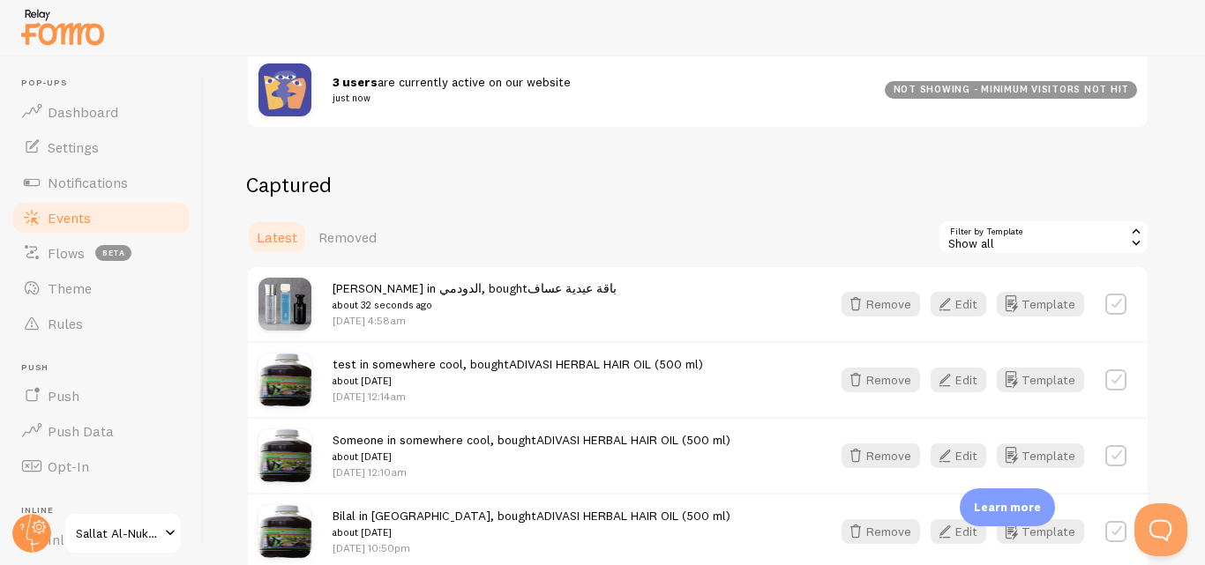
scroll to position [236, 0]
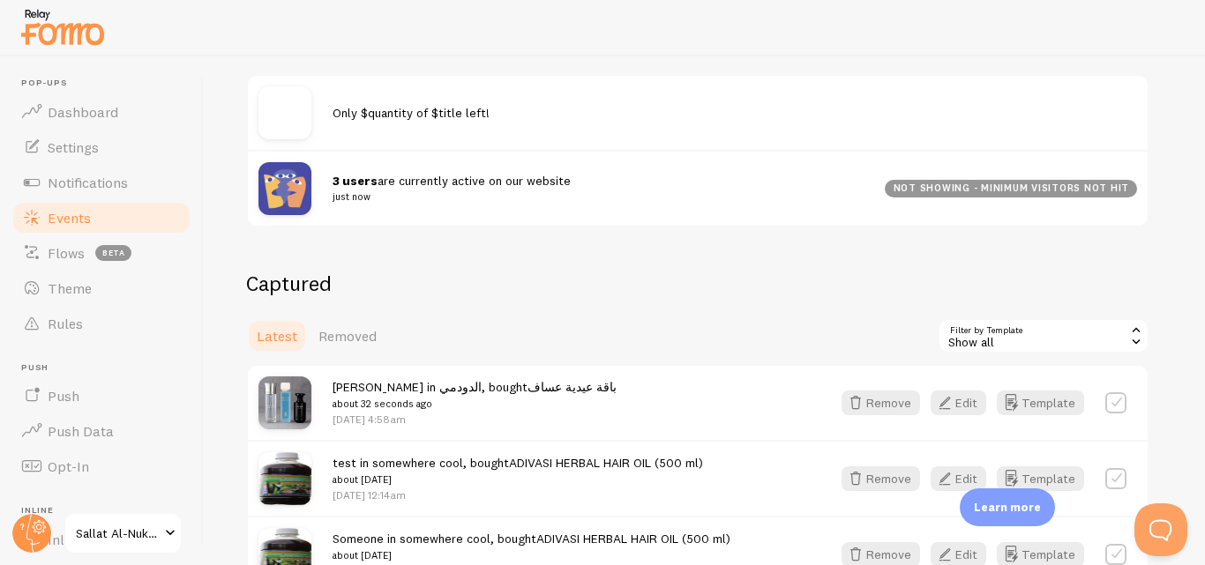
click at [351, 198] on small "just now" at bounding box center [597, 197] width 531 height 16
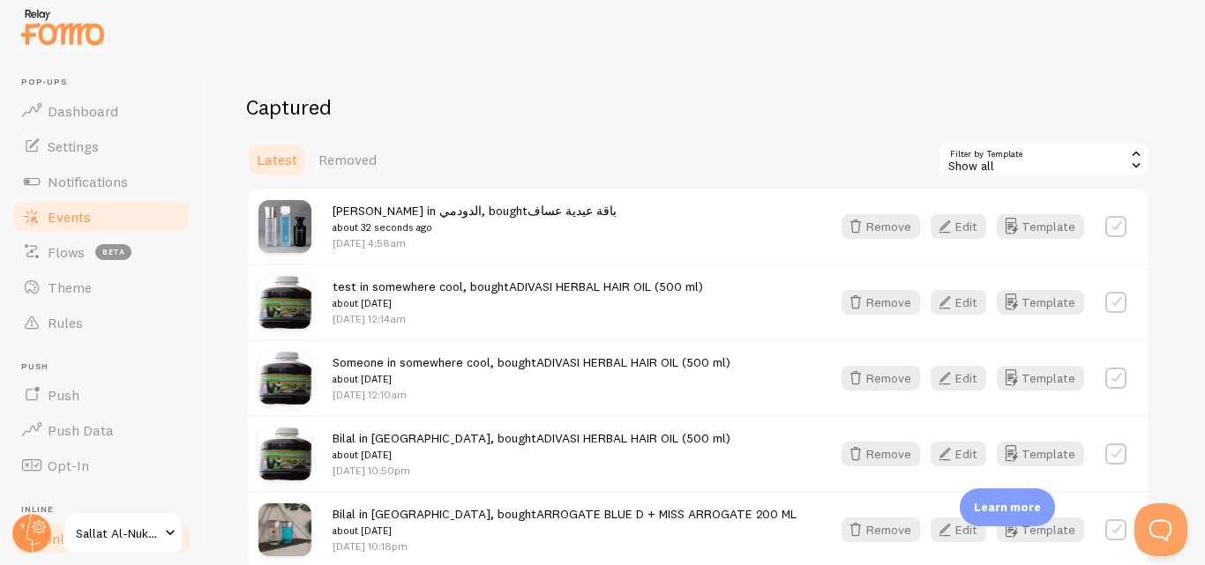
scroll to position [0, 0]
click at [117, 159] on link "Settings" at bounding box center [102, 147] width 182 height 35
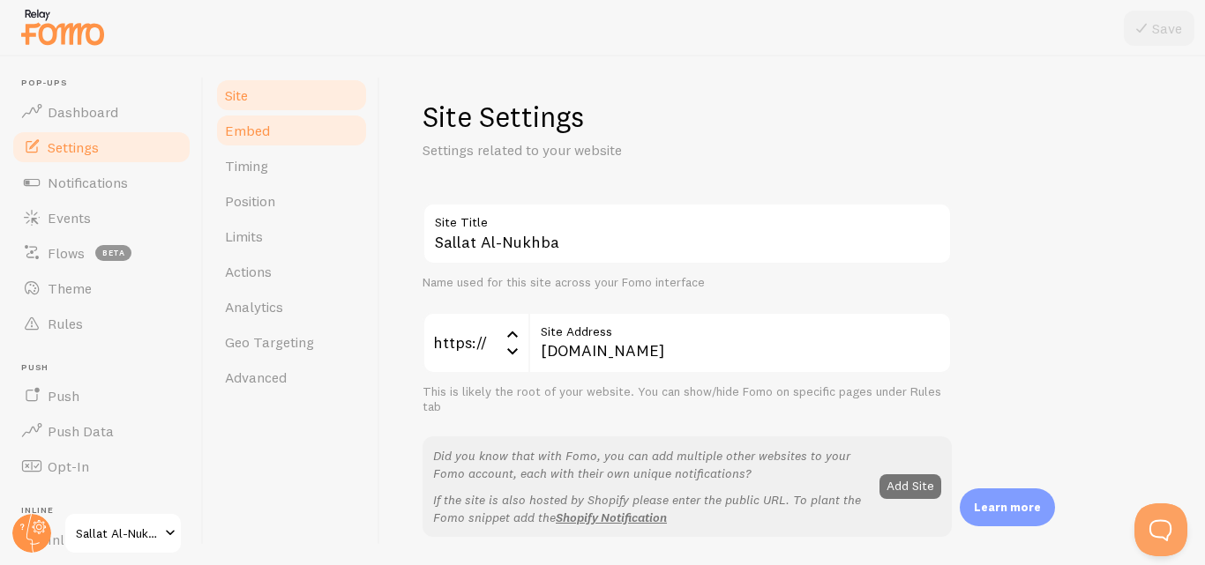
click at [279, 145] on link "Embed" at bounding box center [291, 130] width 154 height 35
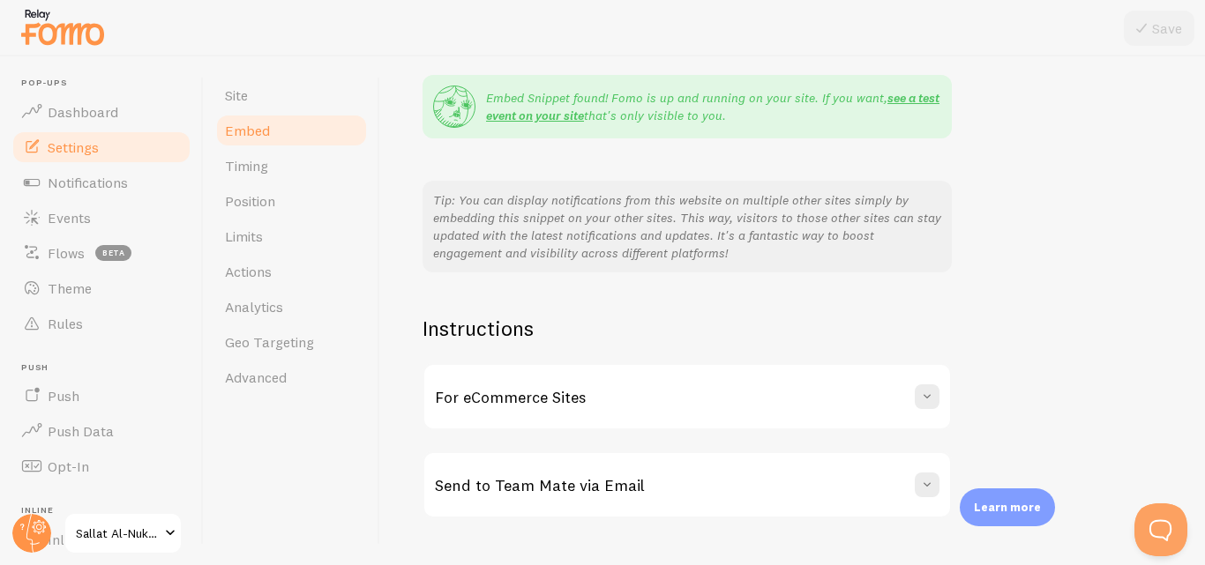
scroll to position [381, 0]
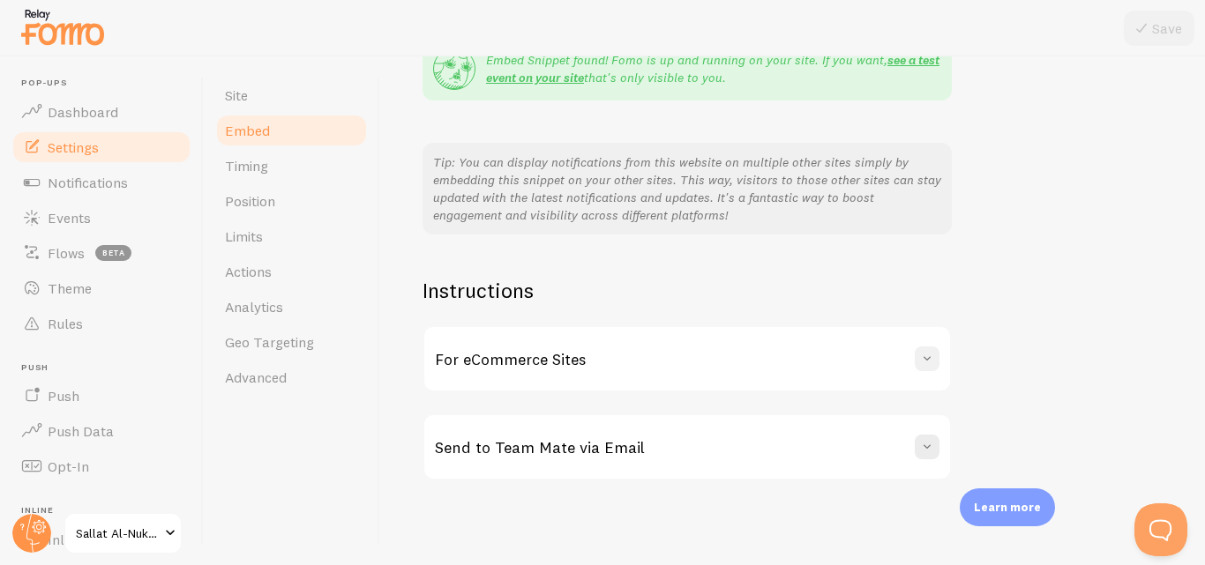
click at [935, 370] on button at bounding box center [927, 359] width 25 height 25
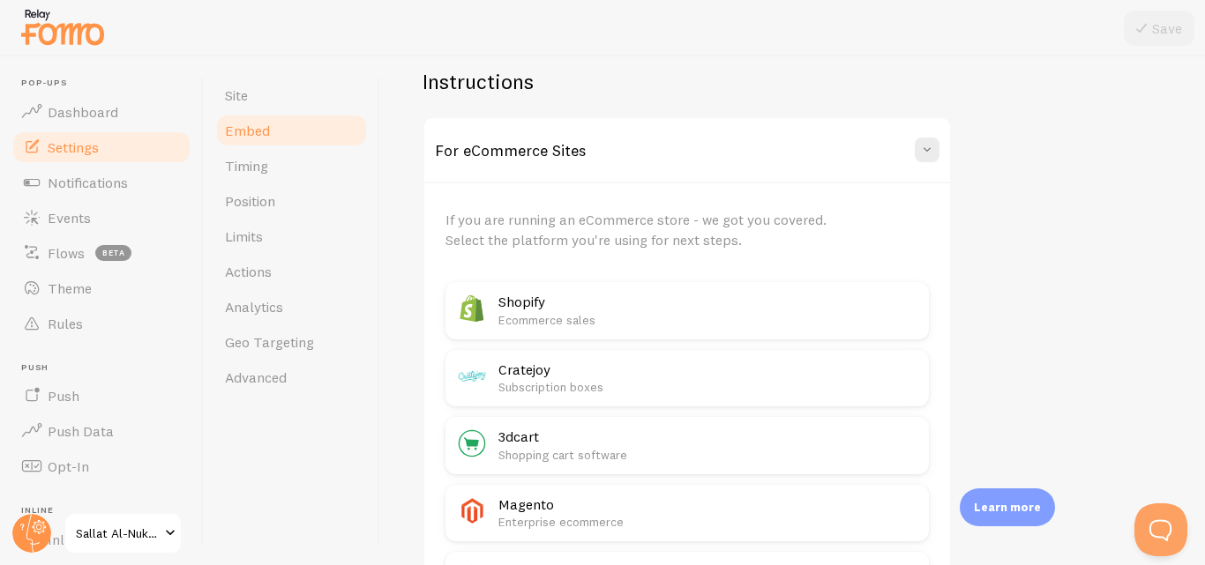
scroll to position [646, 0]
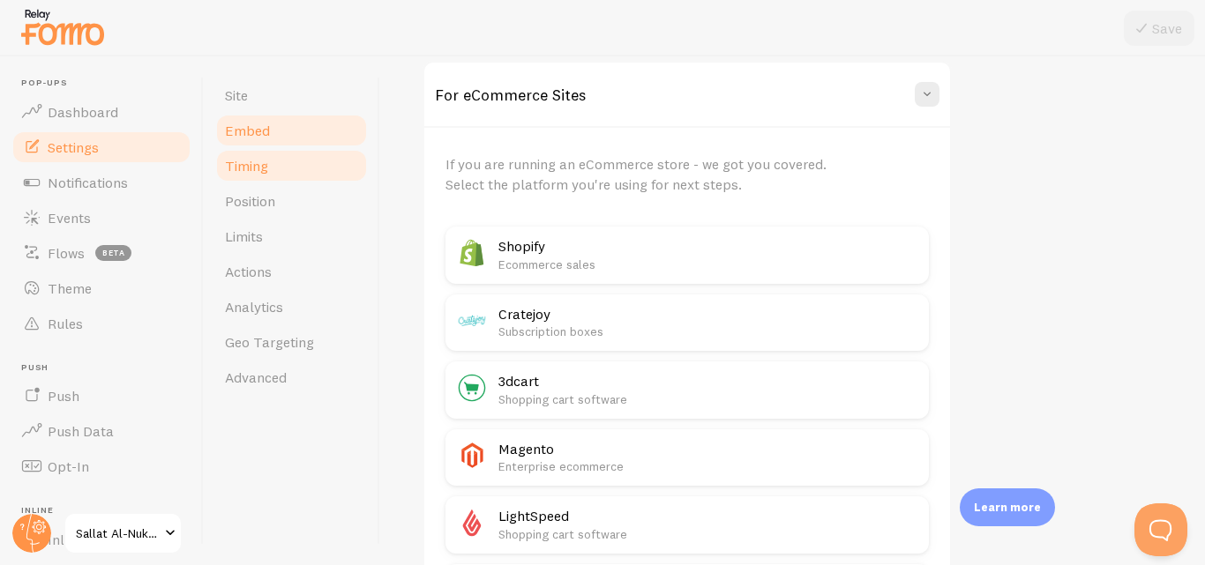
click at [310, 156] on link "Timing" at bounding box center [291, 165] width 154 height 35
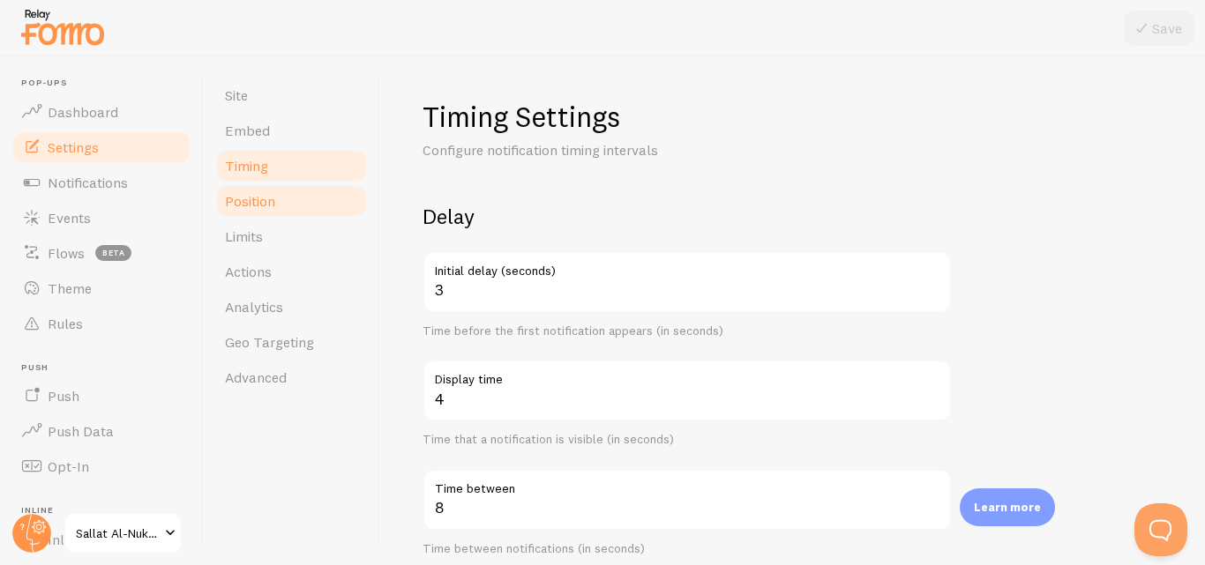
click at [296, 192] on link "Position" at bounding box center [291, 200] width 154 height 35
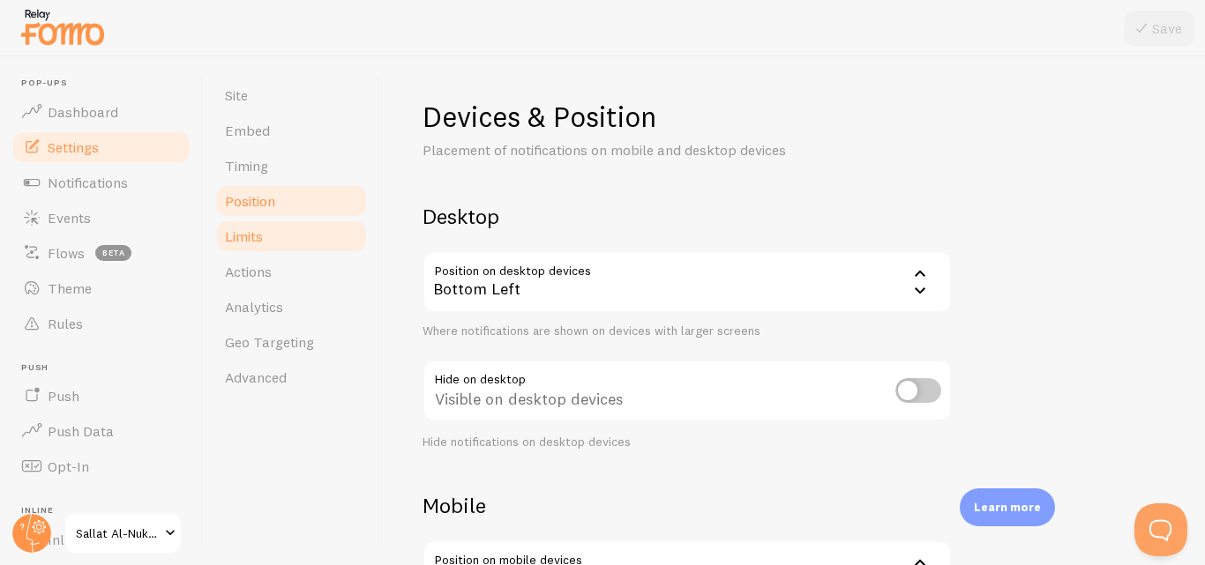
click at [293, 228] on link "Limits" at bounding box center [291, 236] width 154 height 35
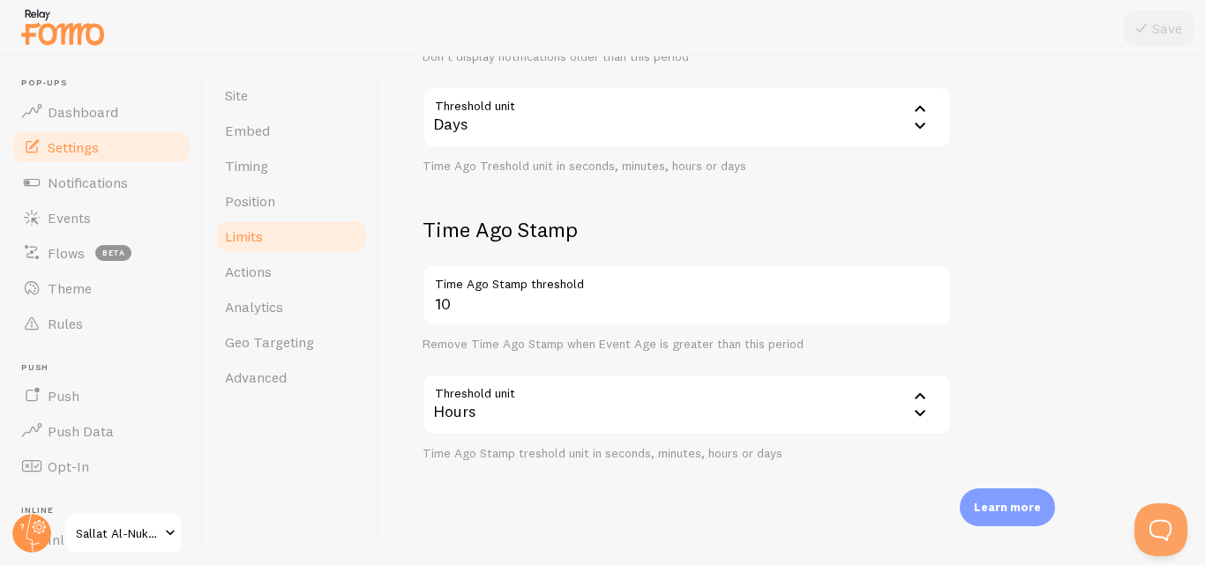
scroll to position [579, 0]
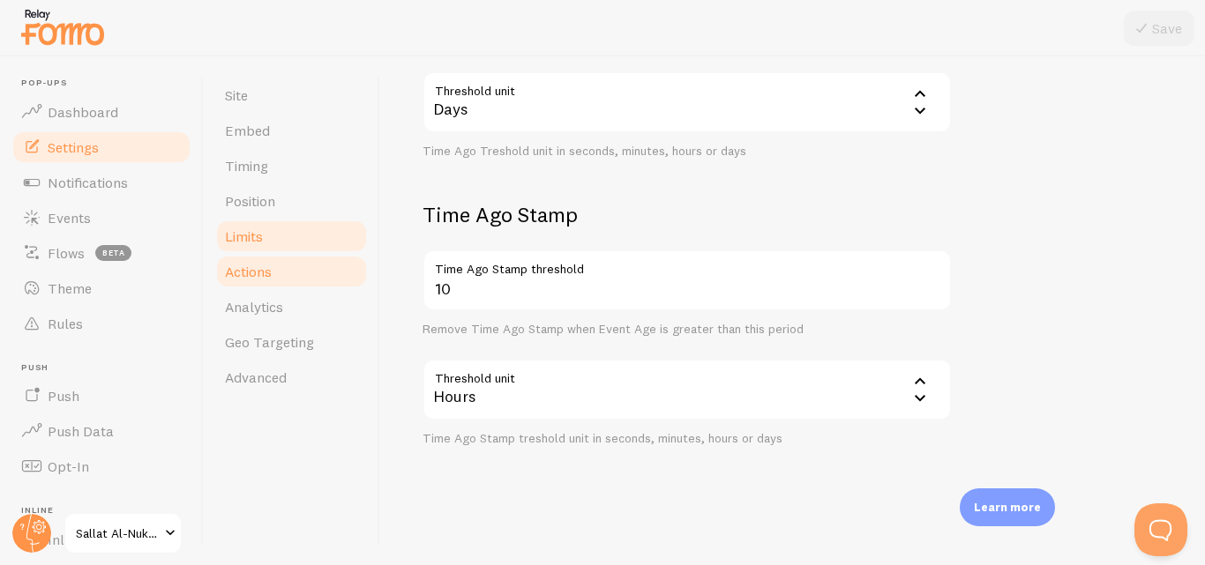
click at [321, 277] on link "Actions" at bounding box center [291, 271] width 154 height 35
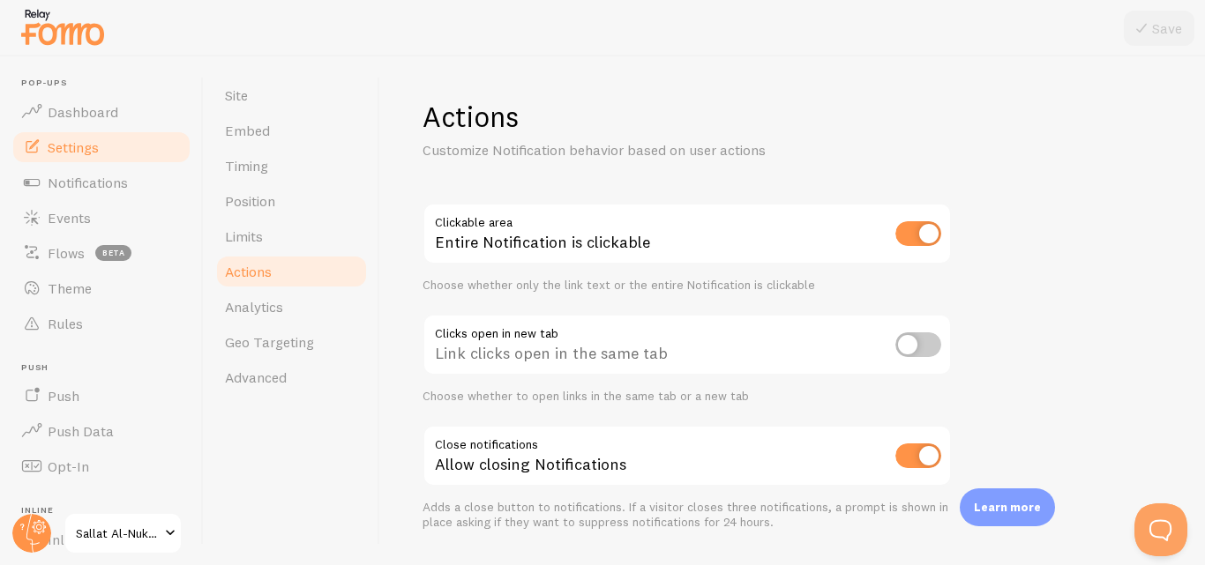
scroll to position [50, 0]
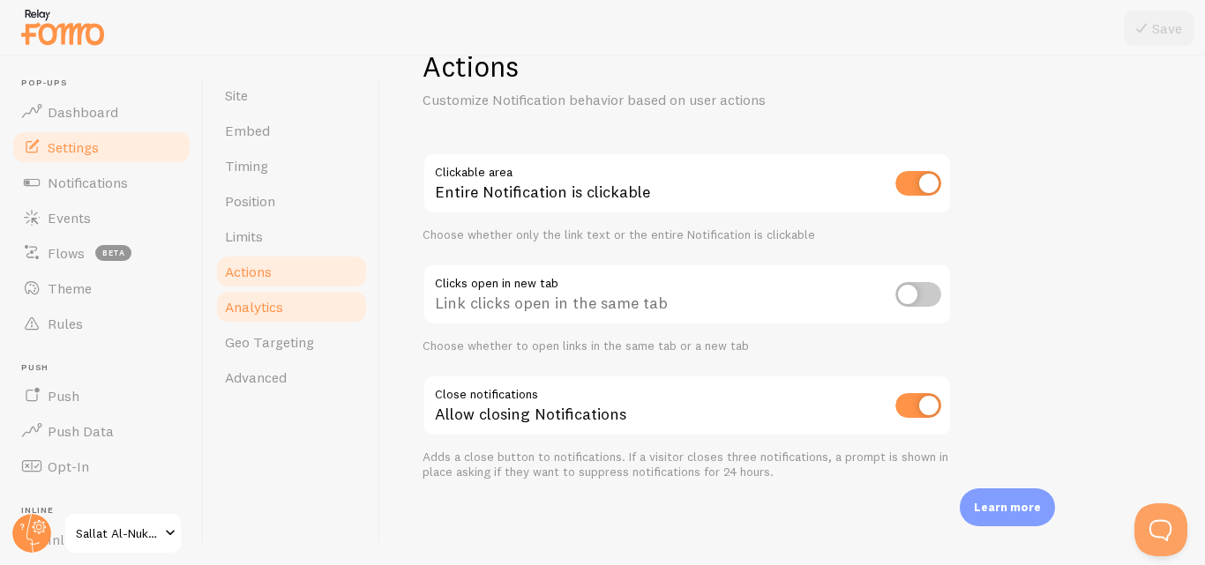
click at [307, 308] on link "Analytics" at bounding box center [291, 306] width 154 height 35
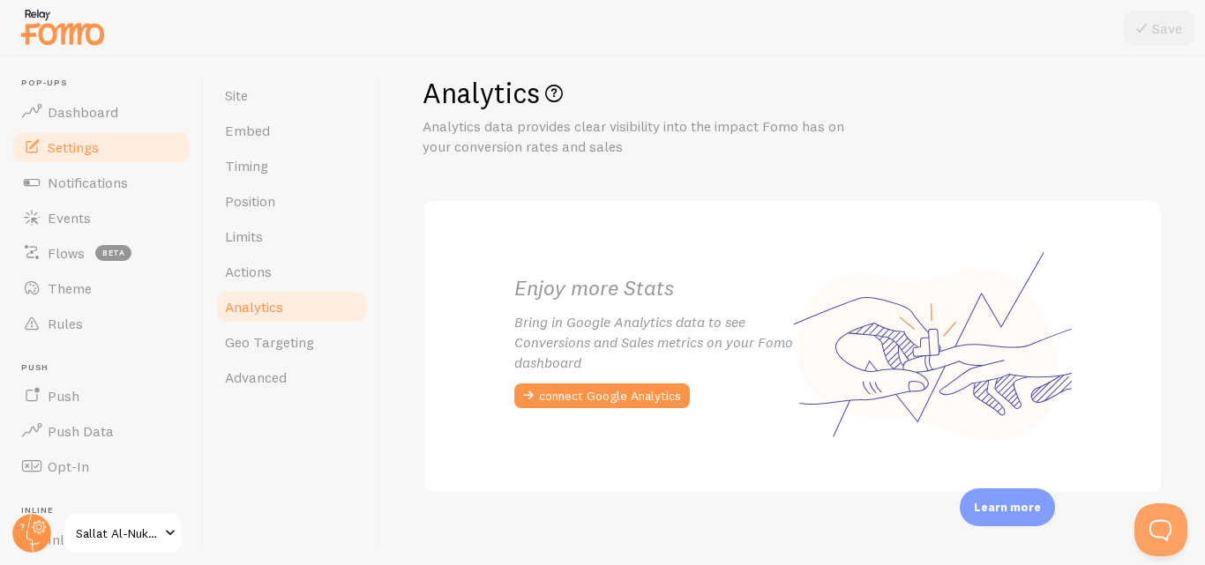
scroll to position [37, 0]
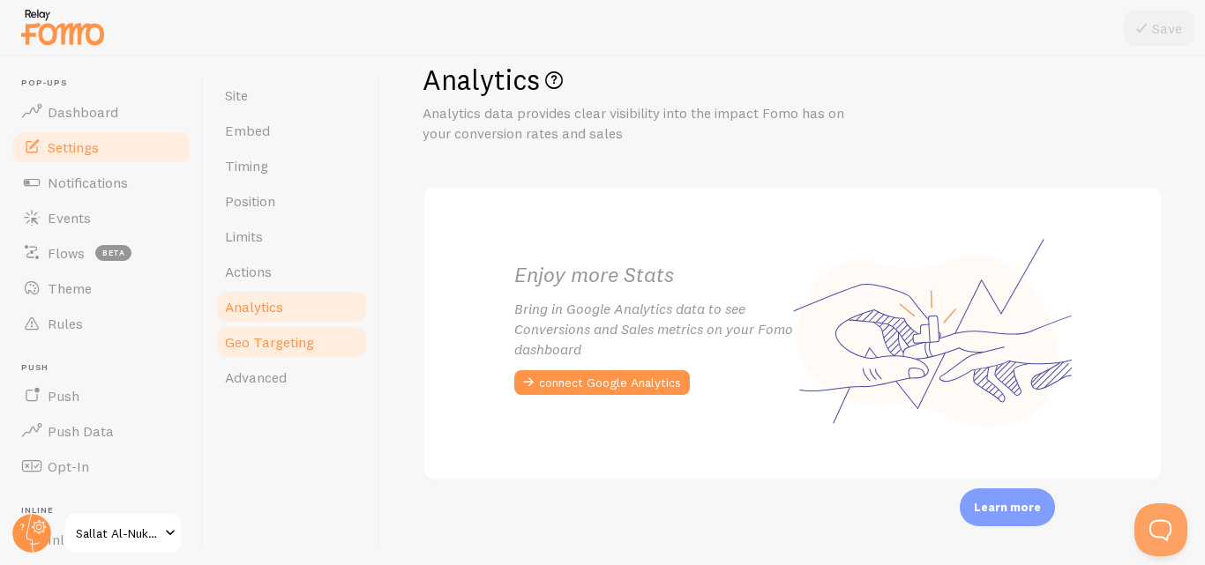
click at [315, 340] on link "Geo Targeting" at bounding box center [291, 342] width 154 height 35
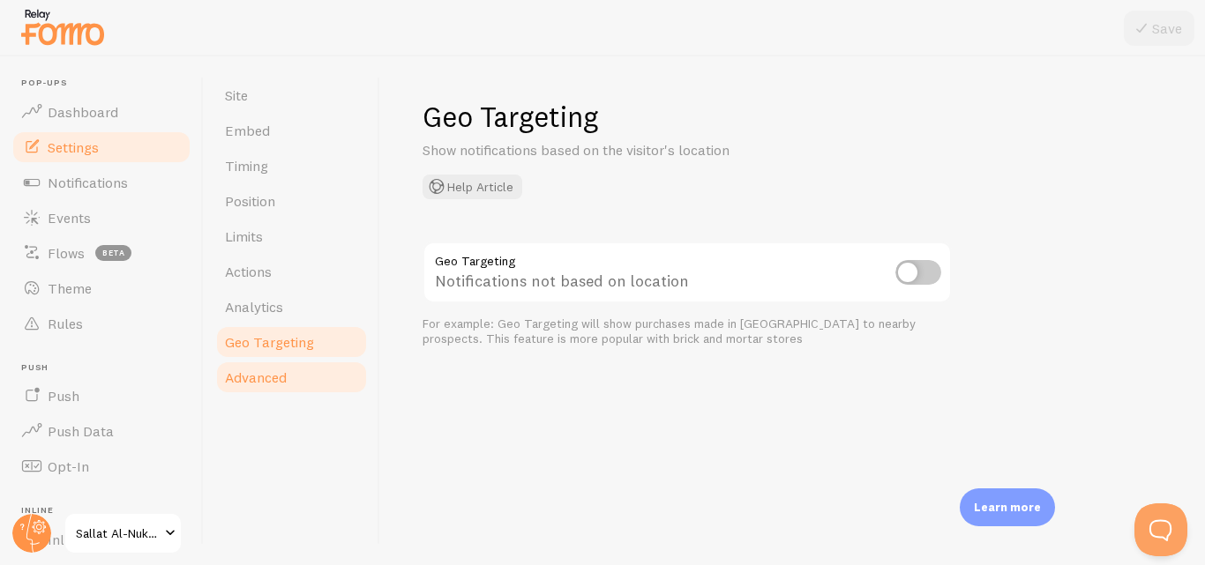
click at [332, 361] on link "Advanced" at bounding box center [291, 377] width 154 height 35
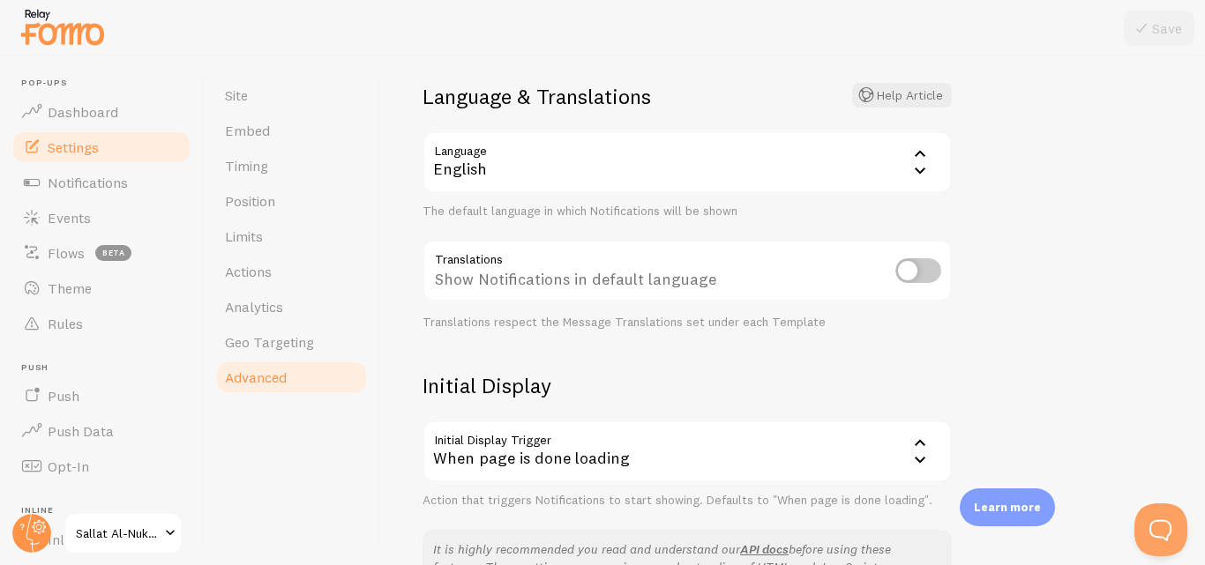
scroll to position [88, 0]
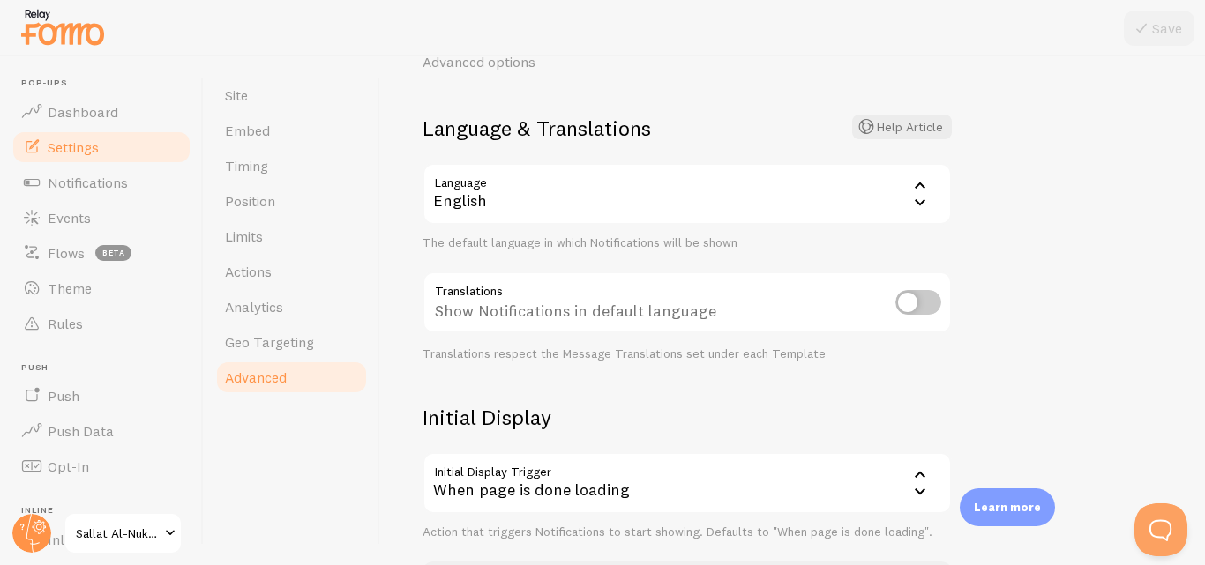
click at [912, 203] on icon at bounding box center [919, 201] width 21 height 21
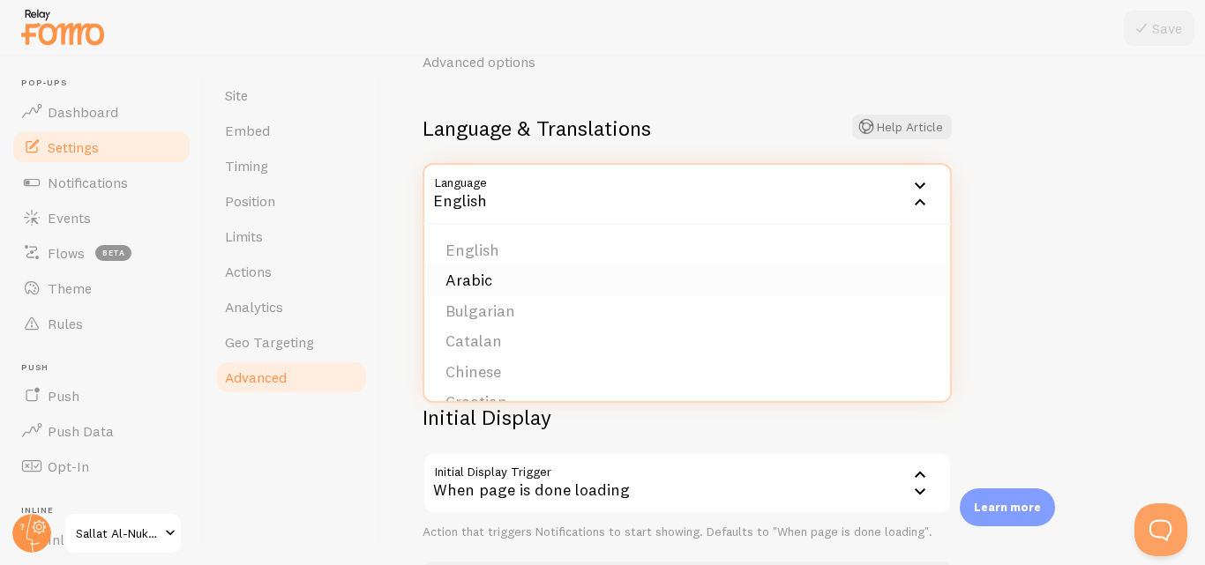
click at [499, 291] on li "Arabic" at bounding box center [687, 280] width 526 height 31
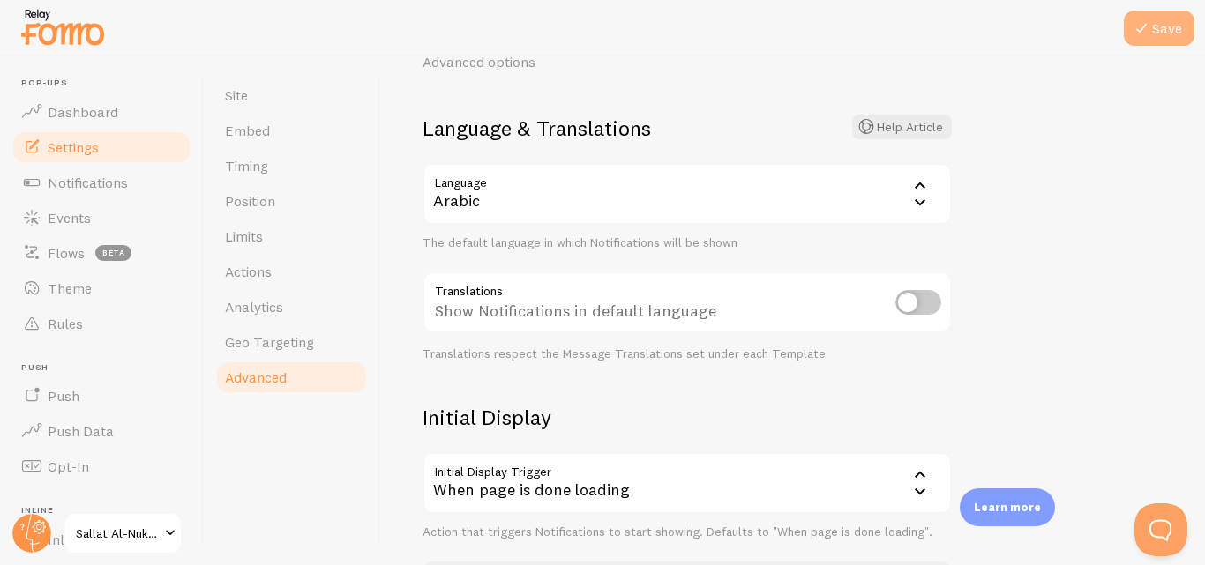
click at [1140, 33] on icon at bounding box center [1141, 28] width 21 height 21
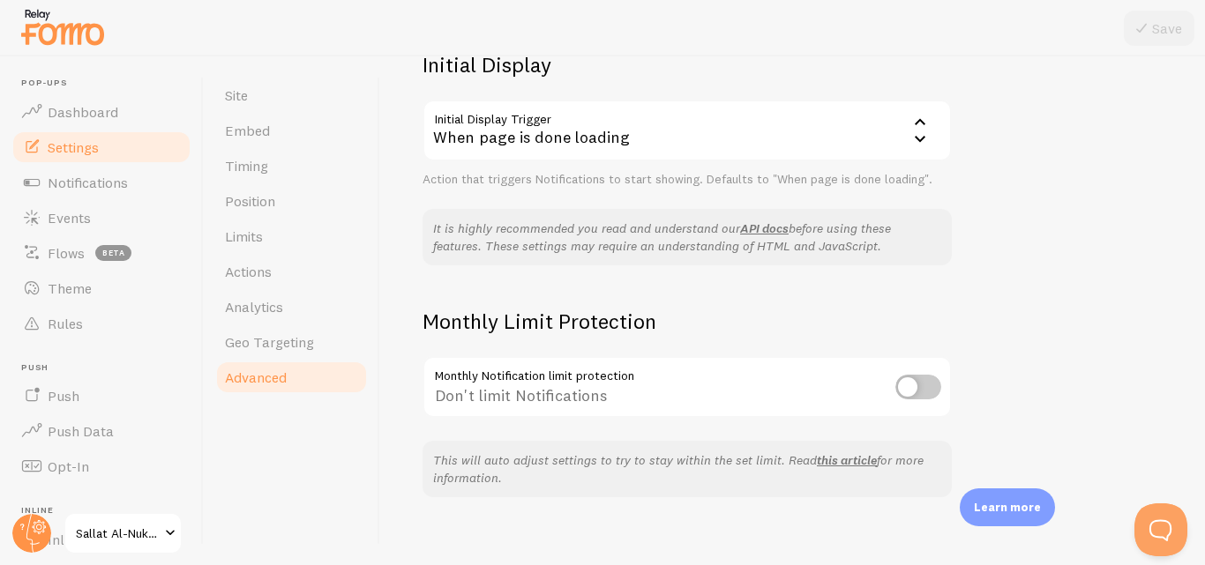
scroll to position [458, 0]
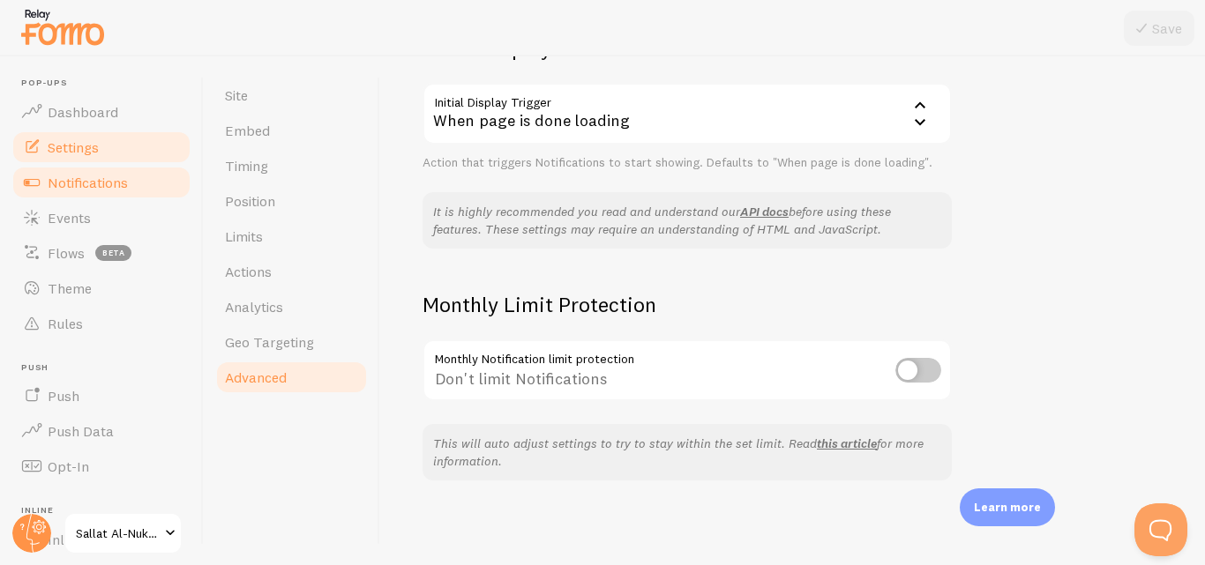
click at [131, 175] on link "Notifications" at bounding box center [102, 182] width 182 height 35
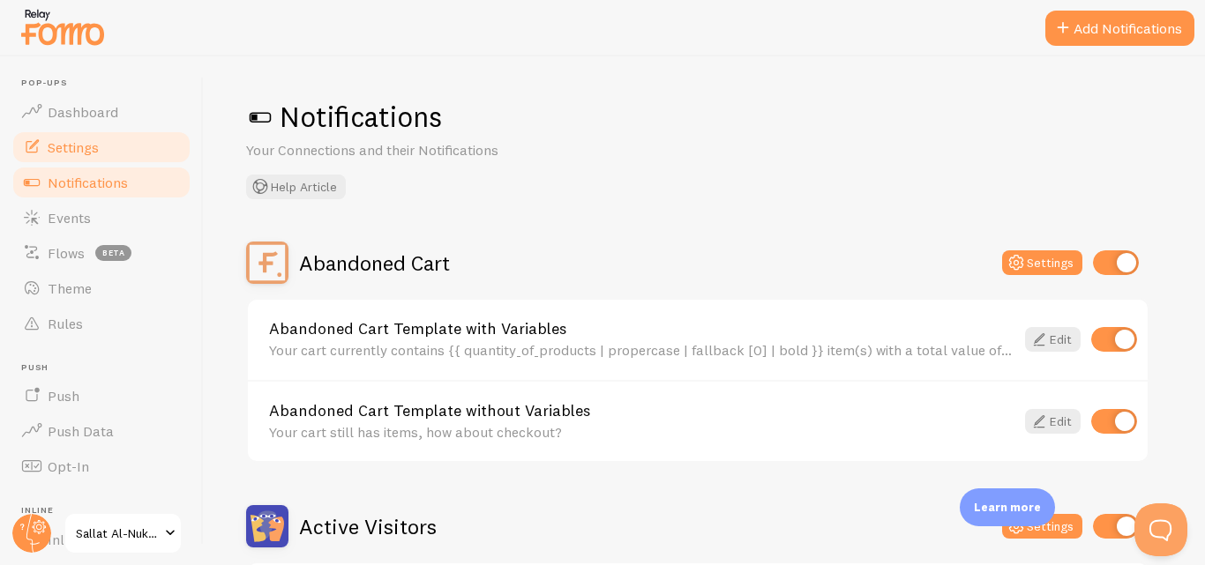
click at [142, 130] on link "Settings" at bounding box center [102, 147] width 182 height 35
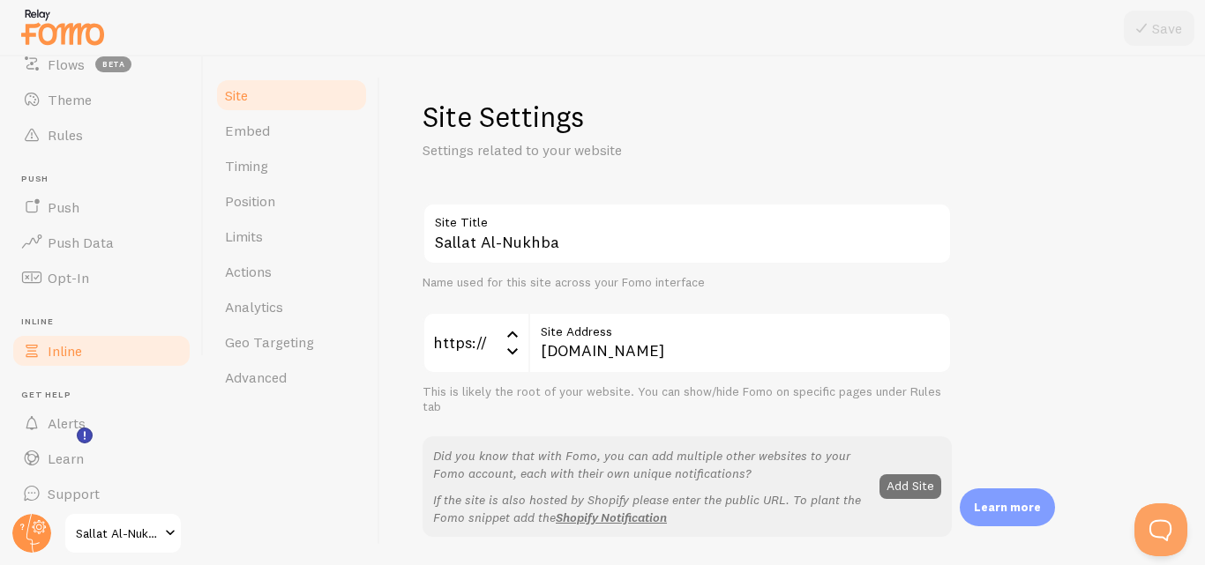
scroll to position [198, 0]
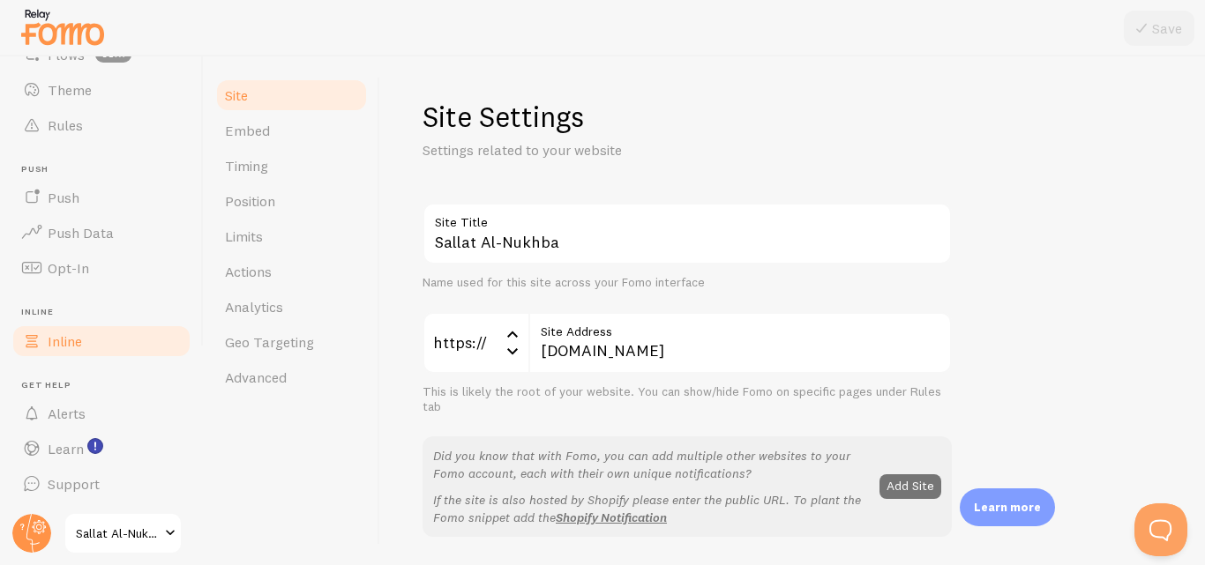
click at [114, 328] on link "Inline" at bounding box center [102, 341] width 182 height 35
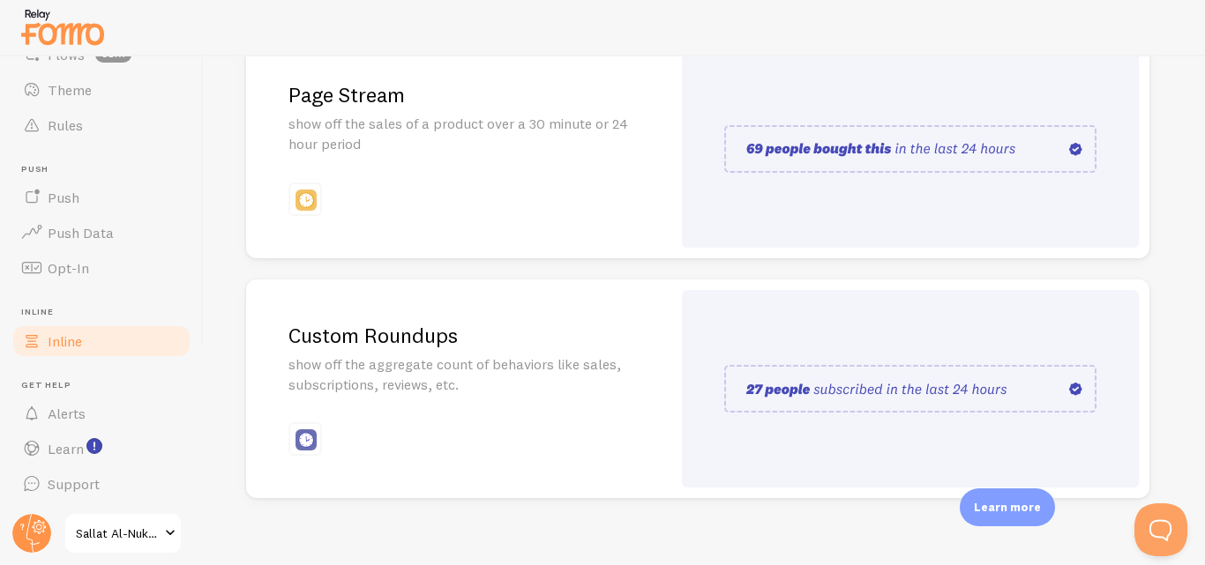
scroll to position [501, 0]
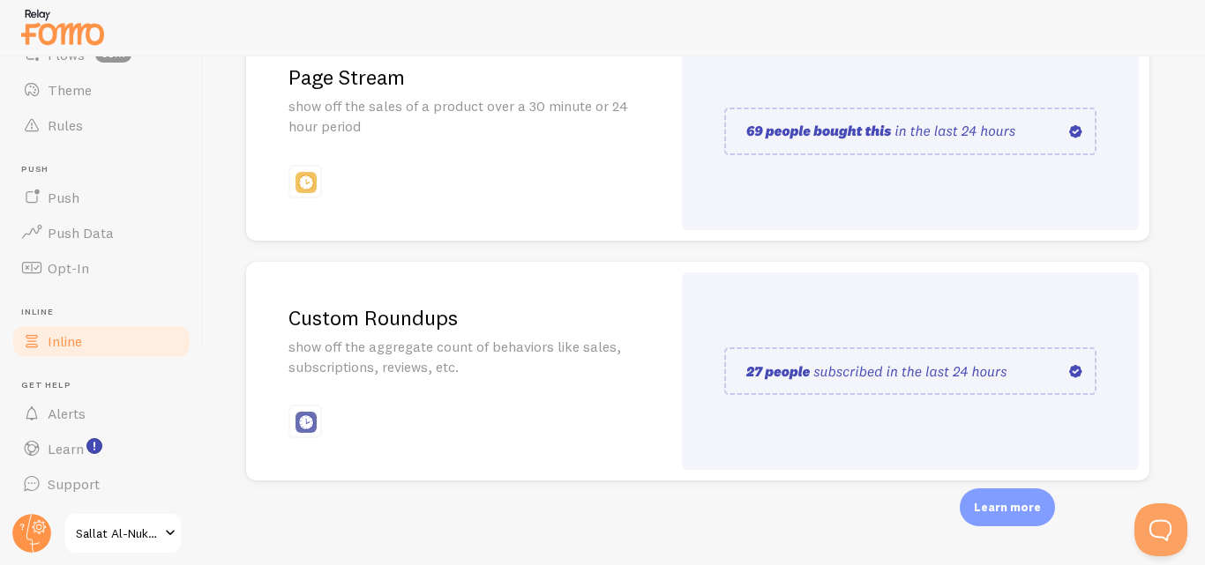
click at [803, 132] on img at bounding box center [910, 132] width 372 height 48
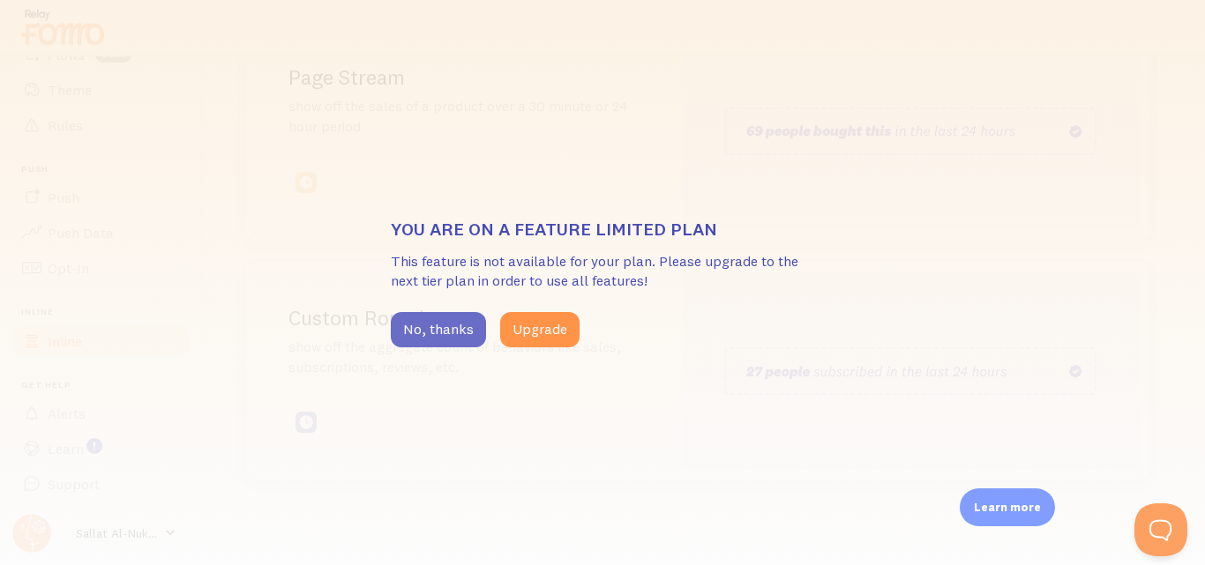
click at [466, 325] on button "No, thanks" at bounding box center [438, 329] width 95 height 35
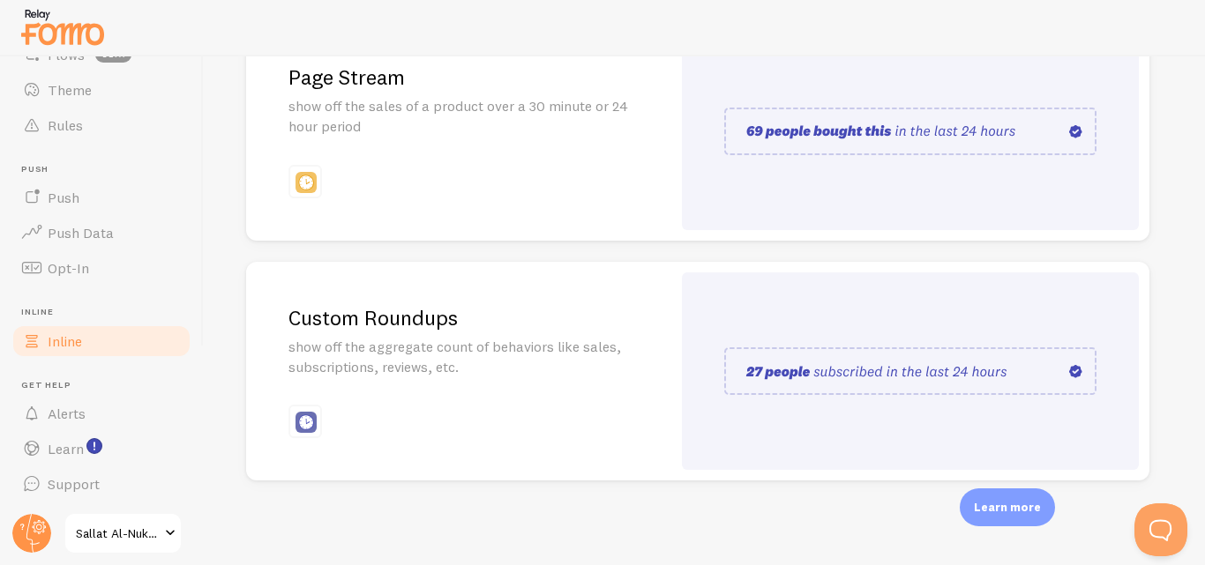
scroll to position [110, 0]
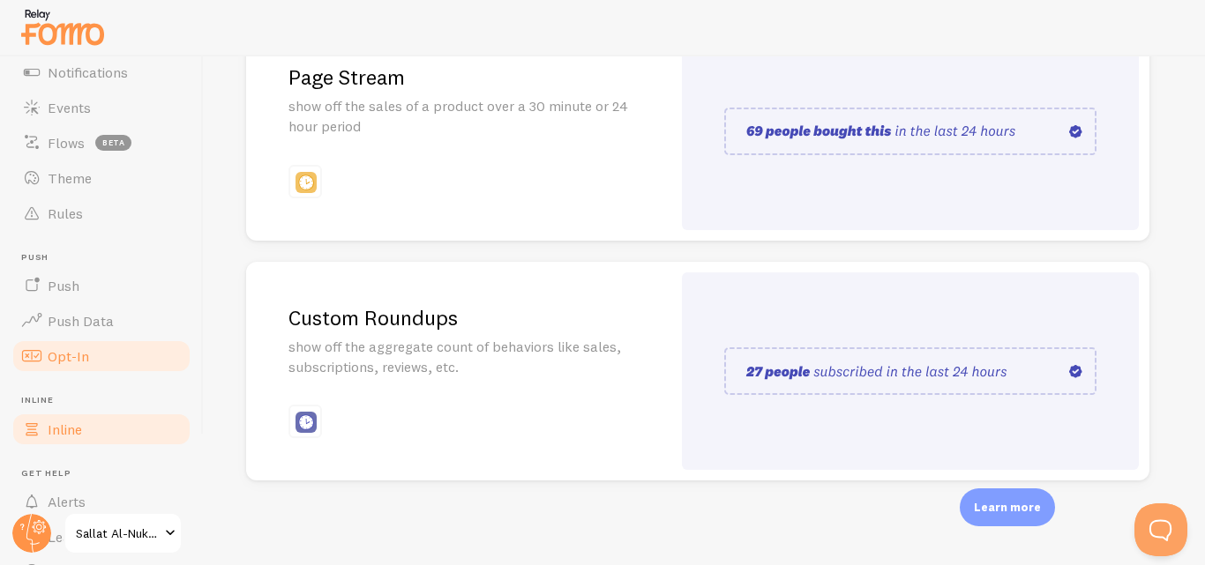
click at [97, 365] on link "Opt-In" at bounding box center [102, 356] width 182 height 35
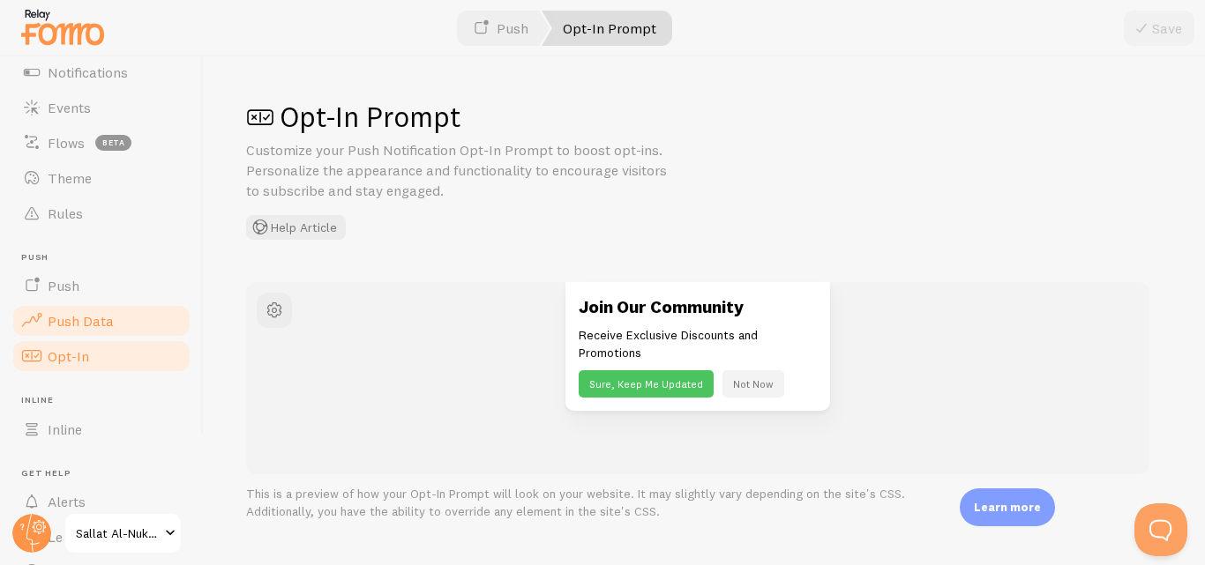
click at [111, 314] on span "Push Data" at bounding box center [81, 321] width 66 height 18
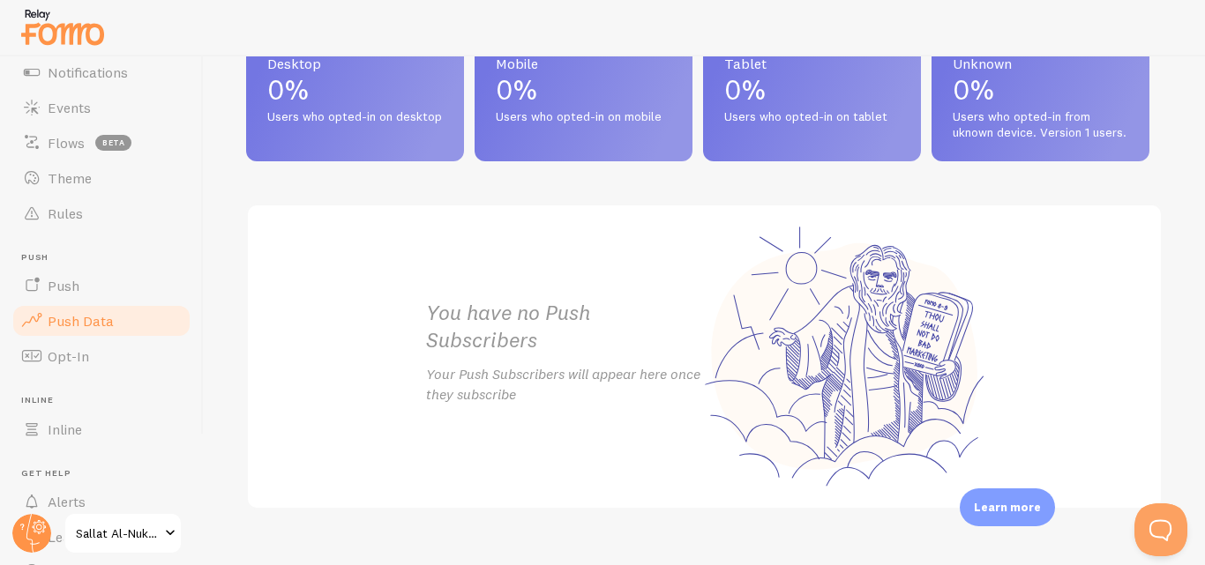
scroll to position [941, 0]
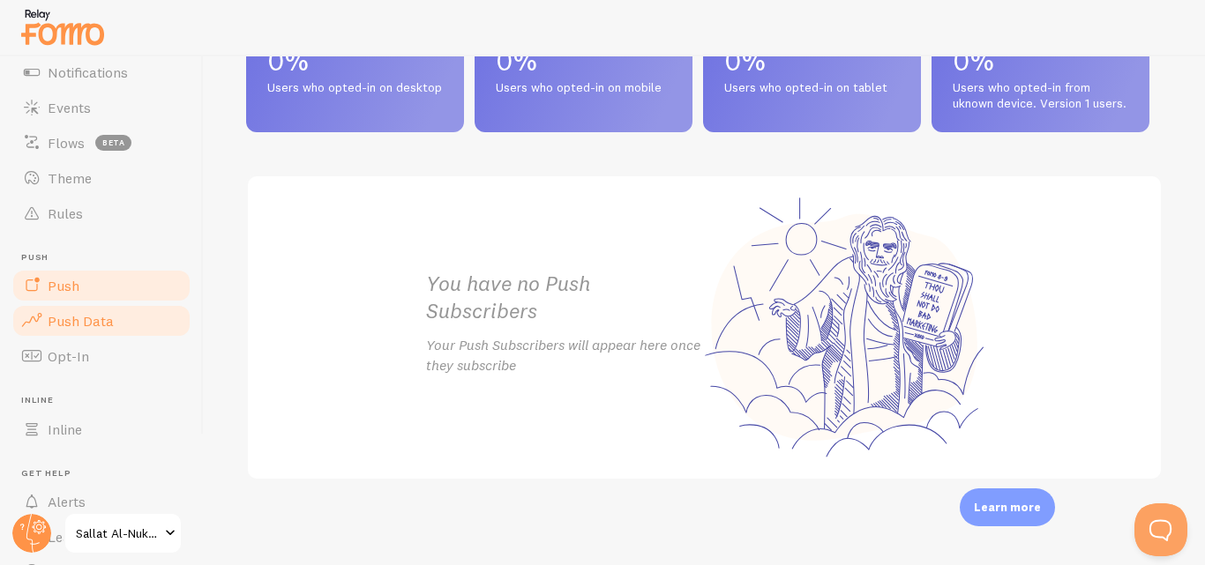
click at [114, 277] on link "Push" at bounding box center [102, 285] width 182 height 35
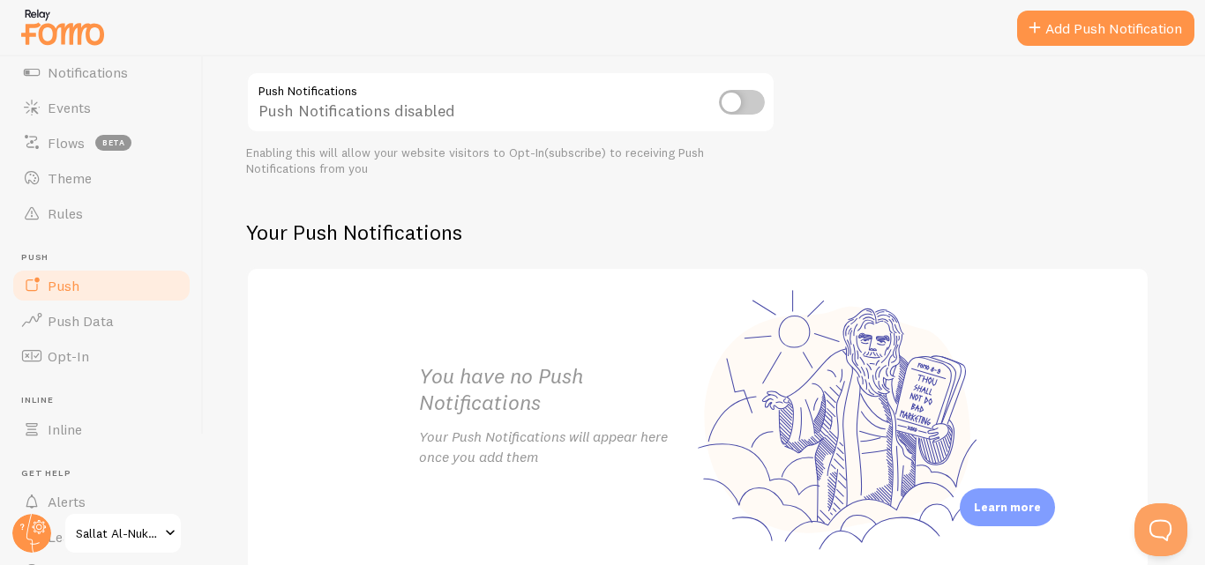
scroll to position [88, 0]
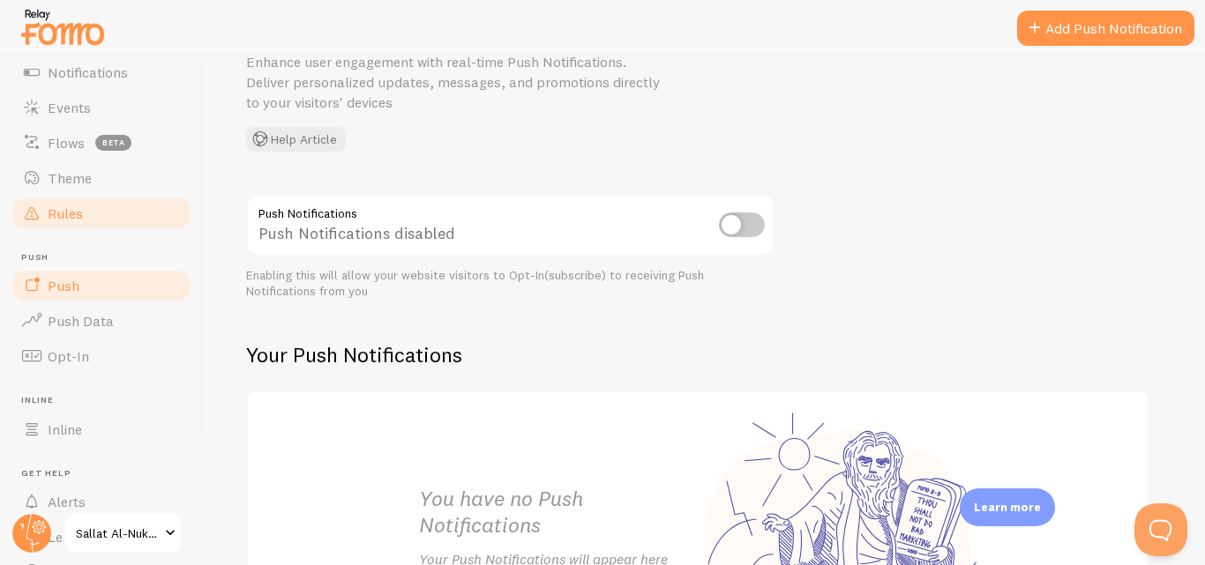
click at [87, 226] on link "Rules" at bounding box center [102, 213] width 182 height 35
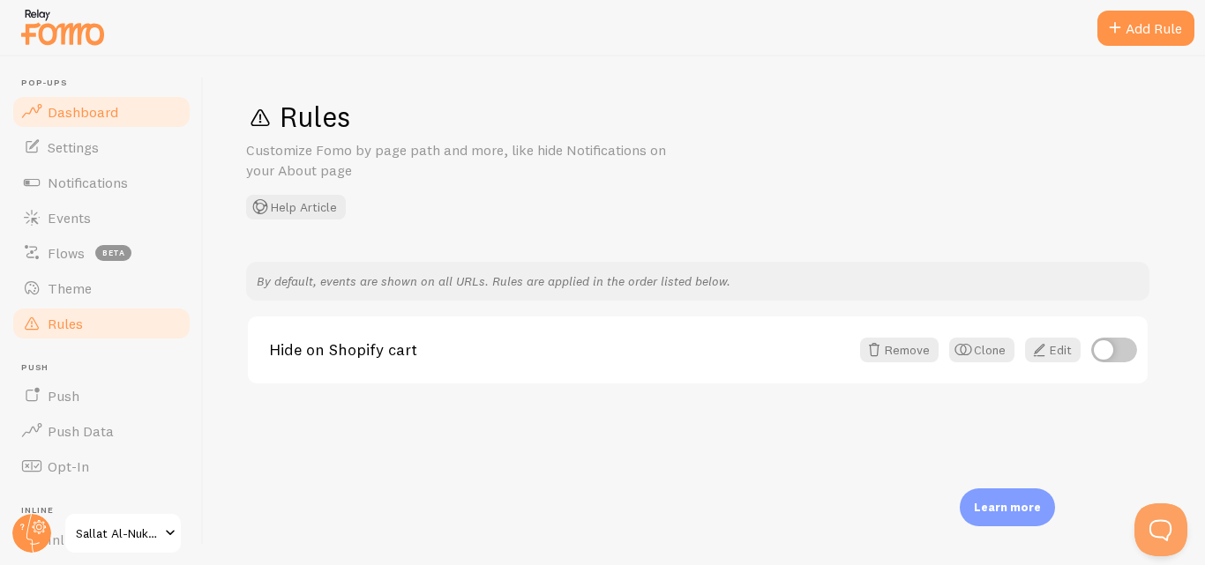
click at [96, 120] on span "Dashboard" at bounding box center [83, 112] width 71 height 18
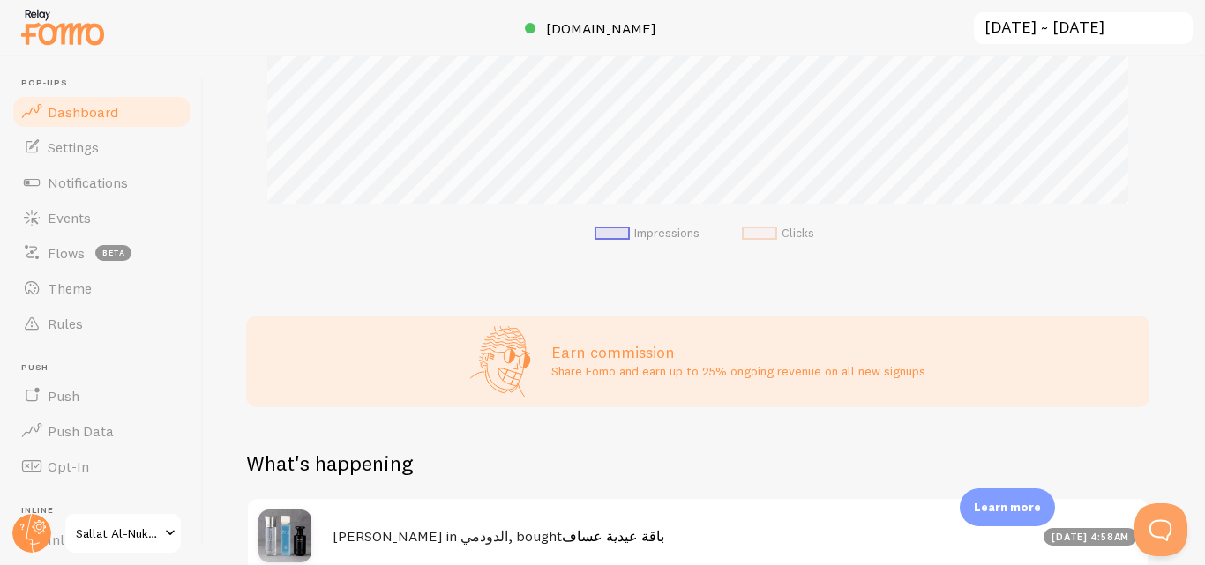
scroll to position [452, 0]
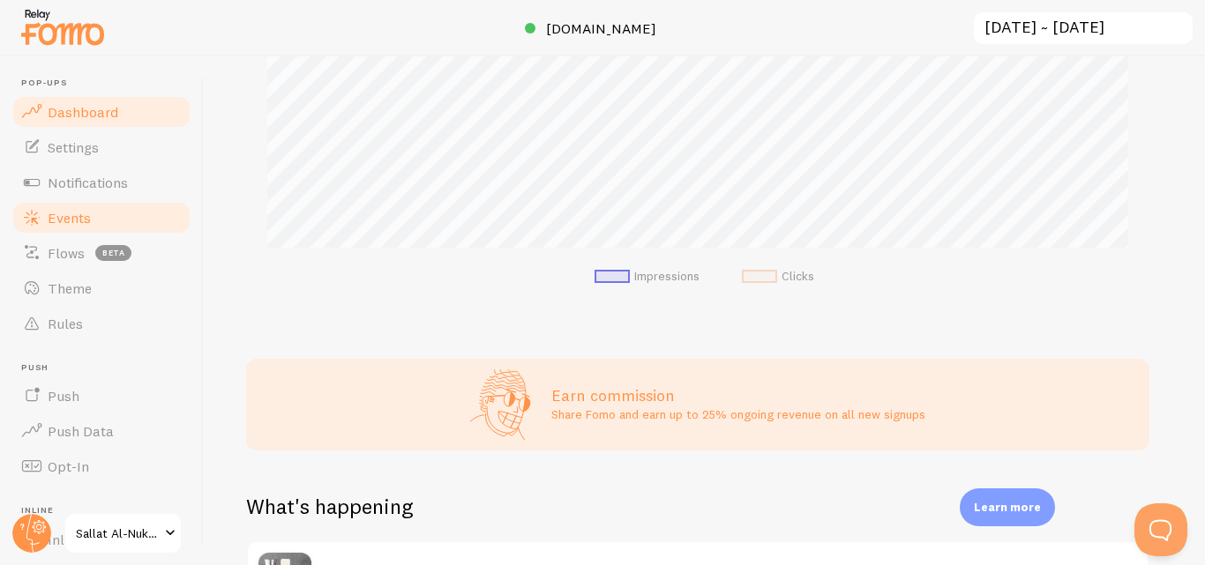
click at [85, 200] on link "Events" at bounding box center [102, 217] width 182 height 35
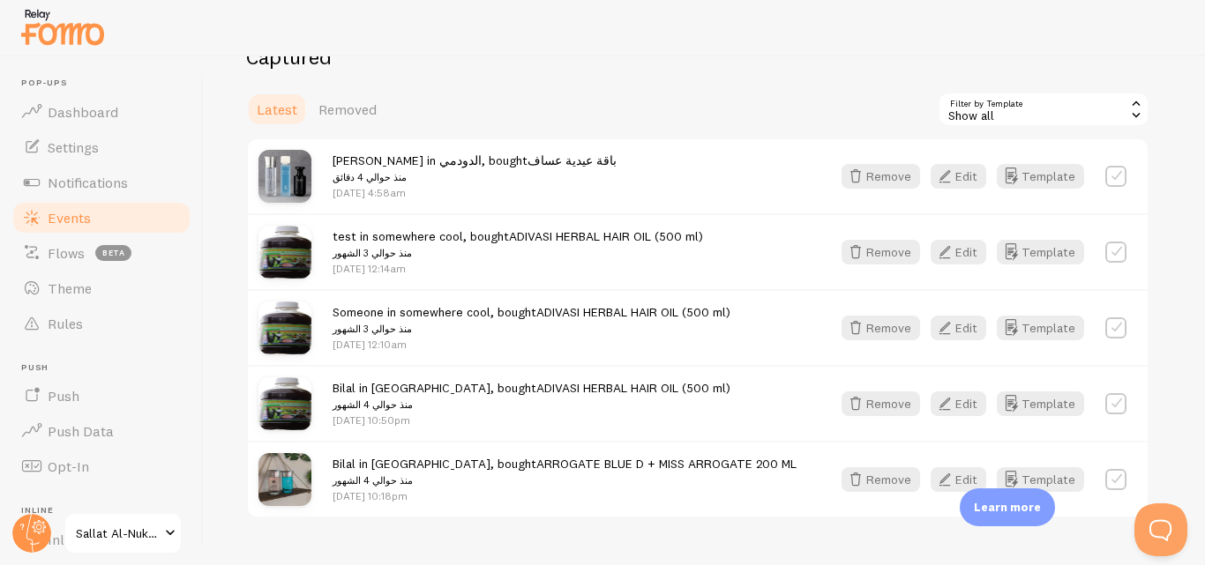
scroll to position [494, 0]
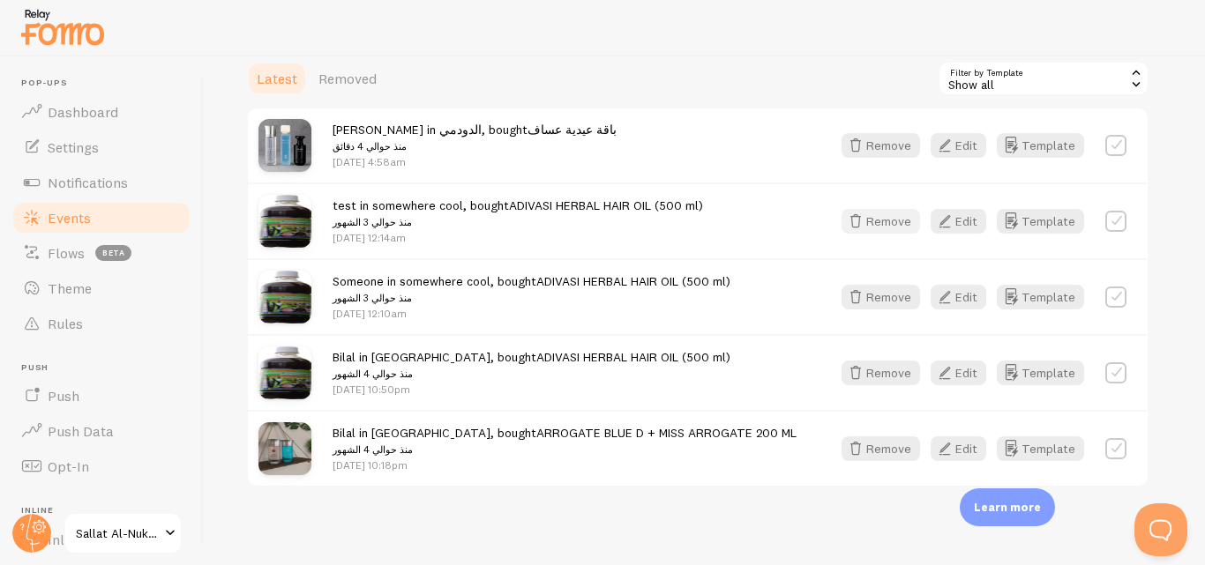
click at [894, 222] on button "Remove" at bounding box center [880, 221] width 78 height 25
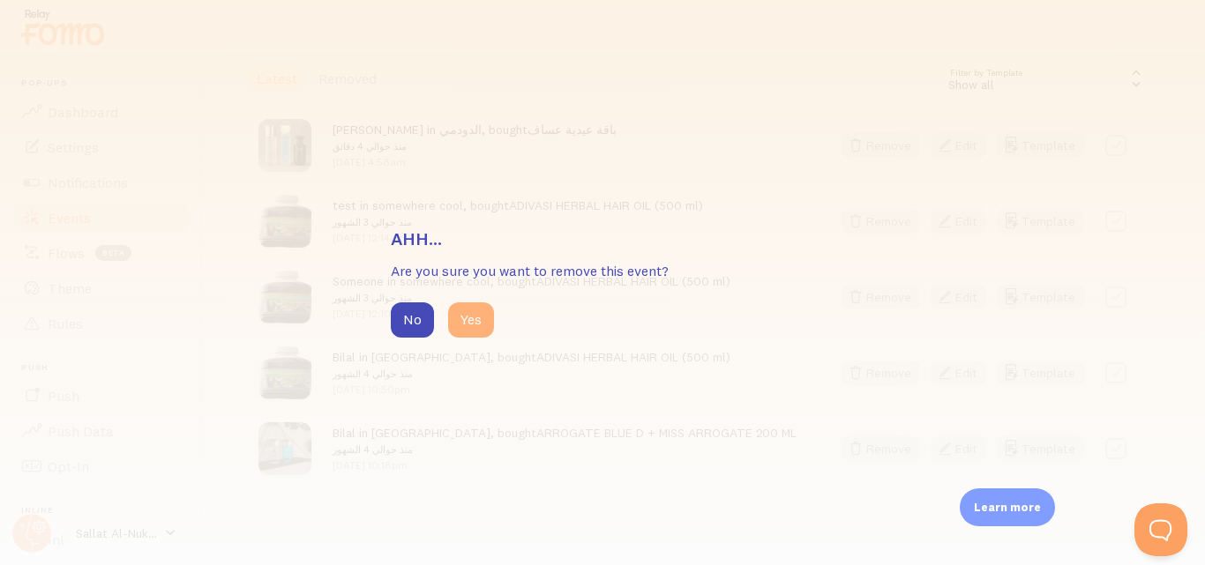
click at [472, 324] on button "Yes" at bounding box center [471, 319] width 46 height 35
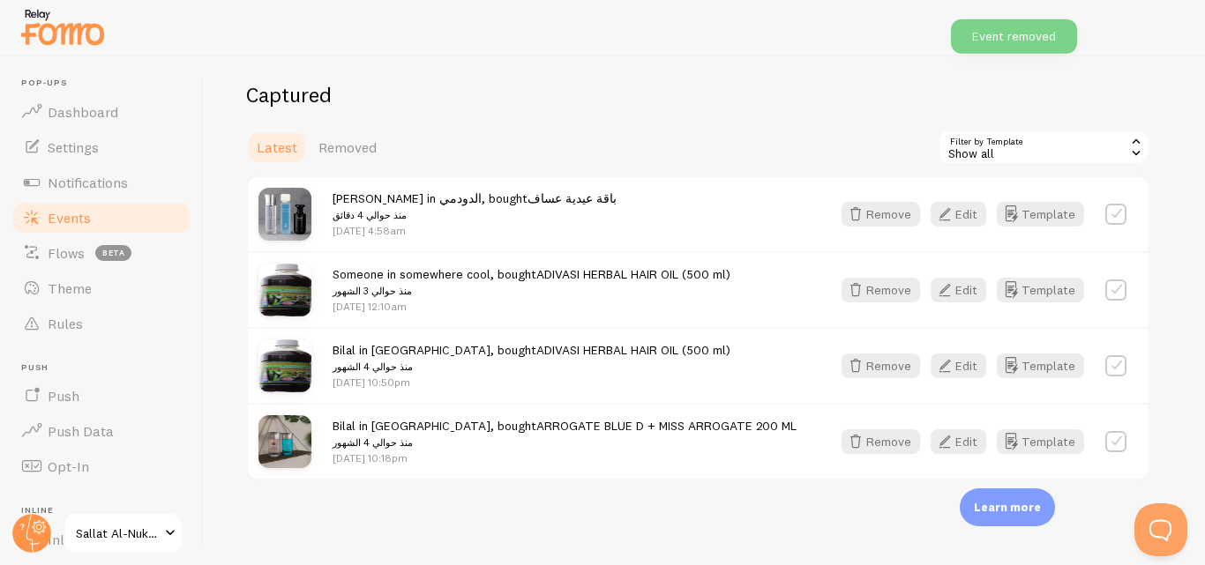
scroll to position [425, 0]
click at [881, 293] on button "Remove" at bounding box center [880, 290] width 78 height 25
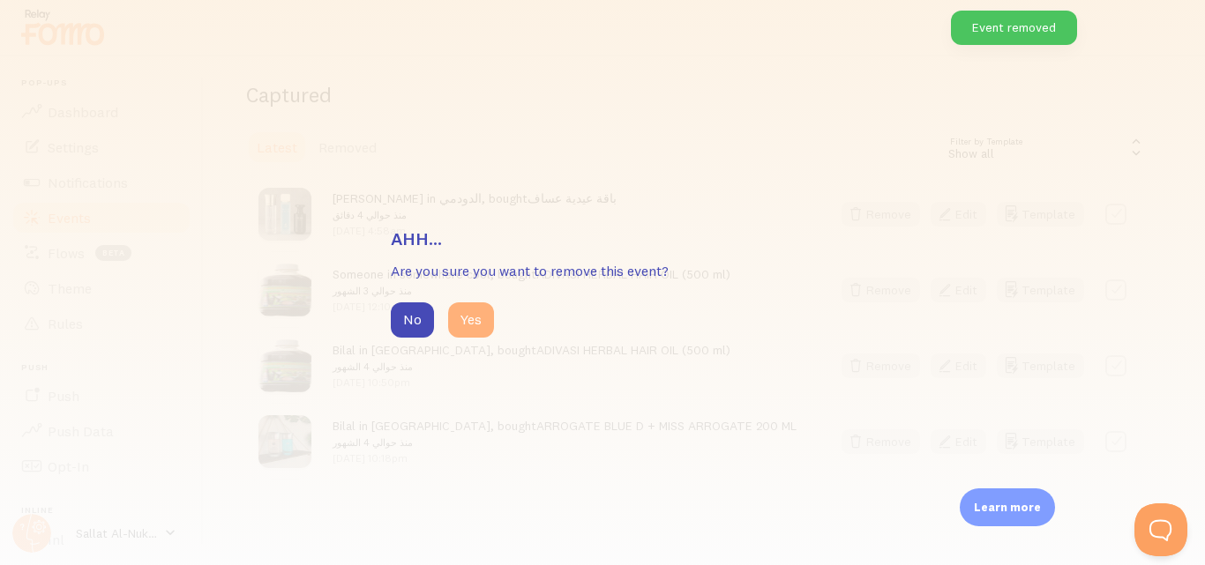
click at [489, 320] on button "Yes" at bounding box center [471, 319] width 46 height 35
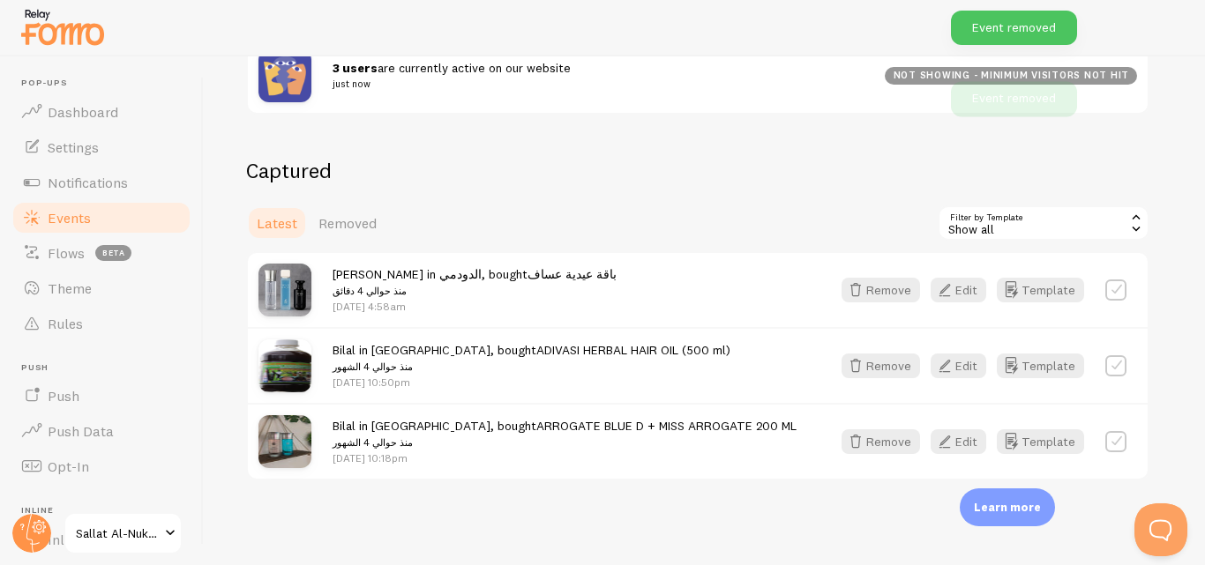
scroll to position [349, 0]
click at [875, 369] on button "Remove" at bounding box center [880, 366] width 78 height 25
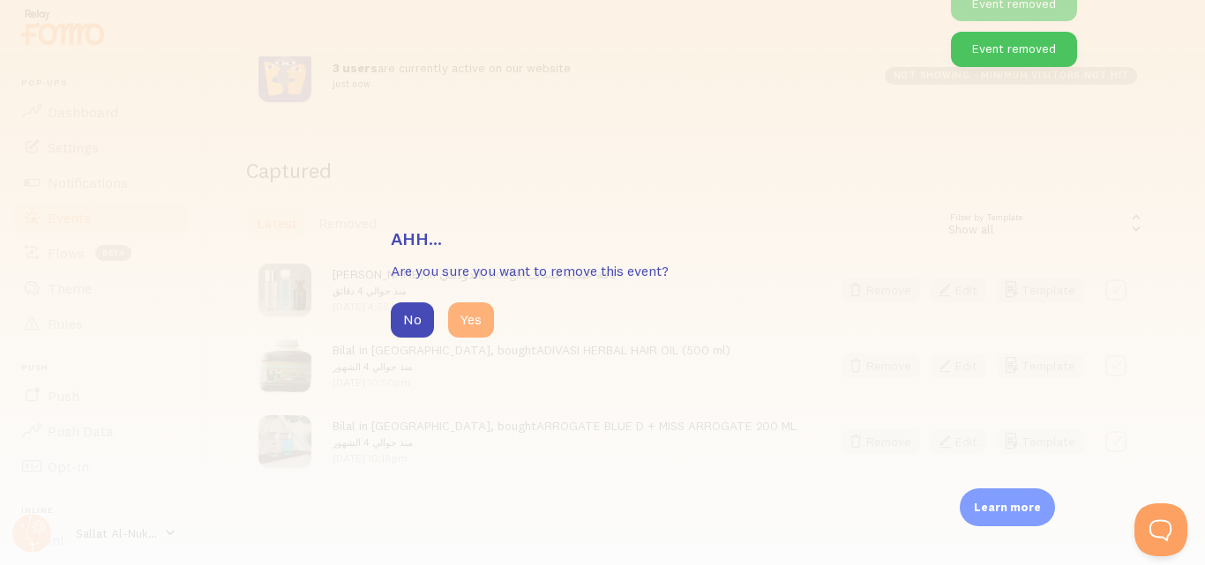
click at [485, 324] on button "Yes" at bounding box center [471, 319] width 46 height 35
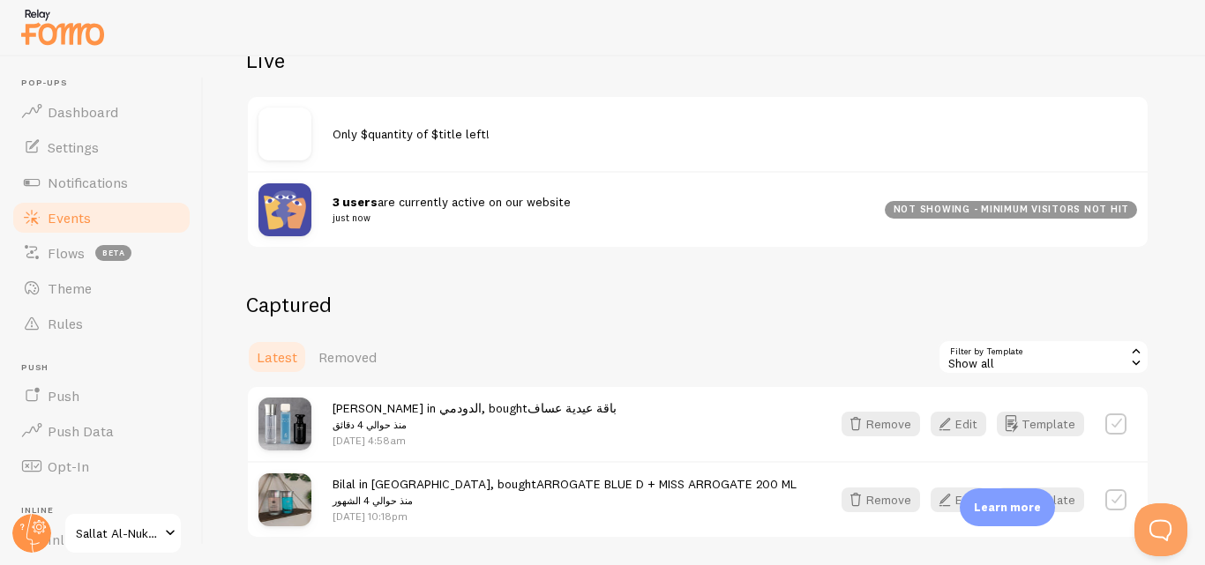
scroll to position [273, 0]
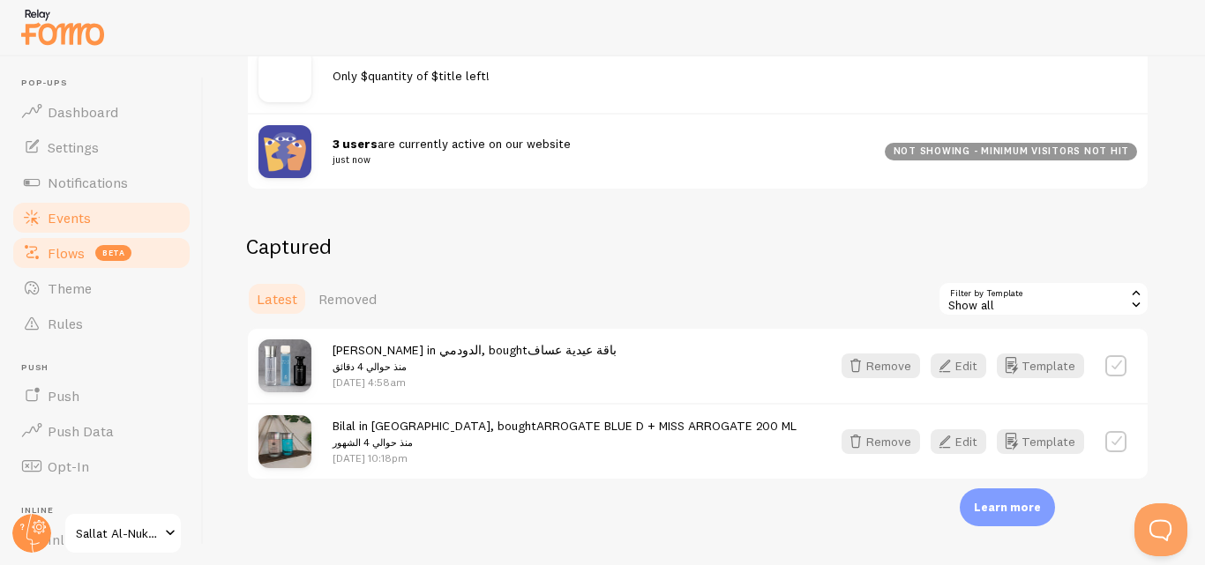
click at [88, 265] on link "Flows beta" at bounding box center [102, 252] width 182 height 35
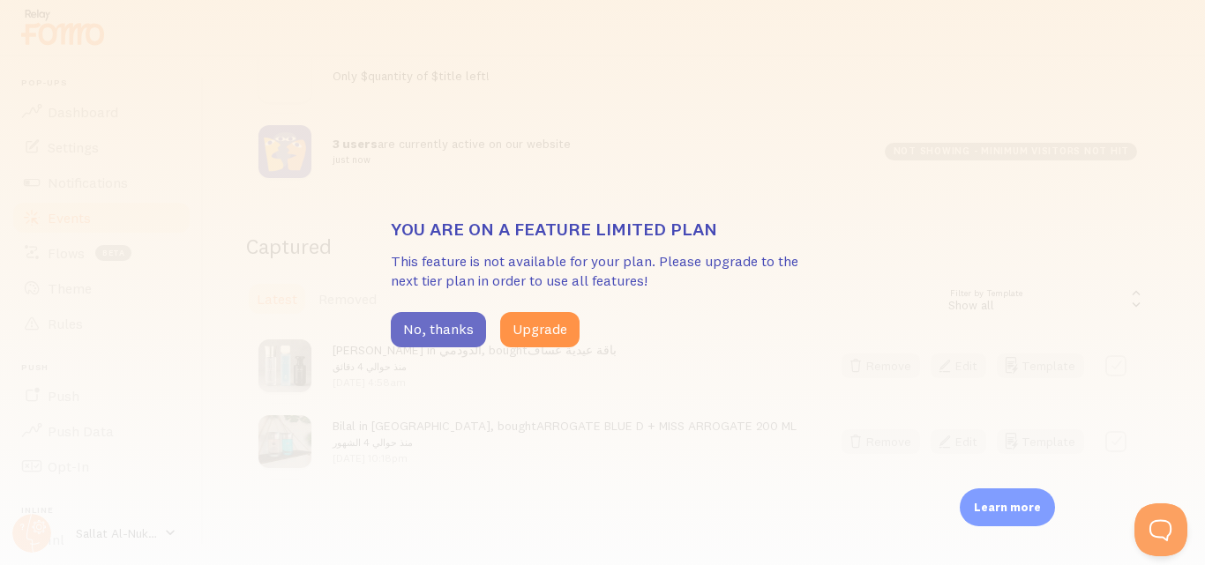
click at [446, 334] on button "No, thanks" at bounding box center [438, 329] width 95 height 35
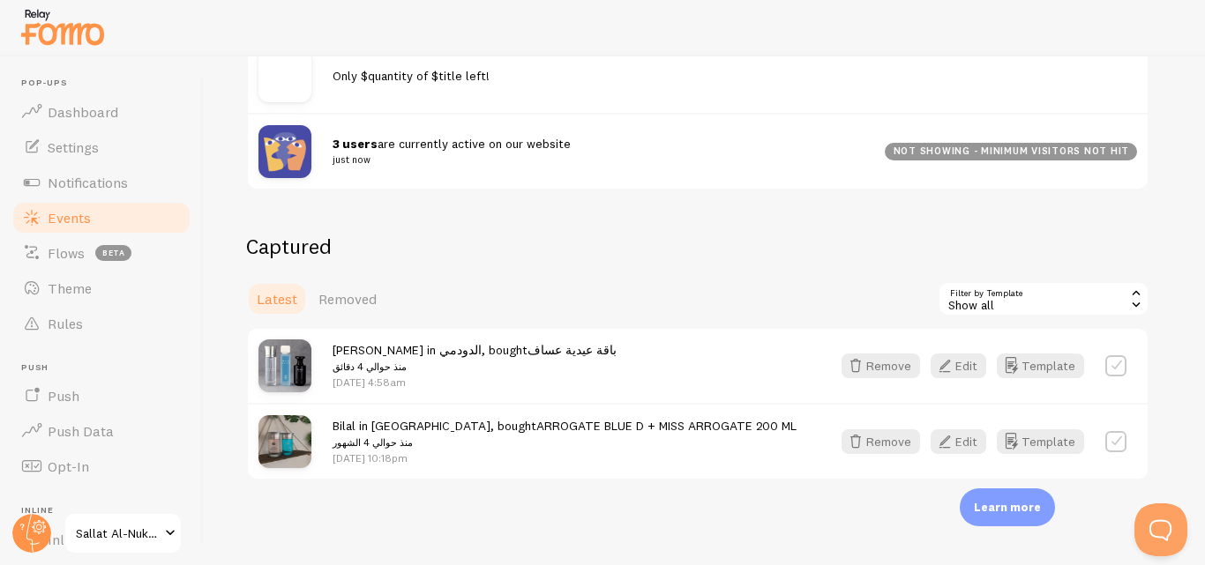
click at [1110, 440] on label at bounding box center [1115, 441] width 21 height 21
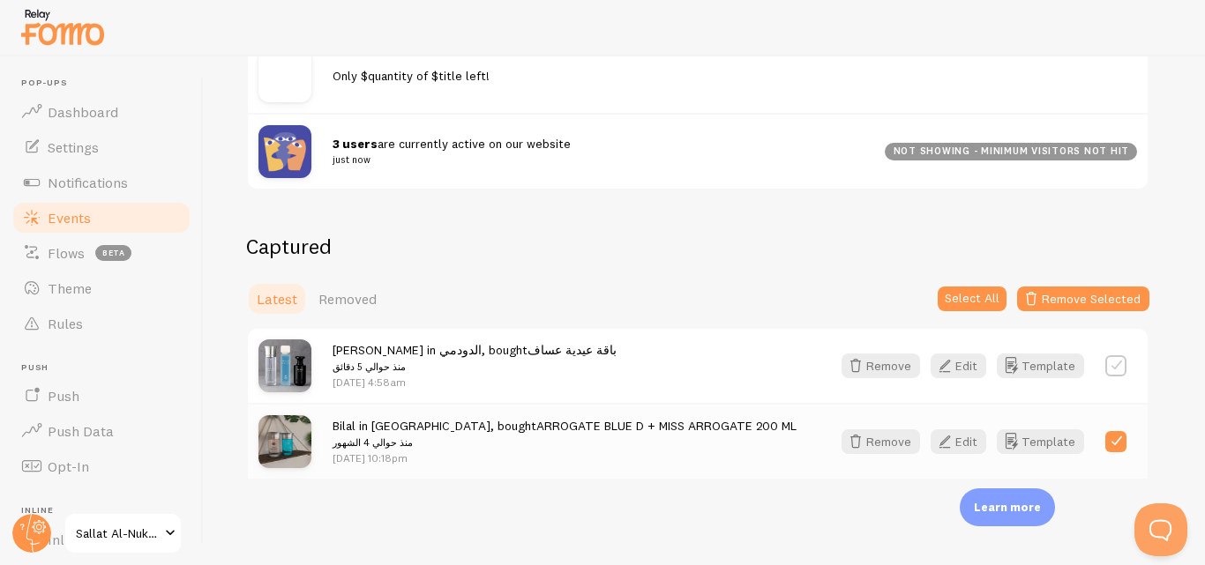
click at [1110, 440] on label at bounding box center [1115, 441] width 21 height 21
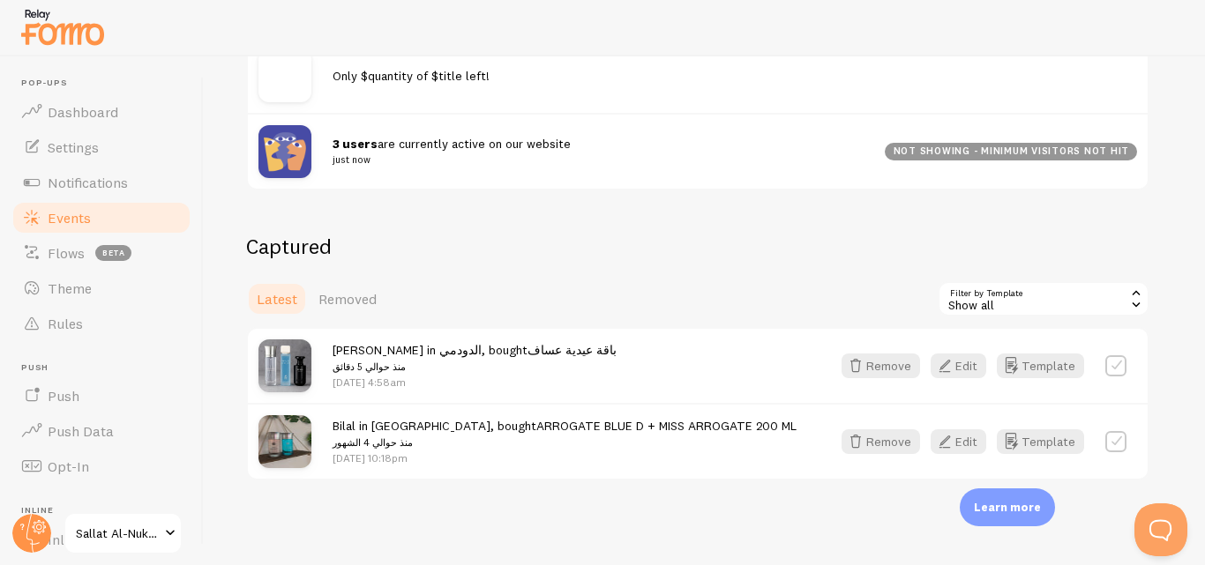
click at [1110, 440] on label at bounding box center [1115, 441] width 21 height 21
checkbox input "true"
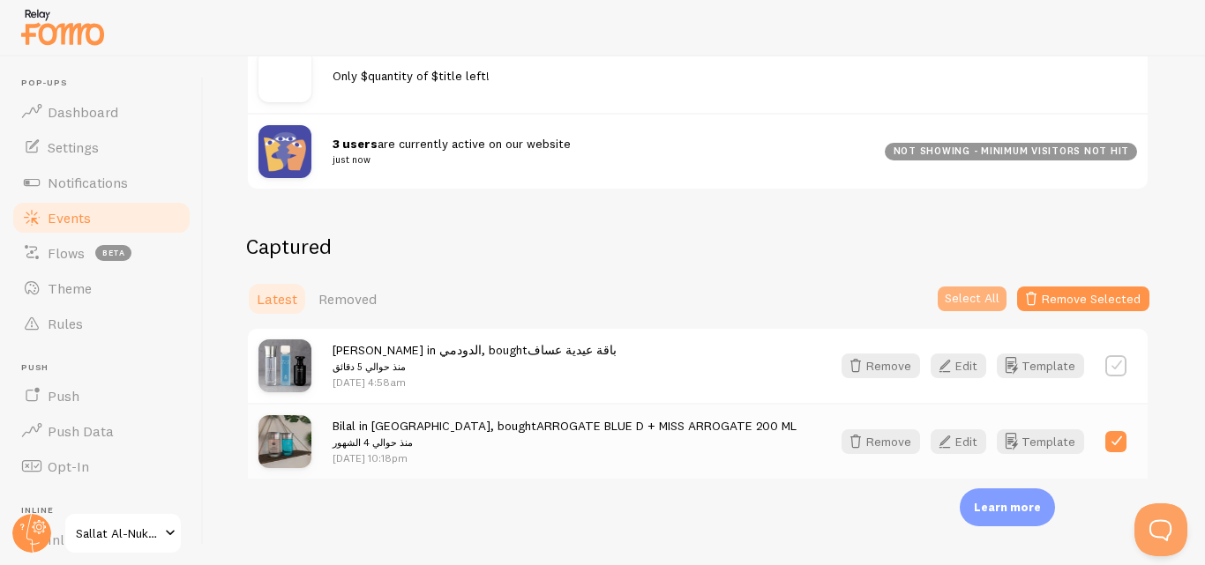
click at [985, 302] on button "Select All" at bounding box center [971, 299] width 69 height 25
click at [985, 302] on button "Select None" at bounding box center [965, 299] width 82 height 25
checkbox input "false"
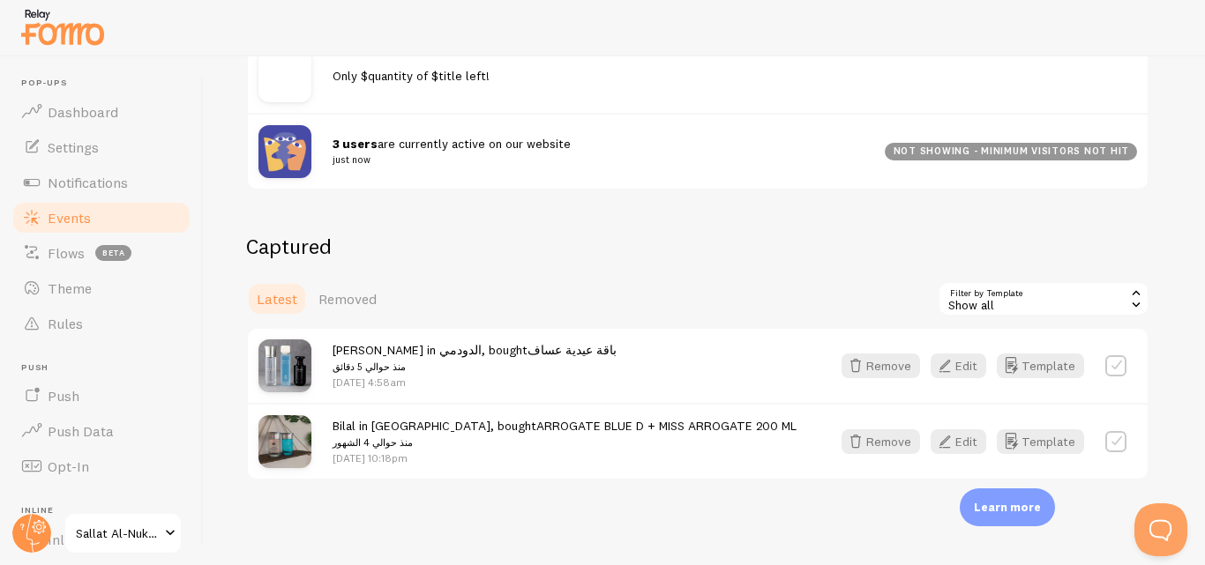
click at [1113, 442] on label at bounding box center [1115, 441] width 21 height 21
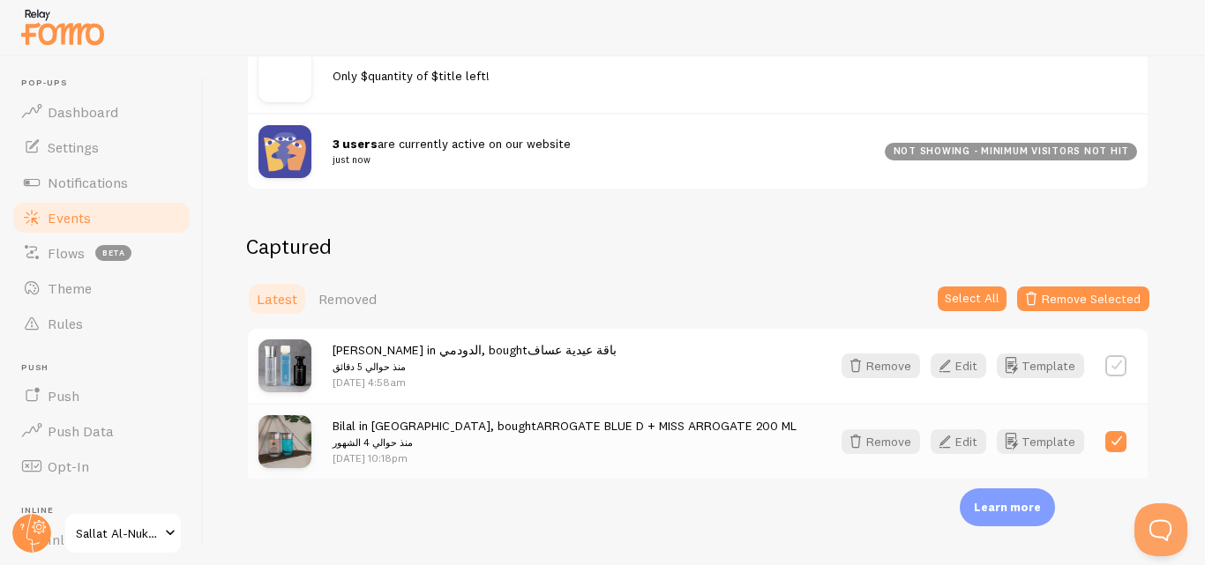
click at [810, 258] on h2 "Captured" at bounding box center [697, 246] width 903 height 27
click at [1012, 146] on div "not showing - minimum visitors not hit" at bounding box center [1011, 152] width 252 height 18
click at [840, 206] on div "Events This is a collection of social proof interactions captured by your conne…" at bounding box center [704, 310] width 1001 height 509
click at [1119, 436] on label at bounding box center [1115, 441] width 21 height 21
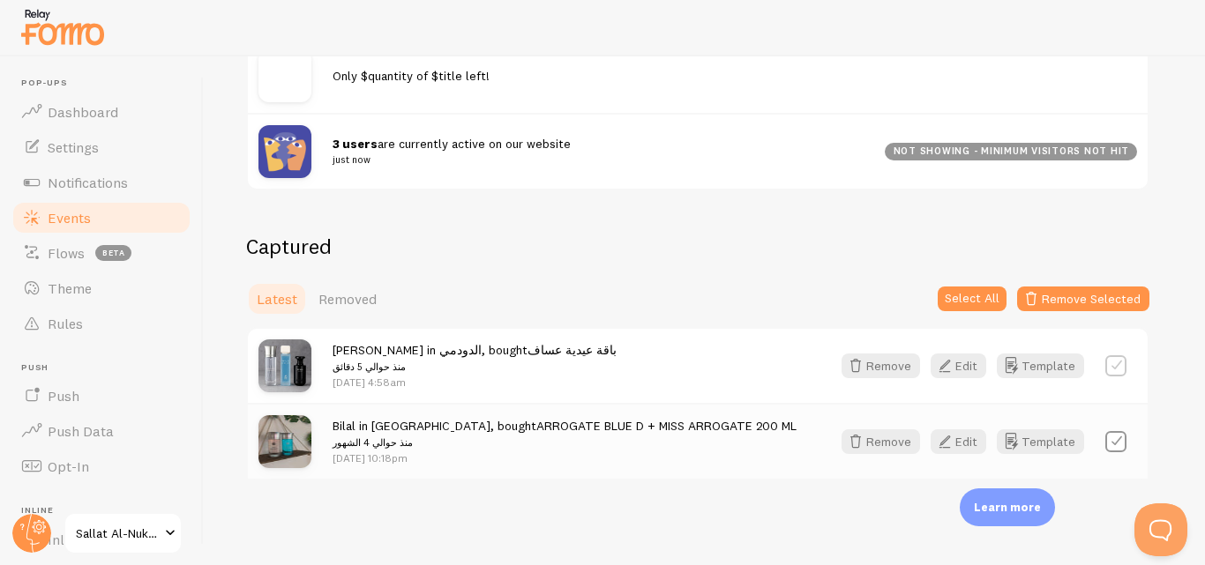
checkbox input "false"
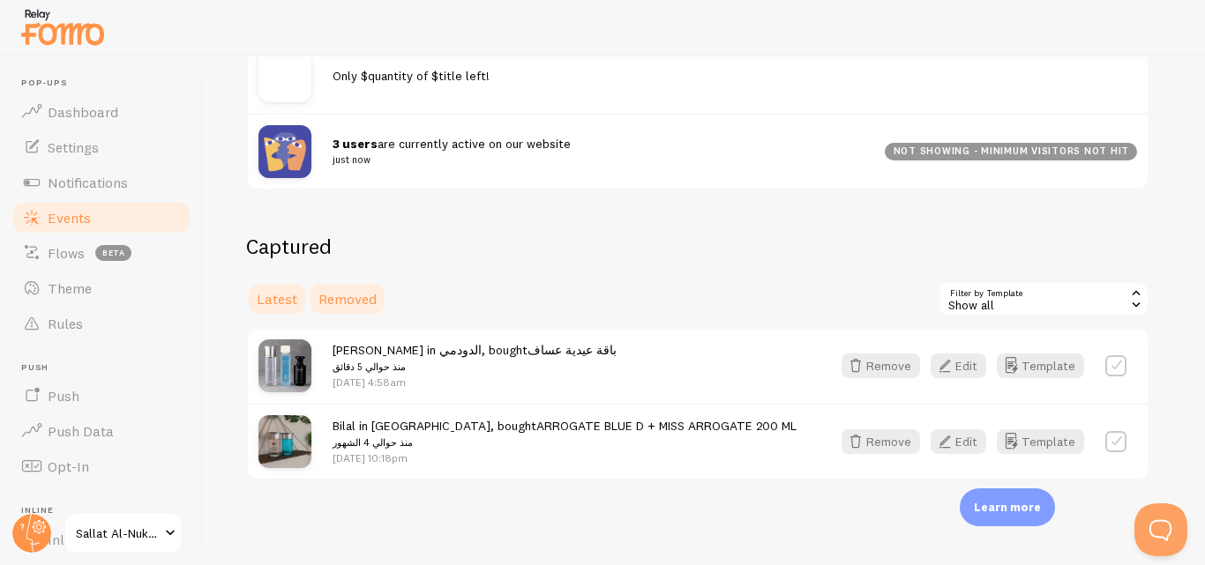
click at [371, 285] on link "Removed" at bounding box center [347, 298] width 79 height 35
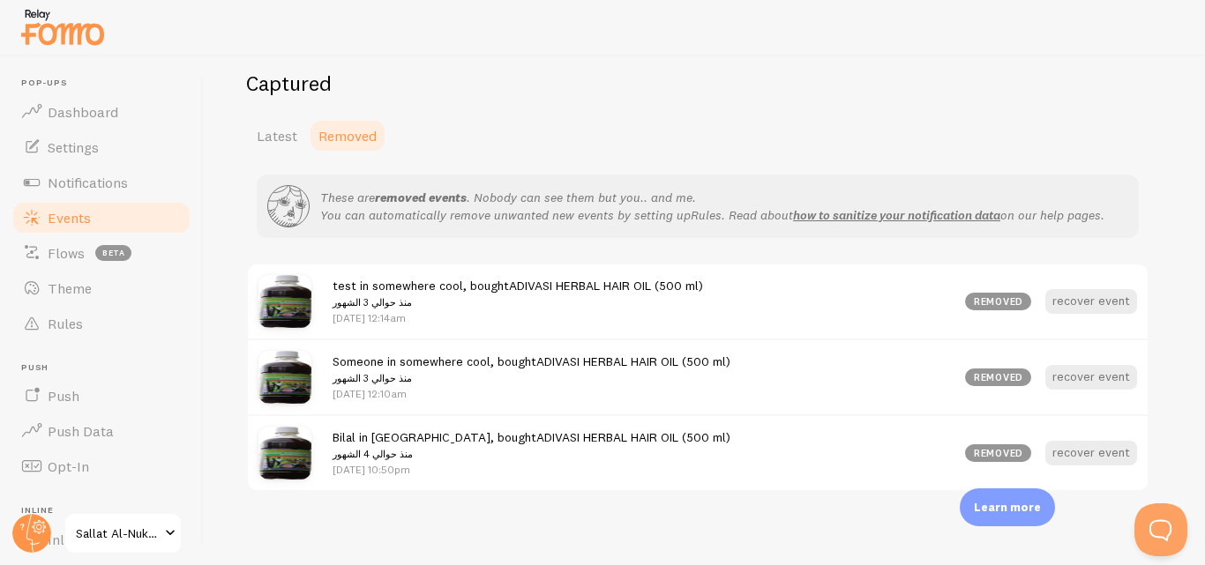
scroll to position [448, 0]
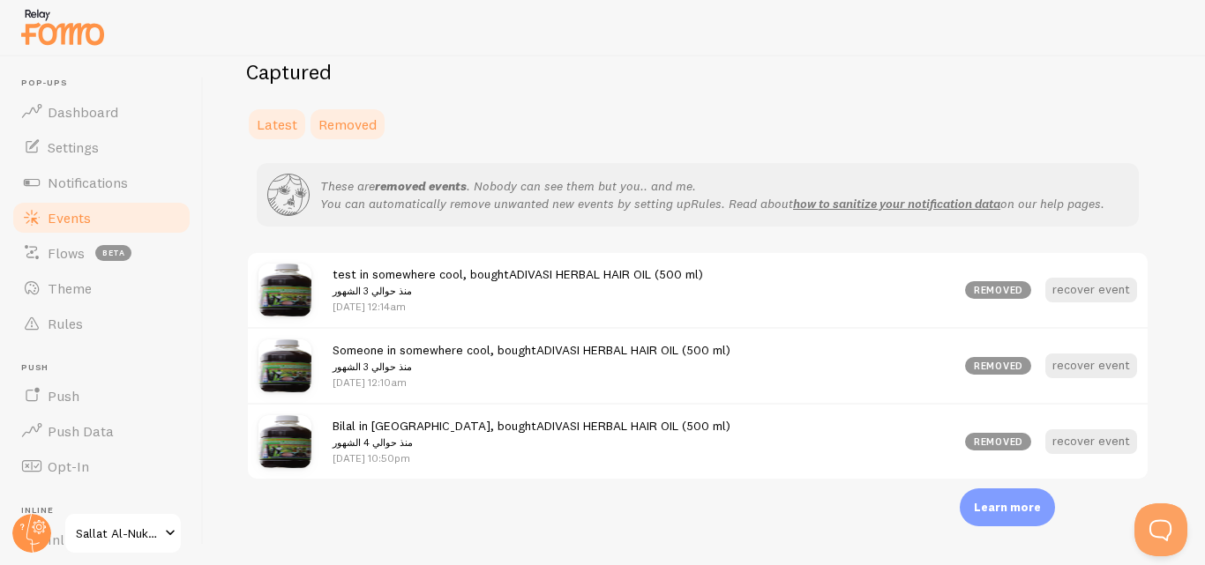
click at [275, 127] on span "Latest" at bounding box center [277, 125] width 41 height 18
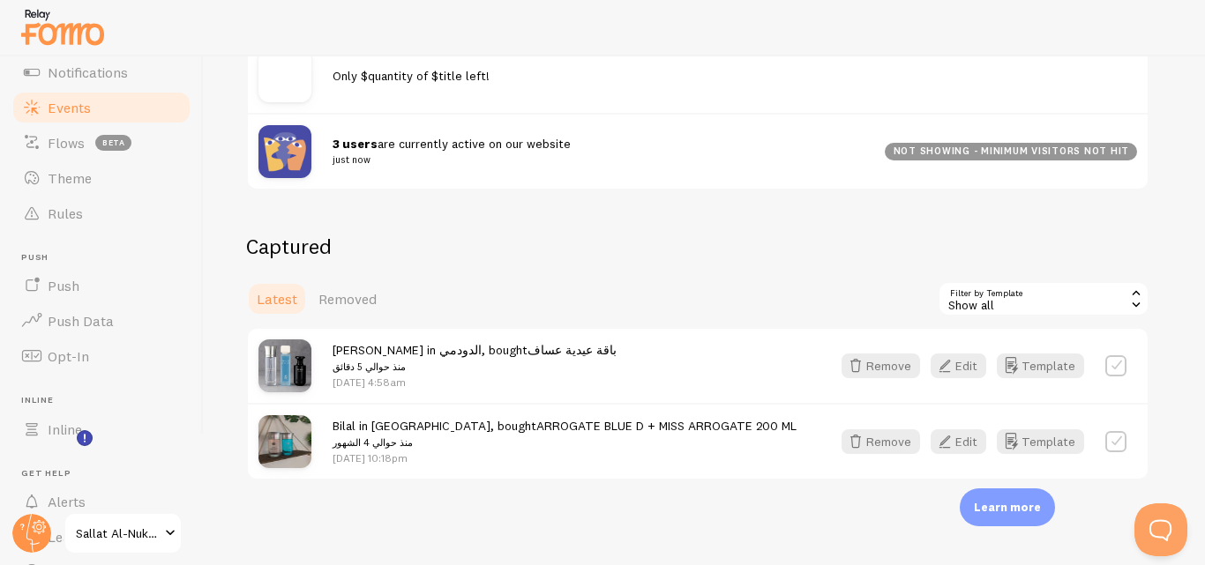
scroll to position [198, 0]
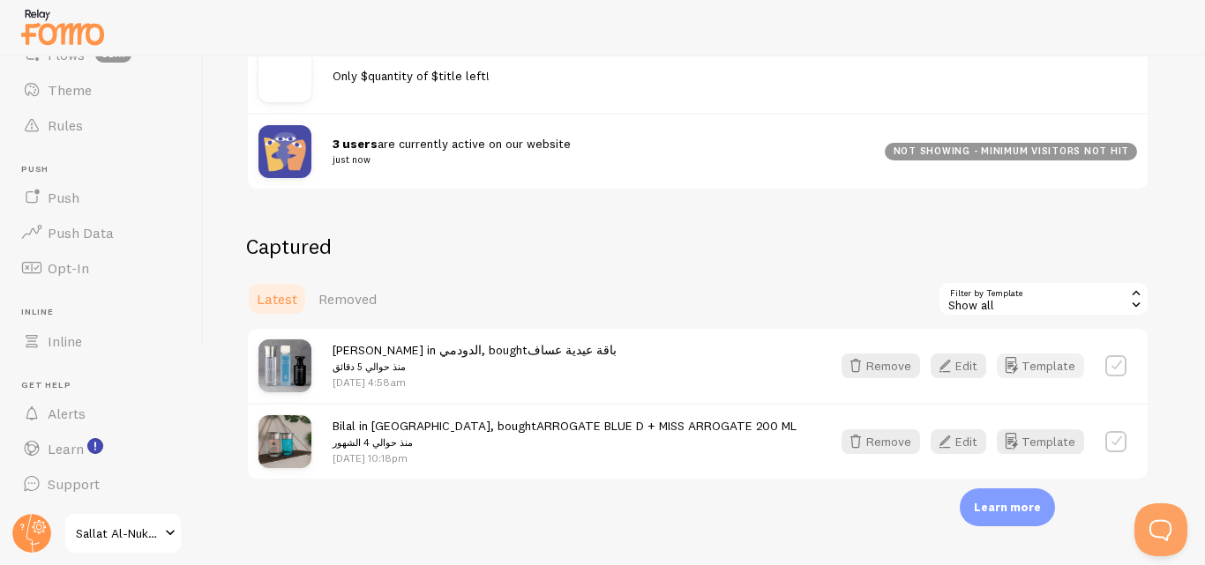
click at [1044, 372] on button "Template" at bounding box center [1040, 366] width 87 height 25
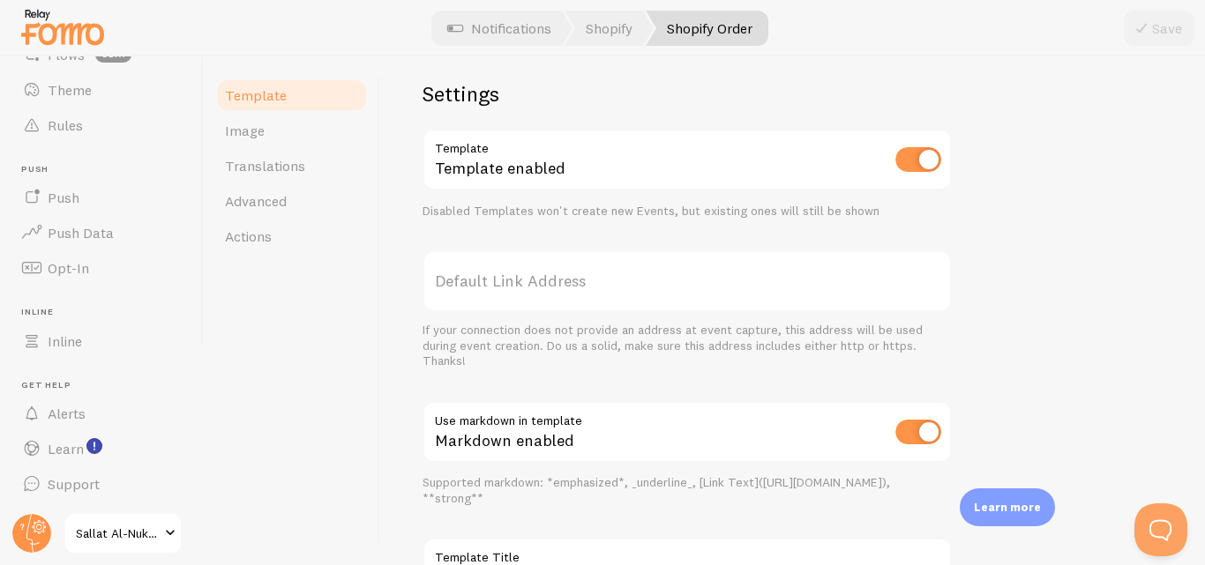
scroll to position [788, 0]
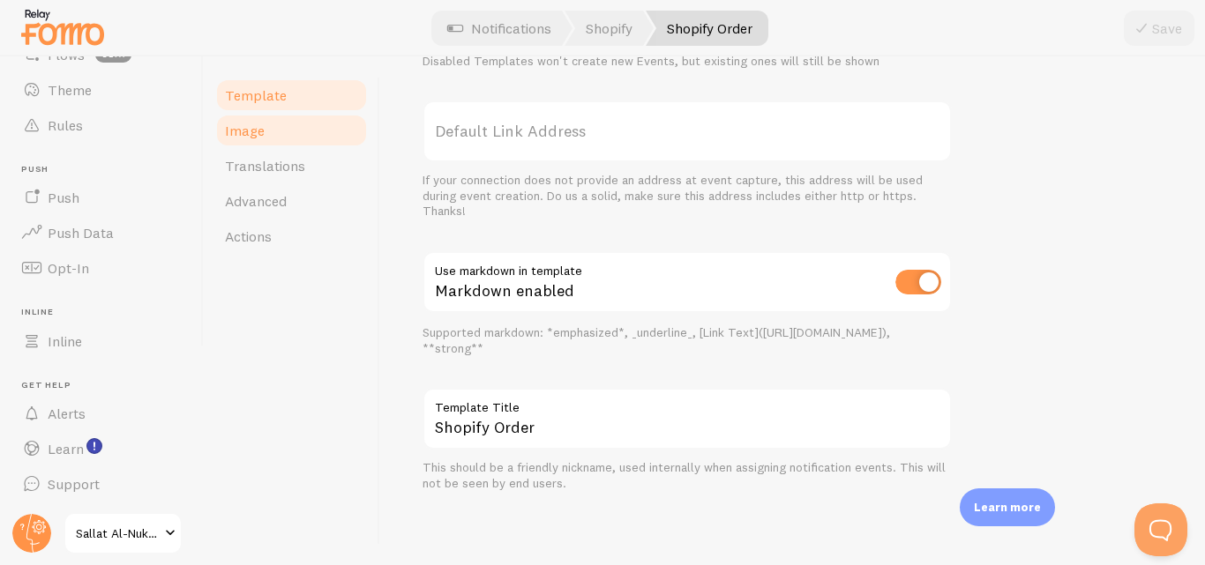
click at [289, 138] on link "Image" at bounding box center [291, 130] width 154 height 35
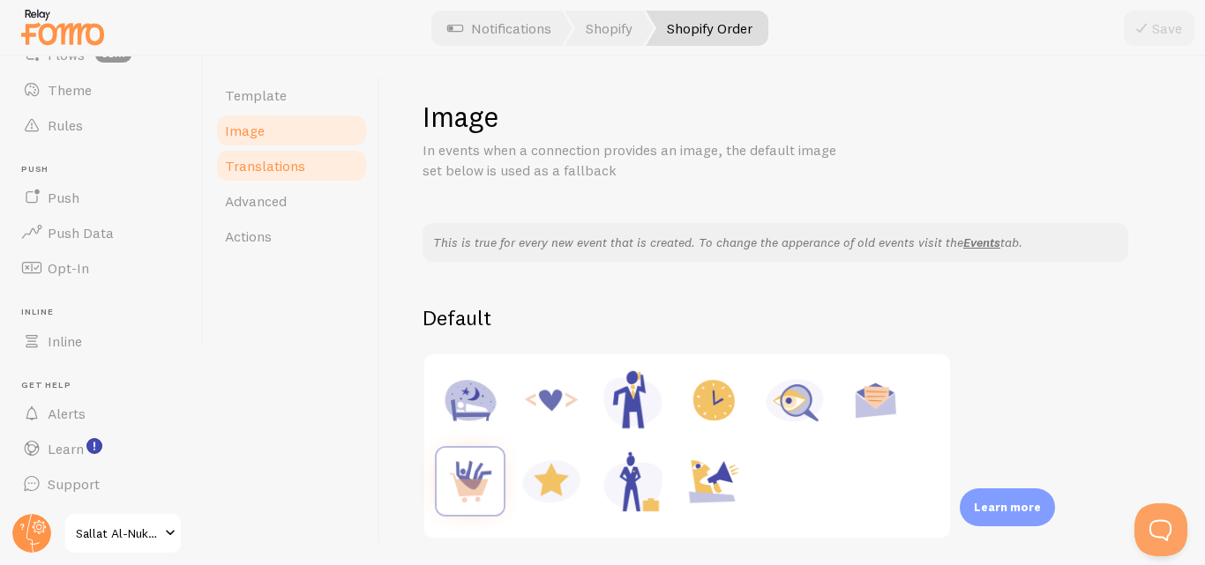
click at [280, 156] on link "Translations" at bounding box center [291, 165] width 154 height 35
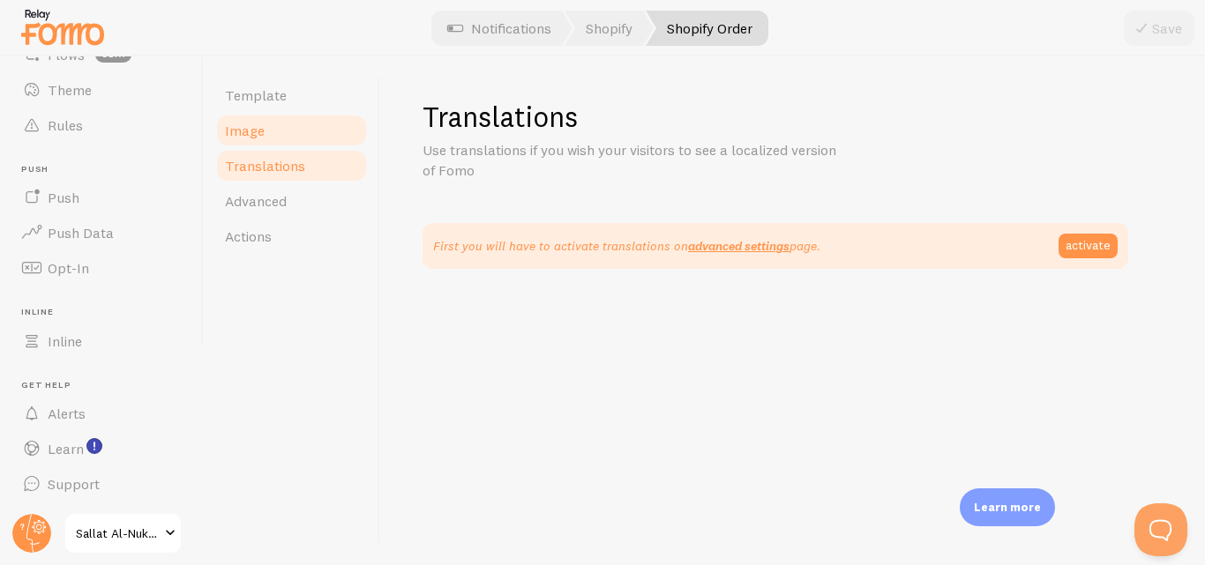
click at [285, 132] on link "Image" at bounding box center [291, 130] width 154 height 35
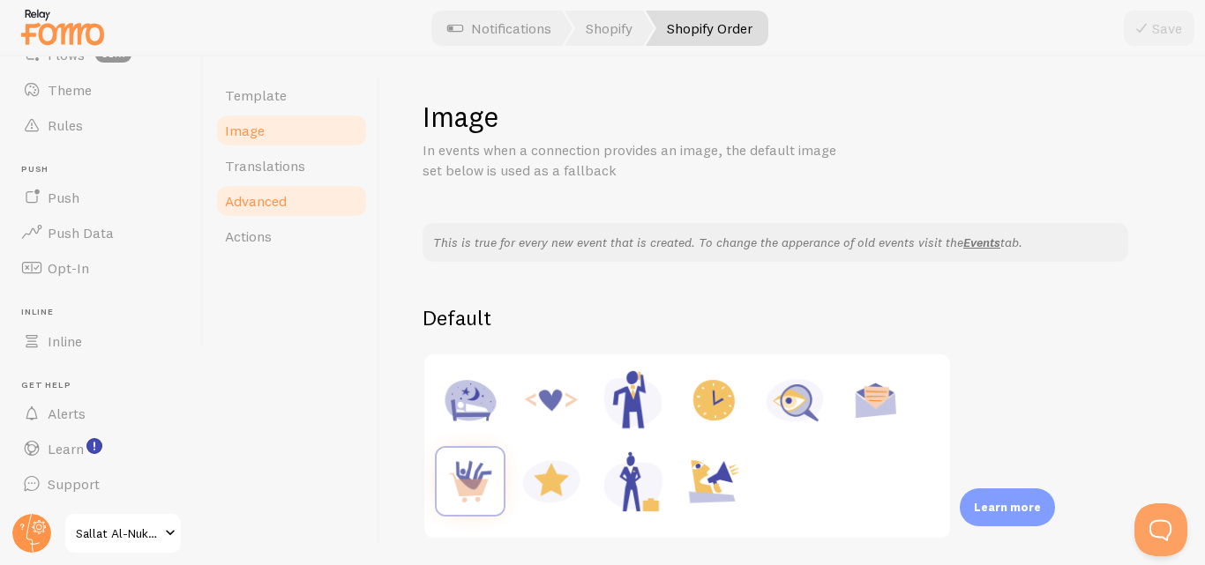
click at [280, 194] on span "Advanced" at bounding box center [256, 201] width 62 height 18
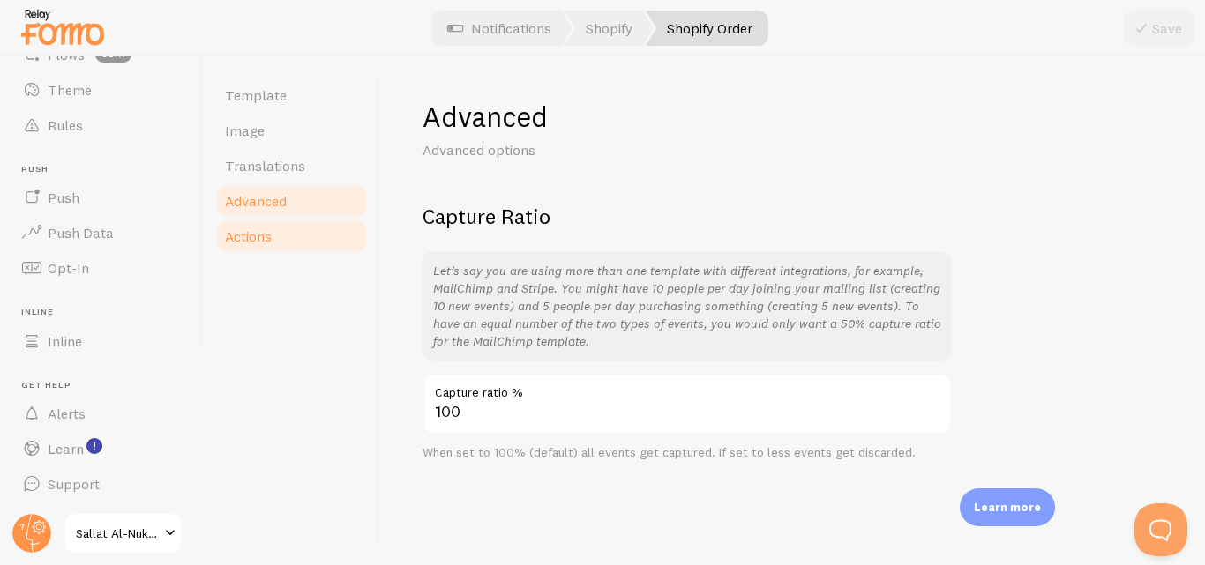
click at [272, 235] on link "Actions" at bounding box center [291, 236] width 154 height 35
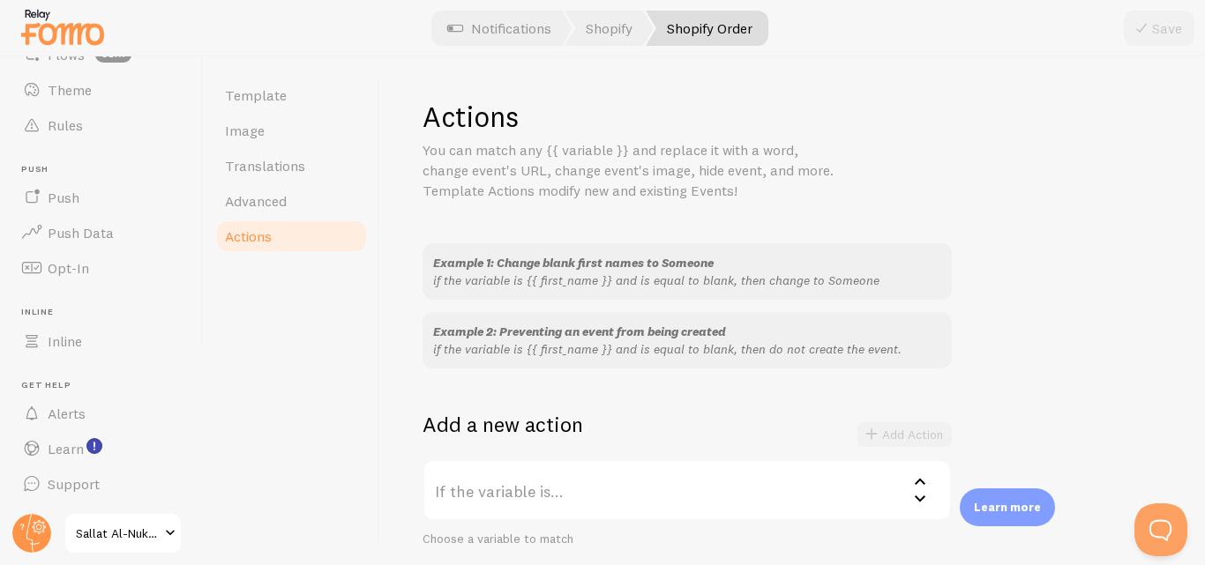
scroll to position [352, 0]
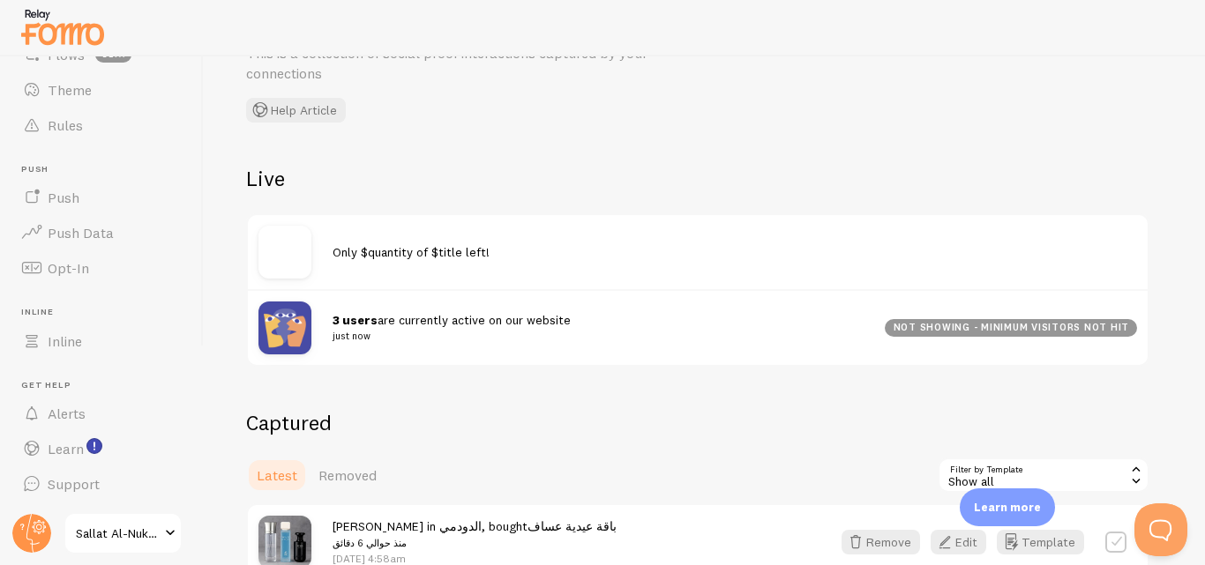
scroll to position [265, 0]
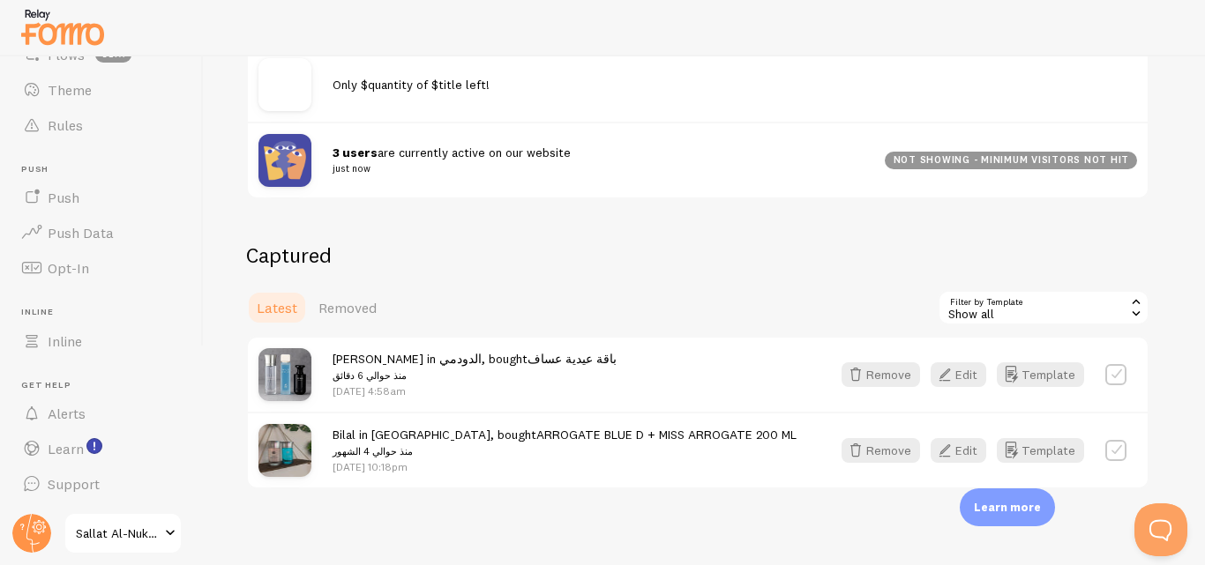
click at [1009, 309] on div "Show all" at bounding box center [1043, 307] width 212 height 35
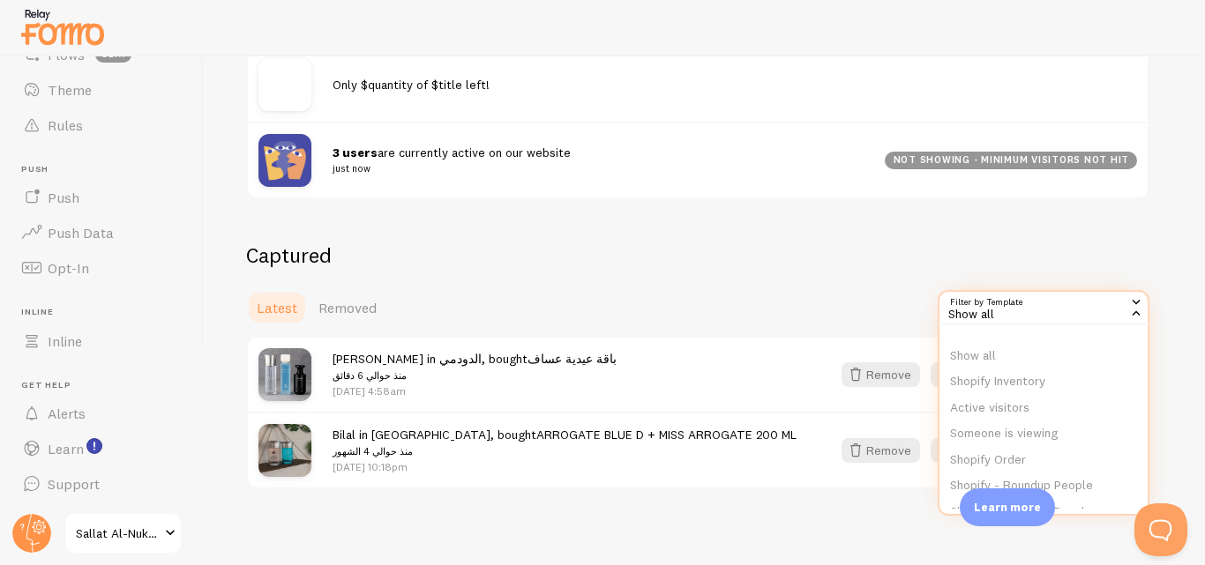
click at [775, 305] on div "Latest Removed Filter by Template all Show all Show all Shopify Inventory Activ…" at bounding box center [697, 307] width 903 height 35
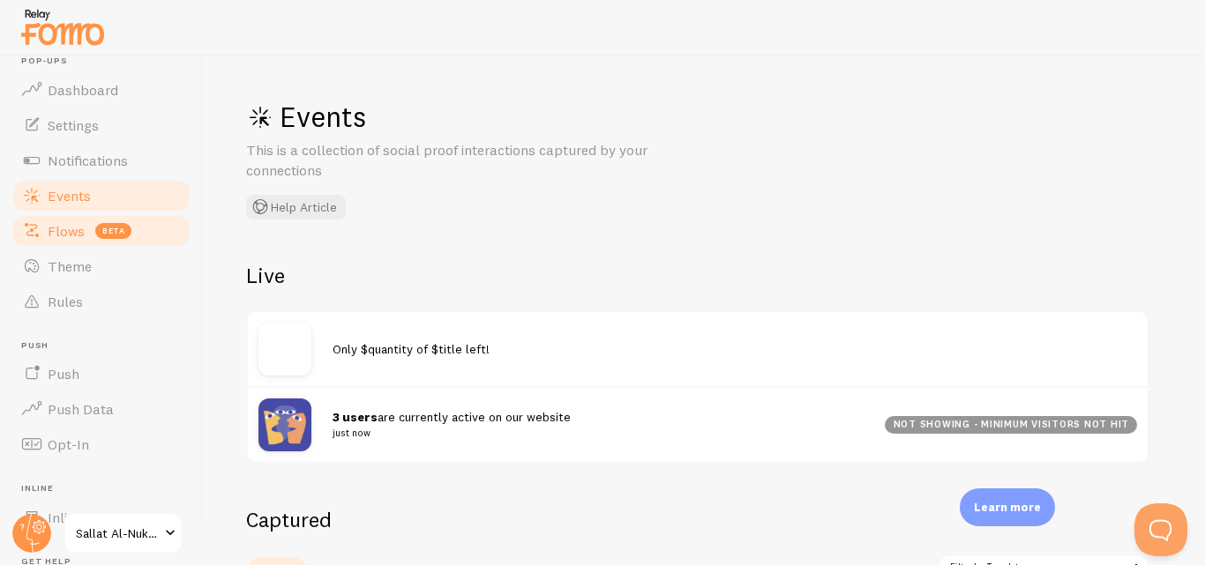
scroll to position [0, 0]
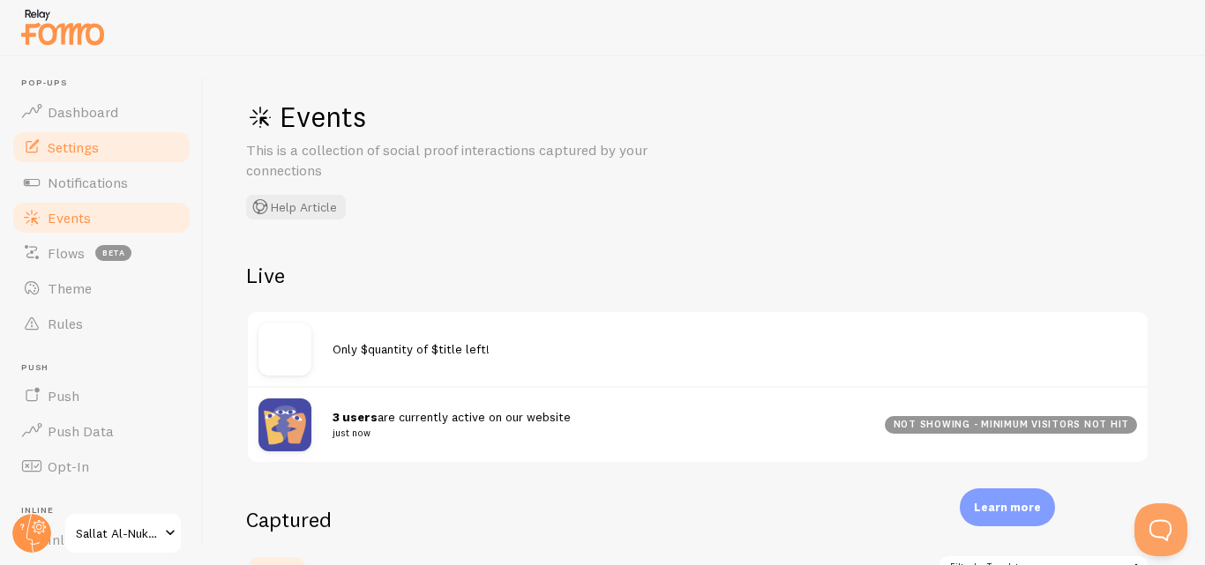
click at [109, 155] on link "Settings" at bounding box center [102, 147] width 182 height 35
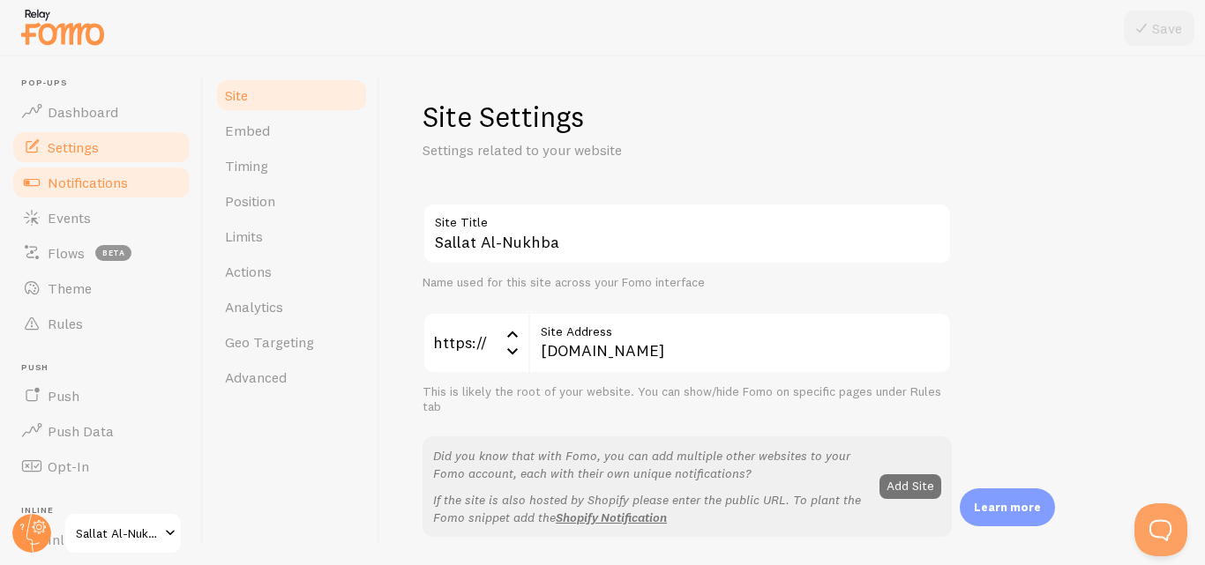
click at [86, 185] on span "Notifications" at bounding box center [88, 183] width 80 height 18
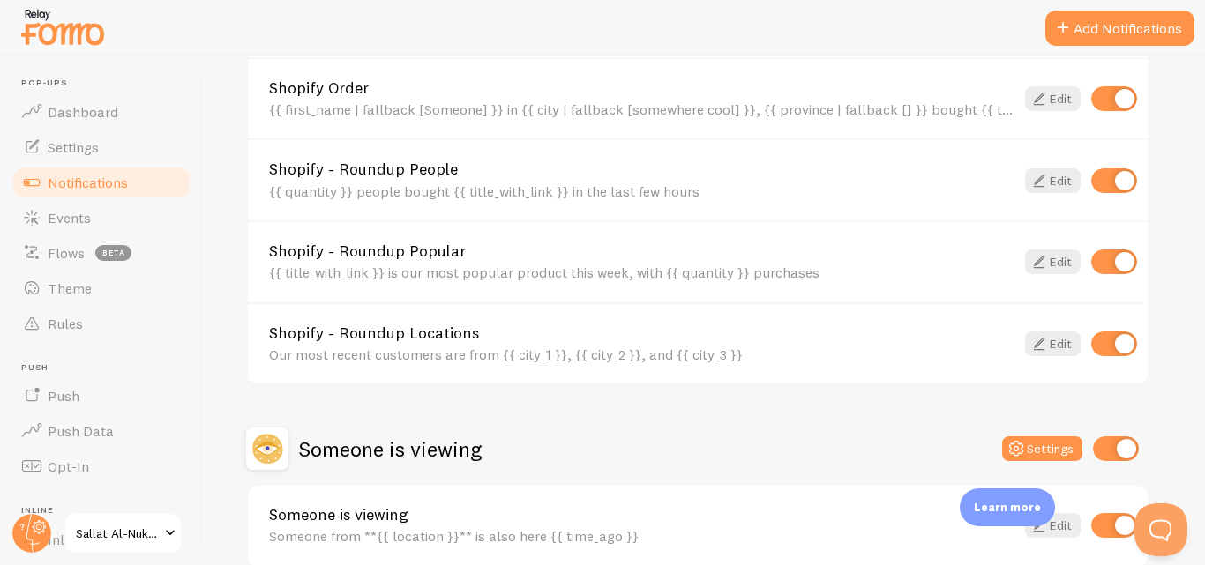
scroll to position [950, 0]
click at [97, 149] on span "Settings" at bounding box center [73, 147] width 51 height 18
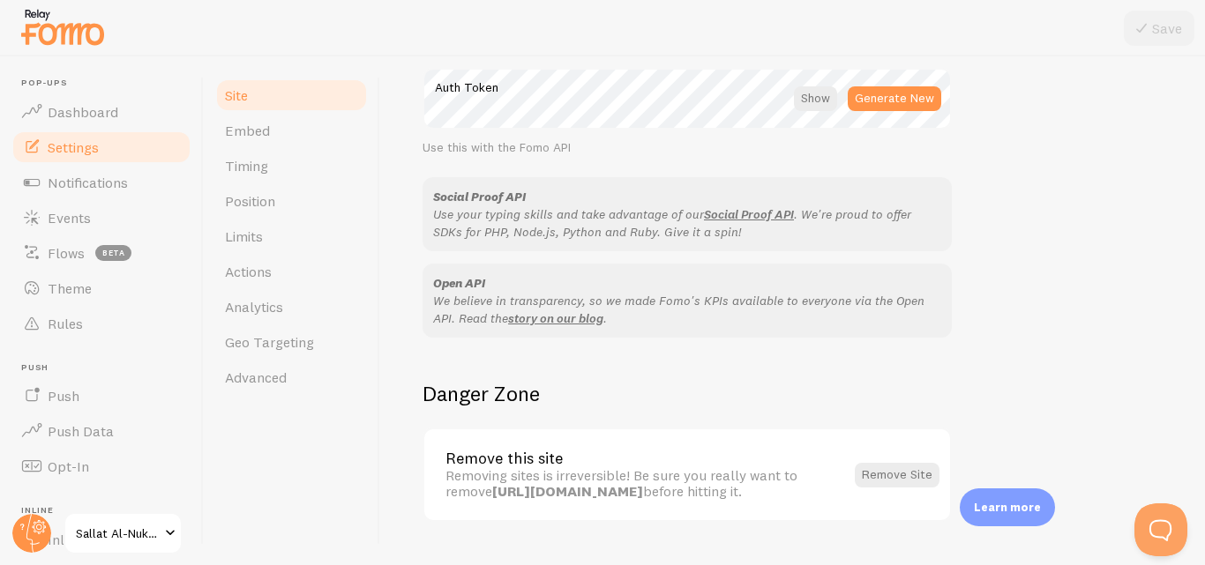
scroll to position [1100, 0]
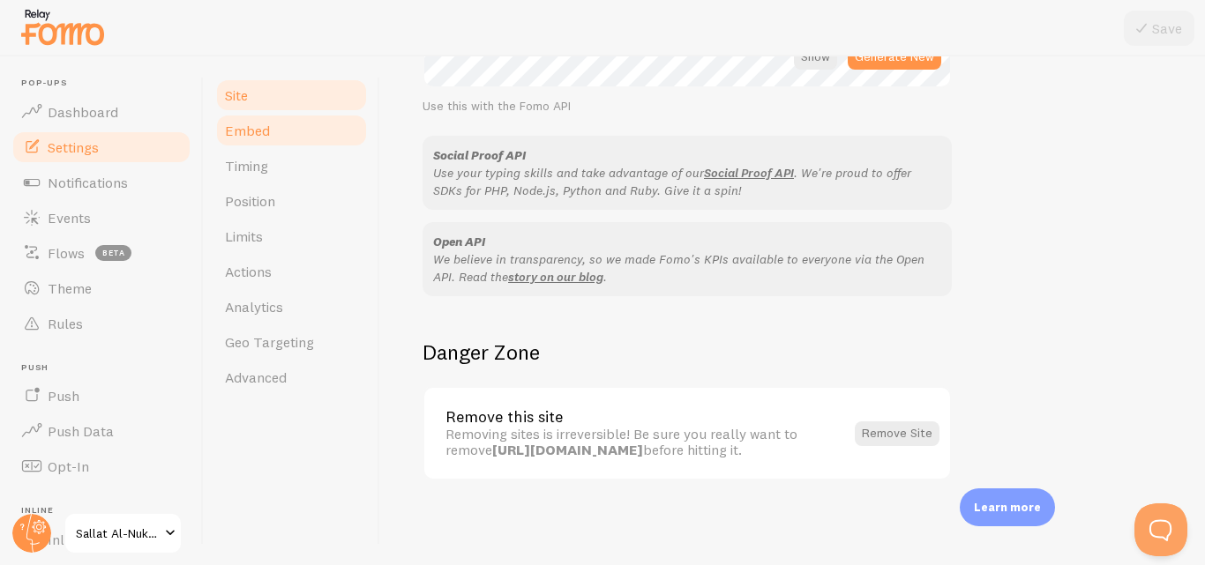
click at [281, 126] on link "Embed" at bounding box center [291, 130] width 154 height 35
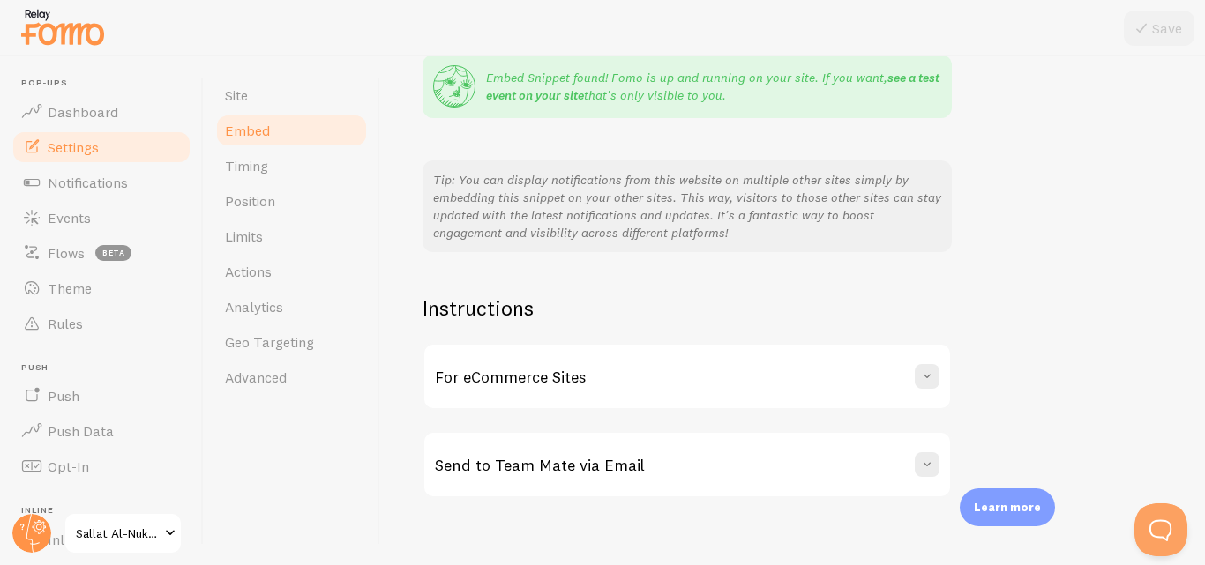
scroll to position [381, 0]
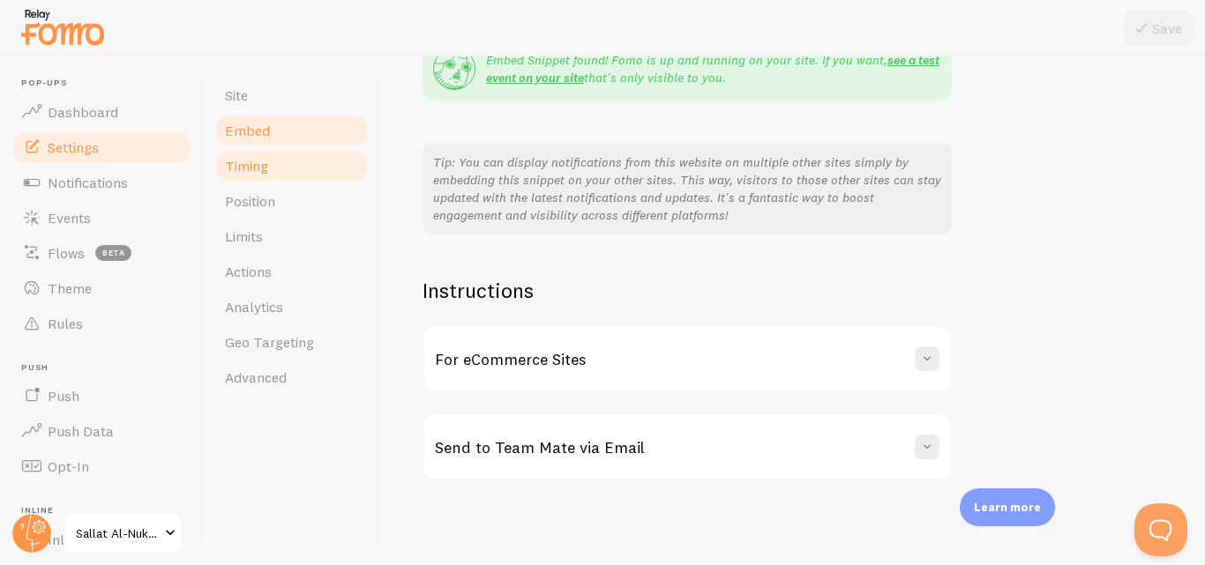
click at [299, 163] on link "Timing" at bounding box center [291, 165] width 154 height 35
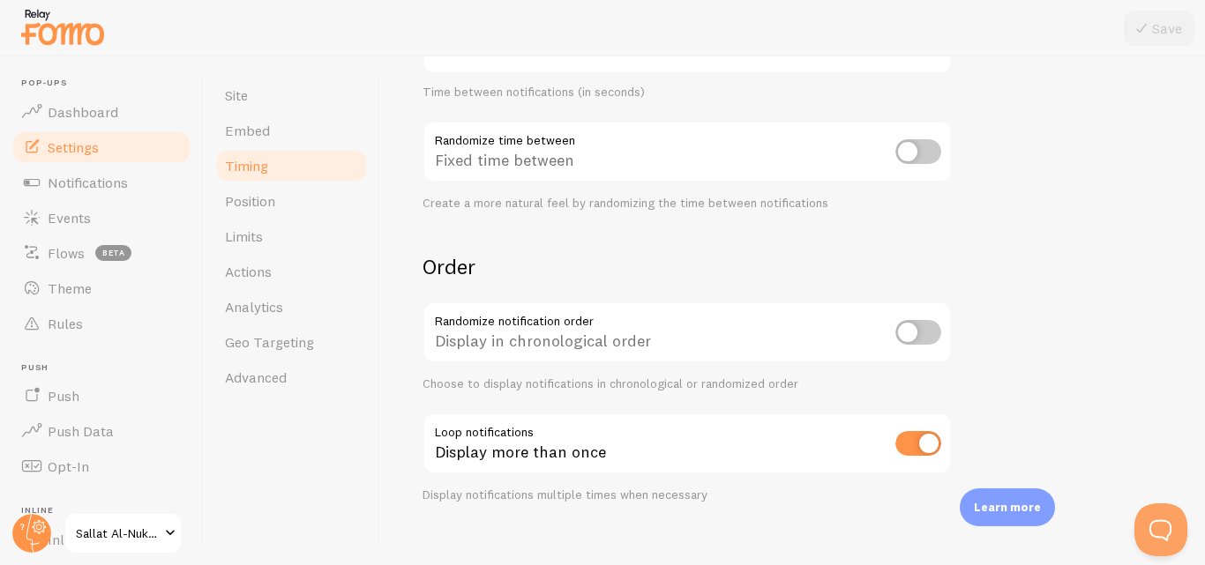
scroll to position [479, 0]
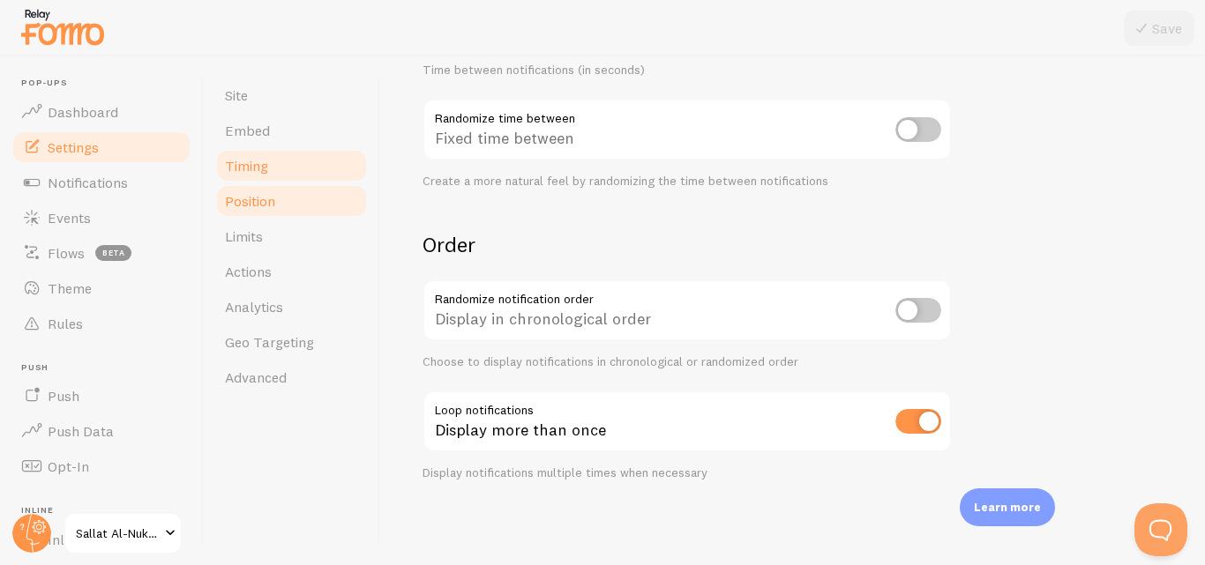
click at [313, 213] on link "Position" at bounding box center [291, 200] width 154 height 35
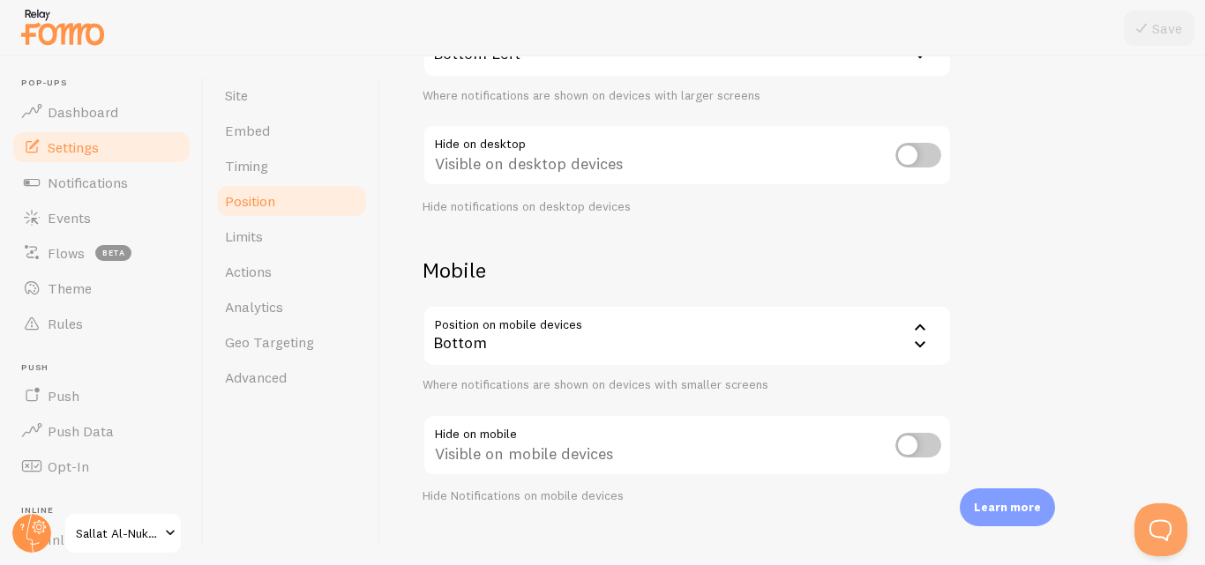
scroll to position [259, 0]
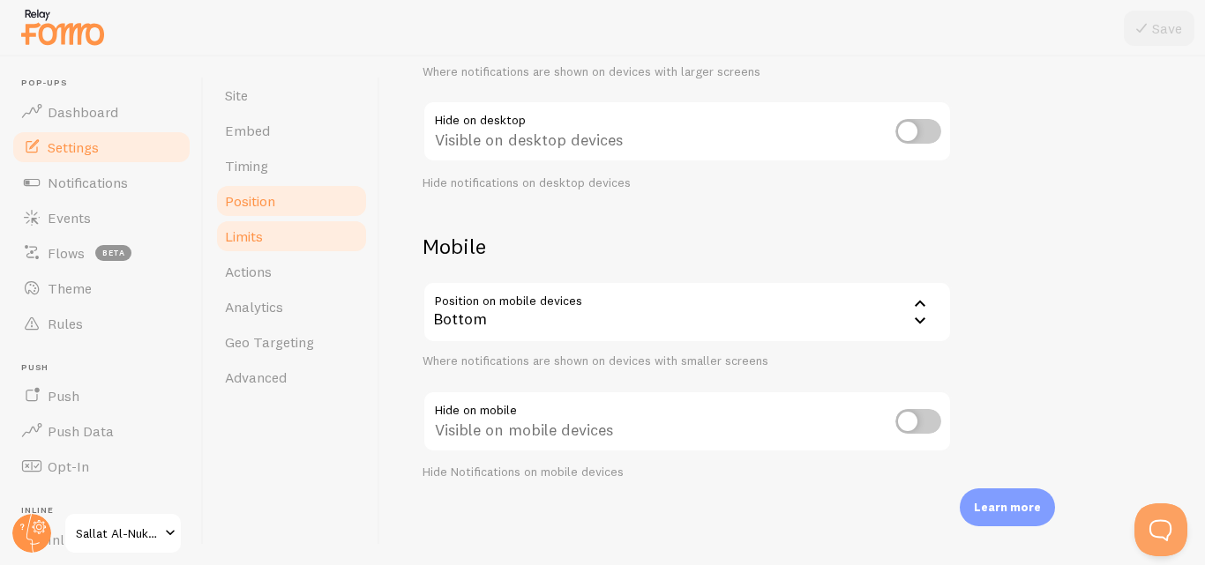
click at [293, 247] on link "Limits" at bounding box center [291, 236] width 154 height 35
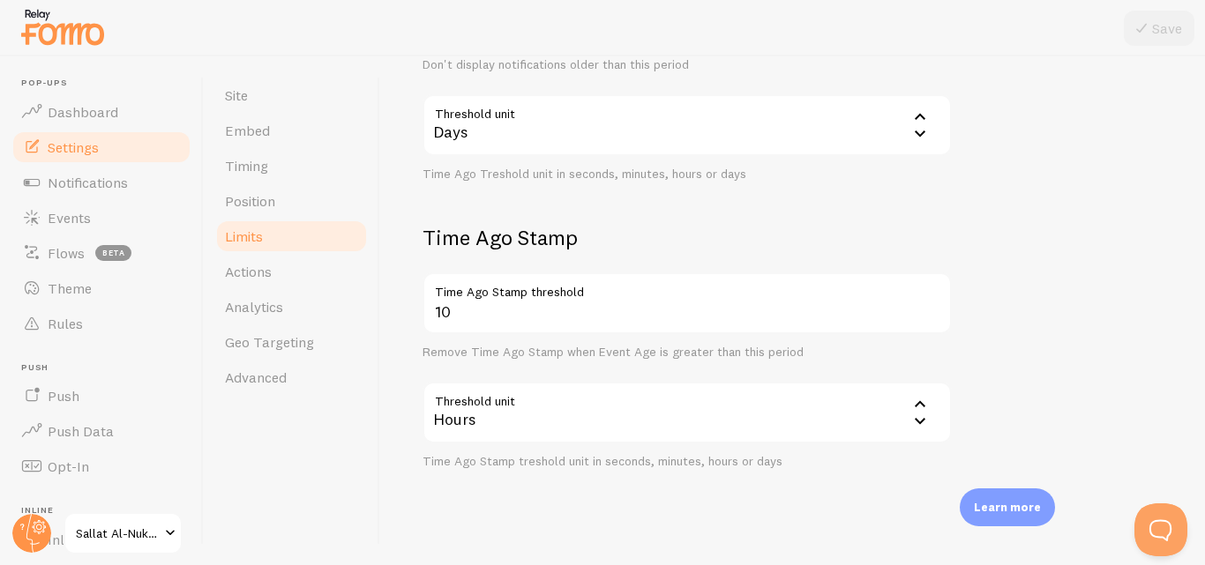
scroll to position [579, 0]
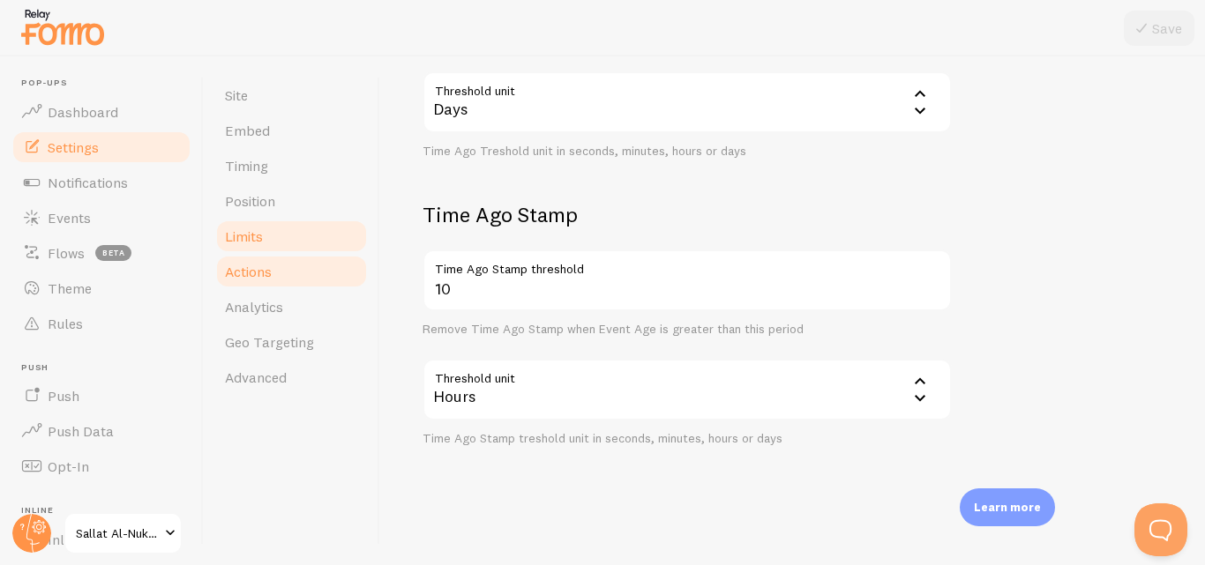
click at [308, 260] on link "Actions" at bounding box center [291, 271] width 154 height 35
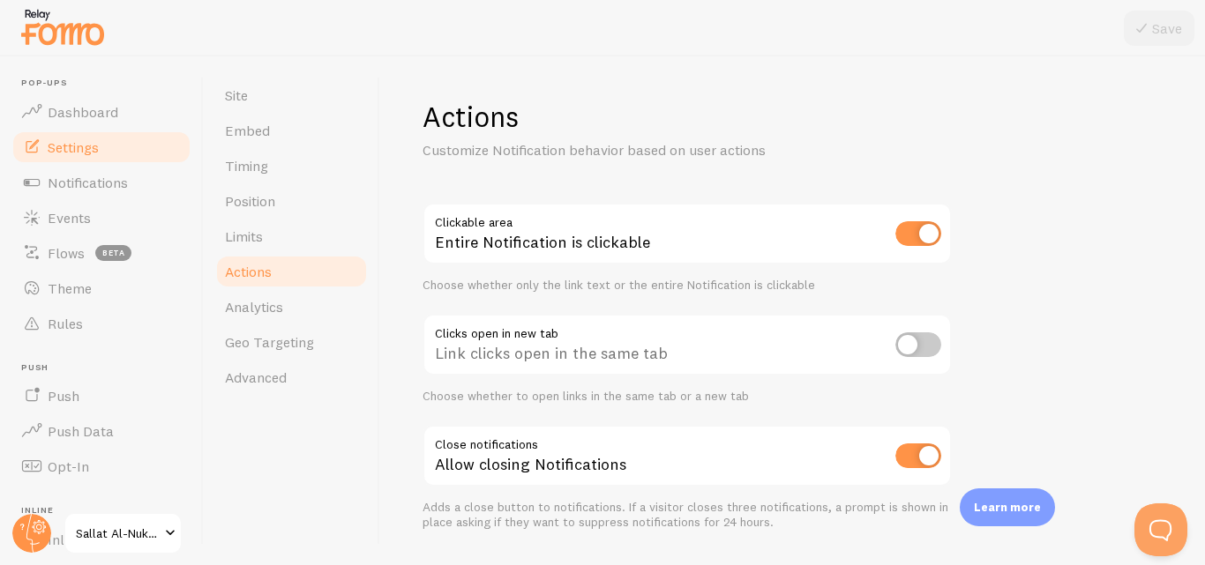
scroll to position [50, 0]
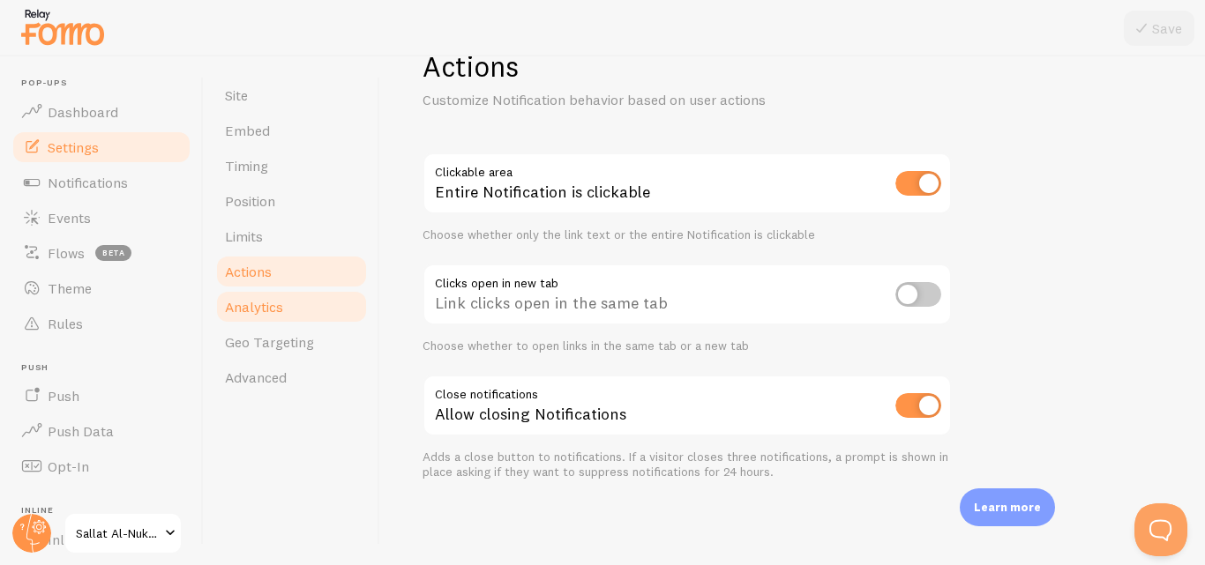
click at [261, 310] on span "Analytics" at bounding box center [254, 307] width 58 height 18
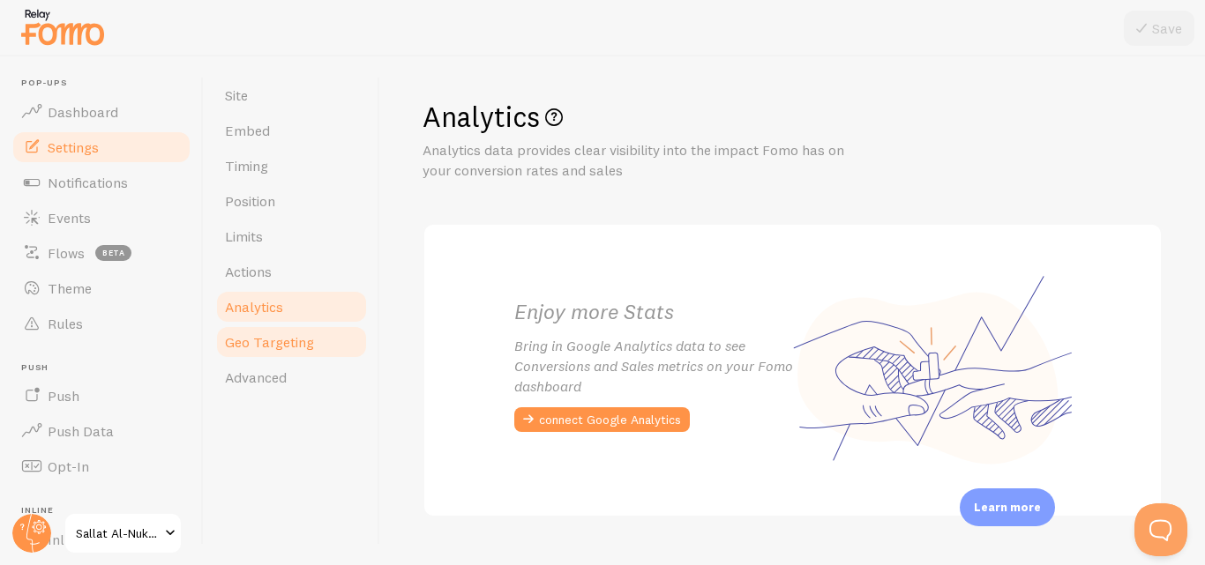
click at [229, 328] on link "Geo Targeting" at bounding box center [291, 342] width 154 height 35
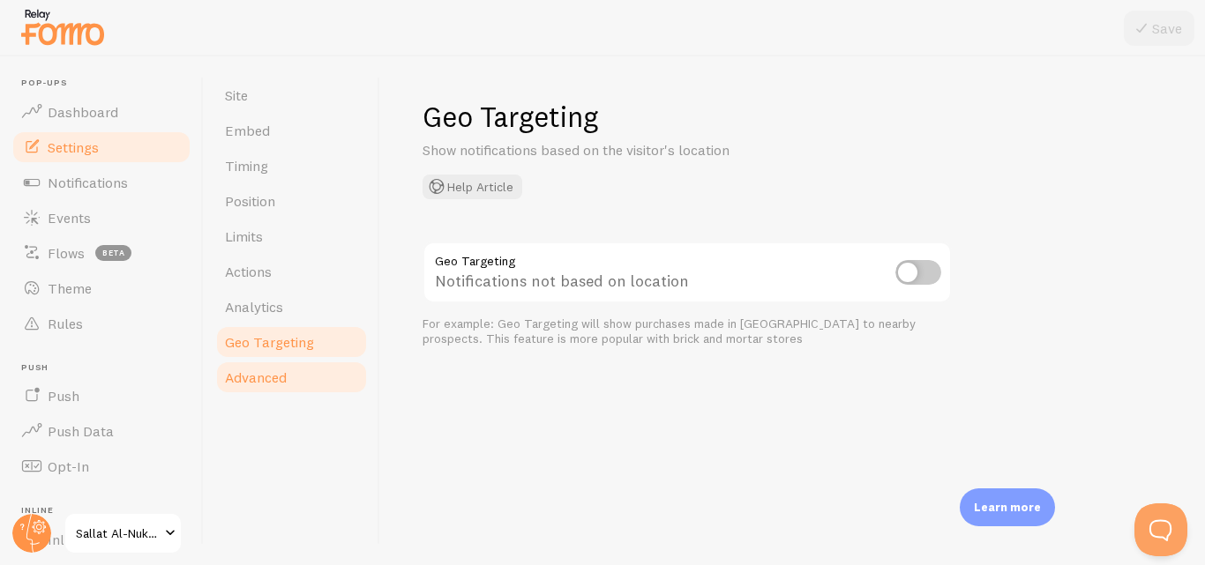
click at [325, 379] on link "Advanced" at bounding box center [291, 377] width 154 height 35
